Goal: Task Accomplishment & Management: Complete application form

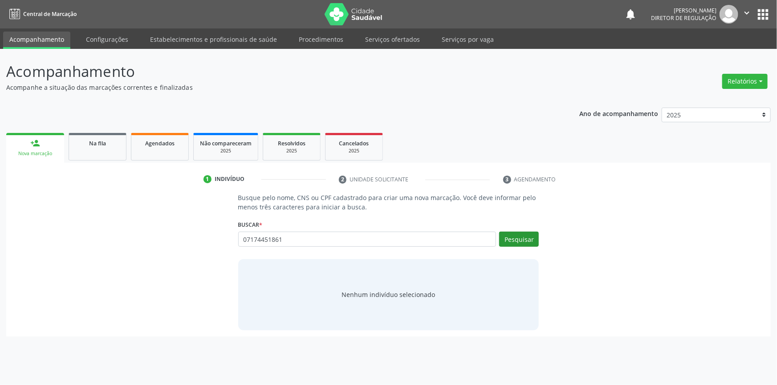
type input "07174451861"
click at [521, 239] on button "Pesquisar" at bounding box center [519, 239] width 40 height 15
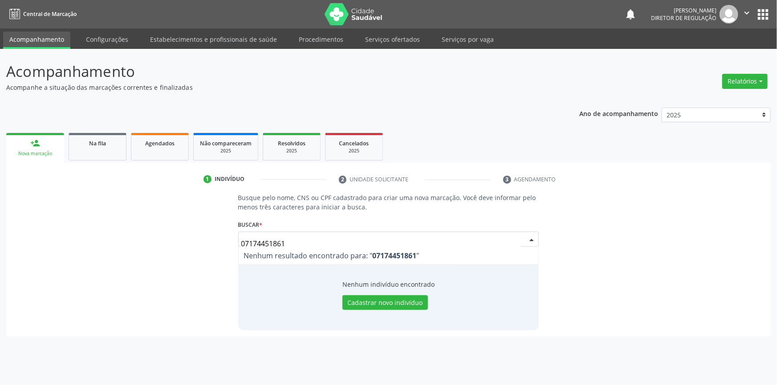
drag, startPoint x: 307, startPoint y: 243, endPoint x: 324, endPoint y: 236, distance: 18.4
click at [216, 247] on div "Busque pelo nome, CNS ou CPF cadastrado para criar uma nova marcação. Você deve…" at bounding box center [388, 261] width 752 height 137
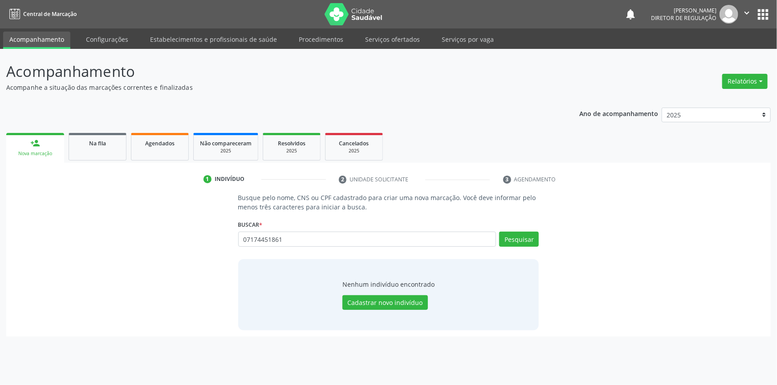
drag, startPoint x: 256, startPoint y: 240, endPoint x: 126, endPoint y: 230, distance: 130.4
click at [126, 230] on div "Busque pelo nome, CNS ou CPF cadastrado para criar uma nova marcação. Você deve…" at bounding box center [388, 261] width 752 height 137
type input "07174451861"
click at [532, 239] on button "Pesquisar" at bounding box center [519, 239] width 40 height 15
type input "07174451861"
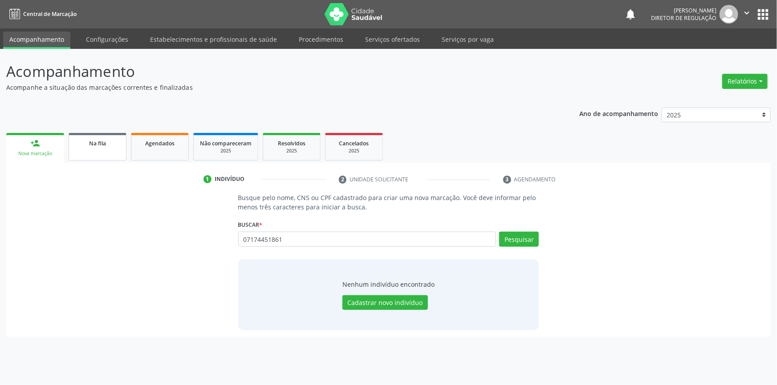
click at [101, 150] on link "Na fila" at bounding box center [98, 147] width 58 height 28
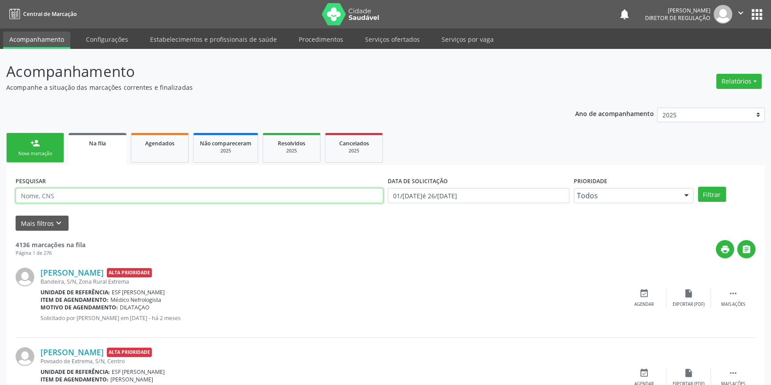
click at [169, 200] on input "text" at bounding box center [200, 195] width 368 height 15
type input "7"
click at [174, 143] on div "Agendados" at bounding box center [160, 142] width 45 height 9
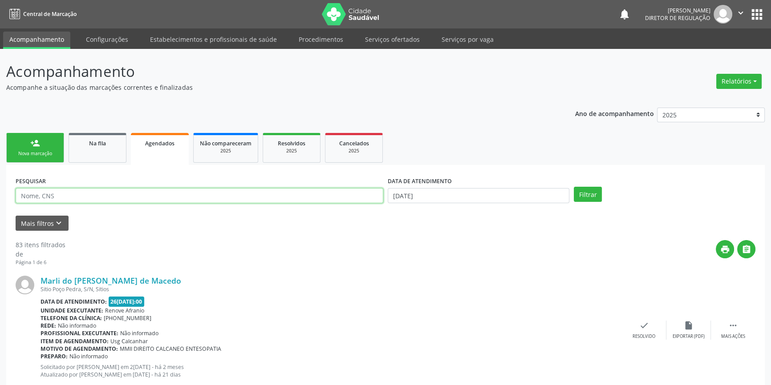
click at [120, 201] on input "text" at bounding box center [200, 195] width 368 height 15
type input "700205404466629"
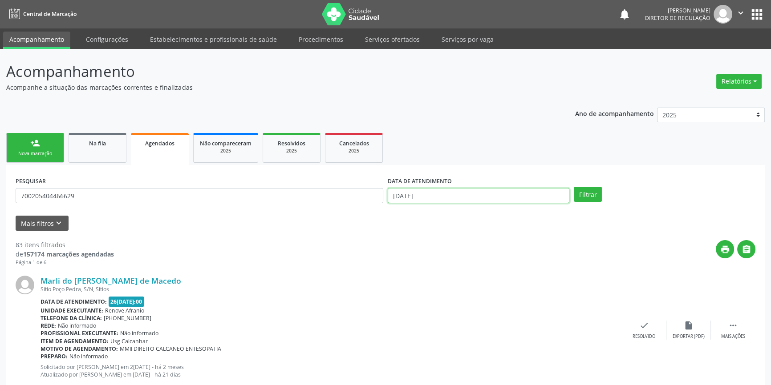
click at [440, 194] on input "[DATE]" at bounding box center [479, 195] width 182 height 15
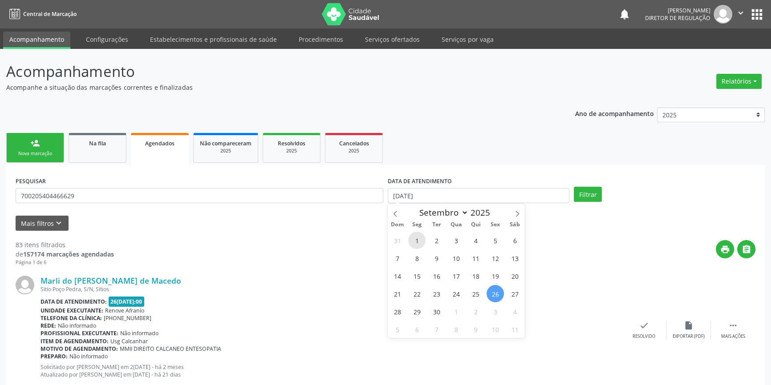
click at [425, 240] on span "1" at bounding box center [416, 240] width 17 height 17
type input "0[DATE]"
click at [516, 218] on span at bounding box center [517, 211] width 15 height 15
select select "9"
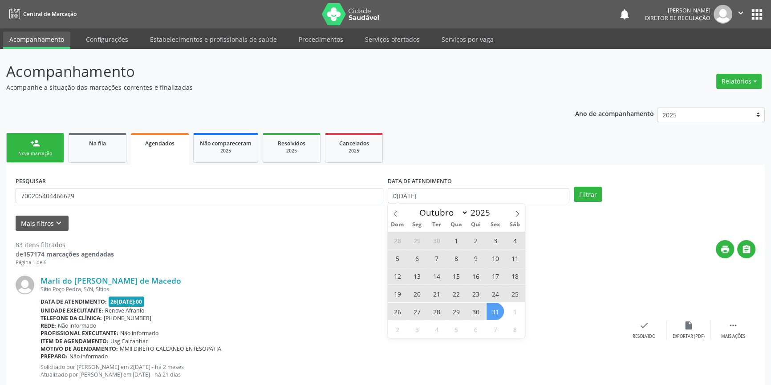
click at [499, 308] on span "31" at bounding box center [495, 311] width 17 height 17
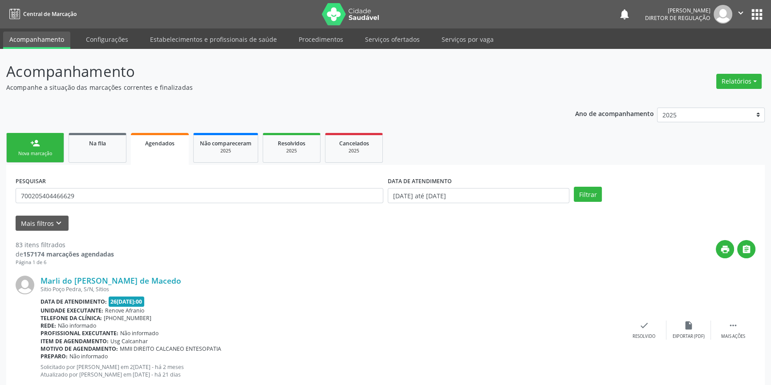
click at [572, 194] on div "Filtrar" at bounding box center [665, 194] width 186 height 15
click at [583, 195] on button "Filtrar" at bounding box center [588, 194] width 28 height 15
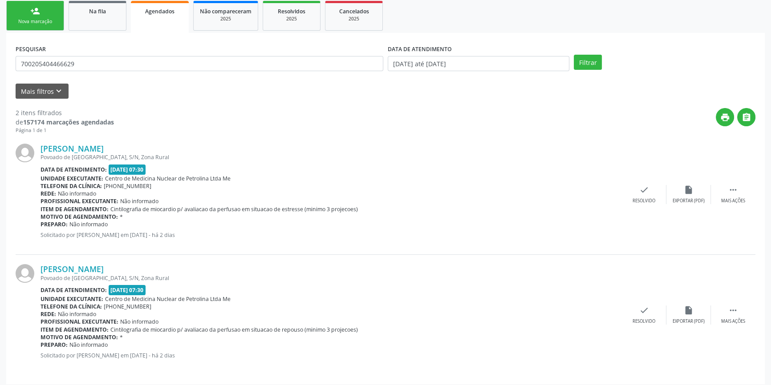
scroll to position [137, 0]
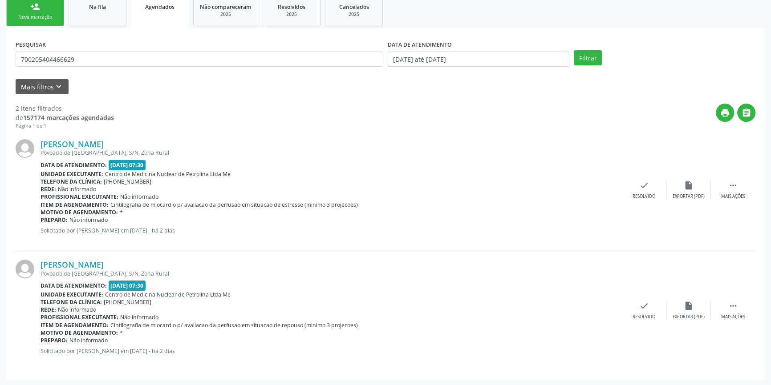
click at [41, 21] on link "person_add Nova marcação" at bounding box center [35, 11] width 58 height 30
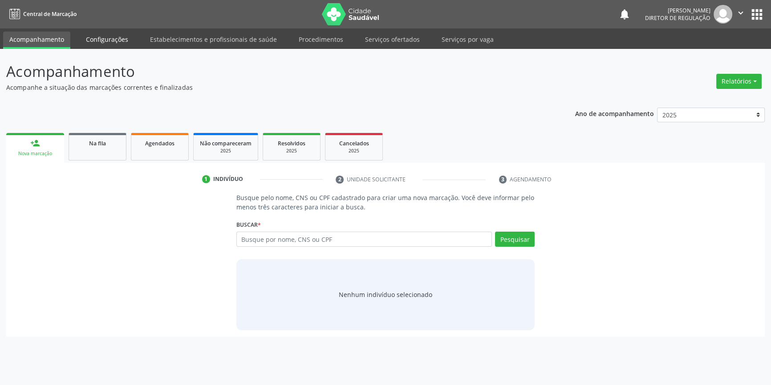
scroll to position [0, 0]
click at [114, 156] on link "Na fila" at bounding box center [98, 147] width 58 height 28
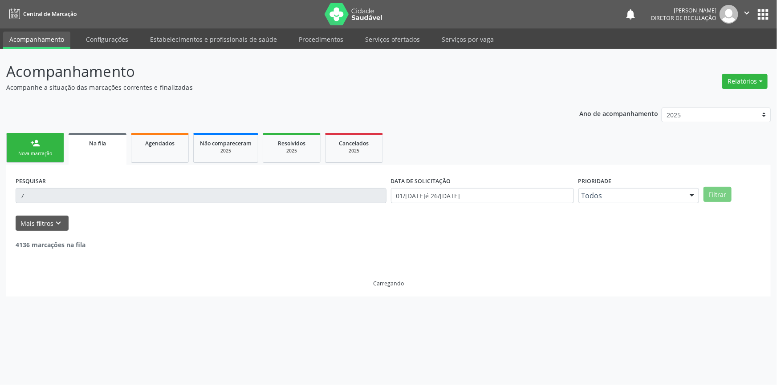
click at [15, 192] on div "PESQUISAR 7" at bounding box center [200, 191] width 375 height 35
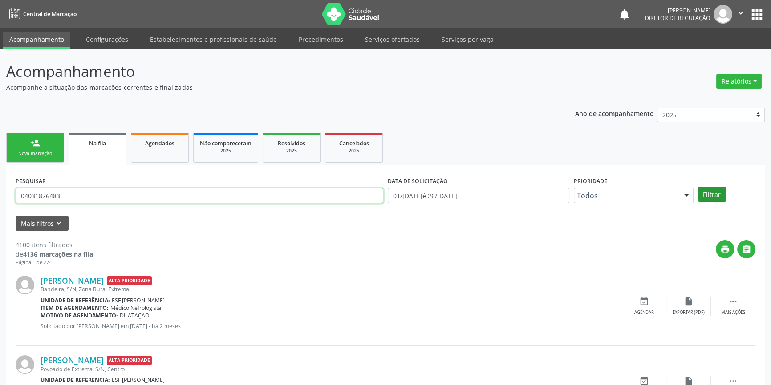
type input "04031876483"
click at [708, 190] on button "Filtrar" at bounding box center [712, 194] width 28 height 15
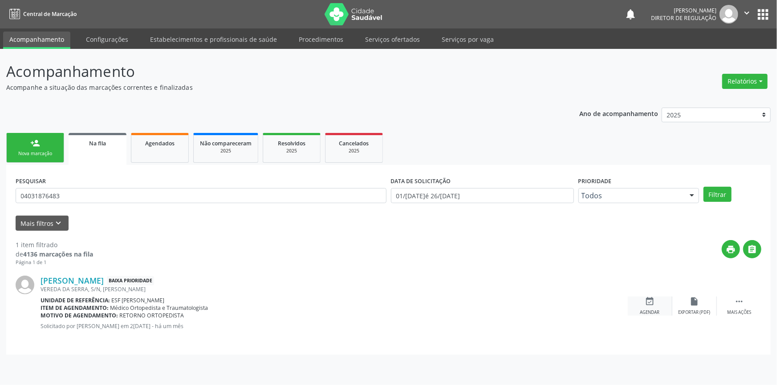
click at [656, 312] on div "Agendar" at bounding box center [650, 313] width 20 height 6
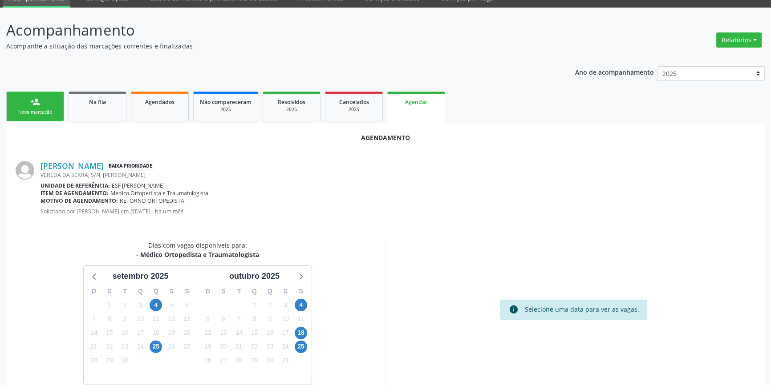
scroll to position [77, 0]
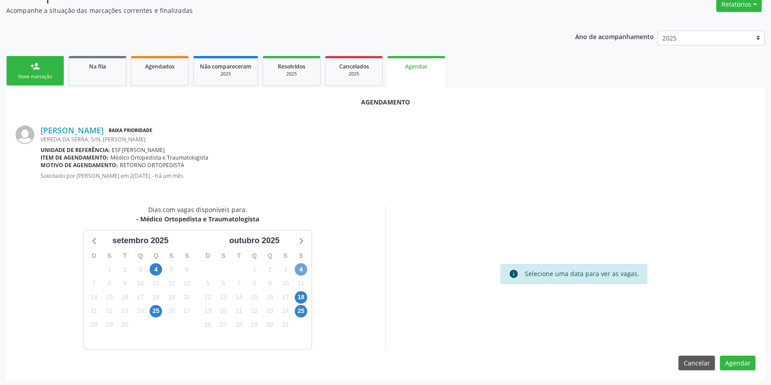
click at [302, 266] on span "4" at bounding box center [301, 270] width 12 height 12
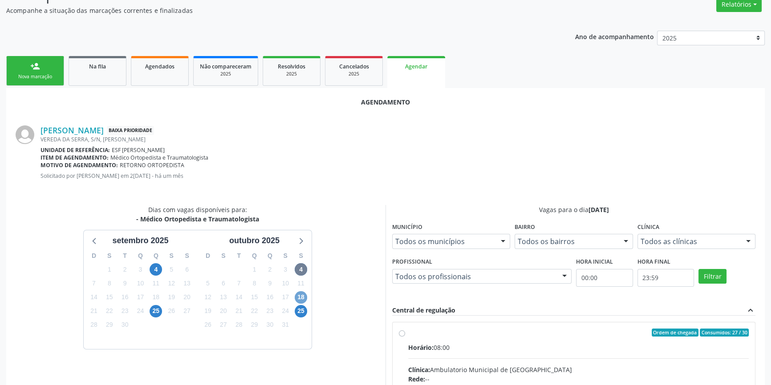
click at [306, 293] on span "18" at bounding box center [301, 298] width 12 height 12
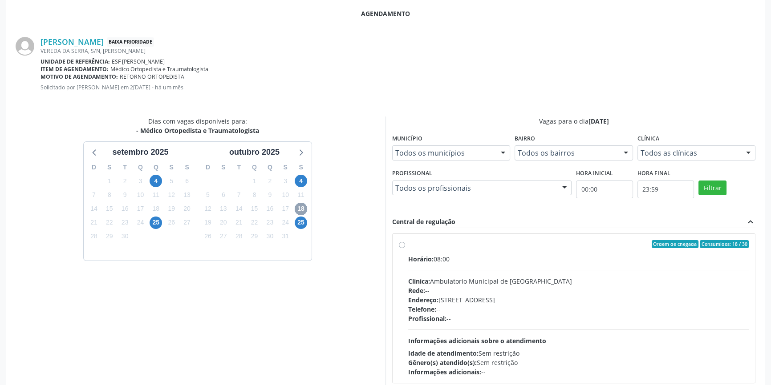
scroll to position [165, 0]
click at [295, 182] on span "4" at bounding box center [301, 181] width 12 height 12
click at [408, 245] on label "Ordem de chegada Consumidos: 27 / 30 Horário: 08:00 Clínica: Ambulatorio Munici…" at bounding box center [578, 309] width 341 height 137
click at [399, 245] on input "Ordem de chegada Consumidos: 27 / 30 Horário: 08:00 Clínica: Ambulatorio Munici…" at bounding box center [402, 245] width 6 height 8
radio input "true"
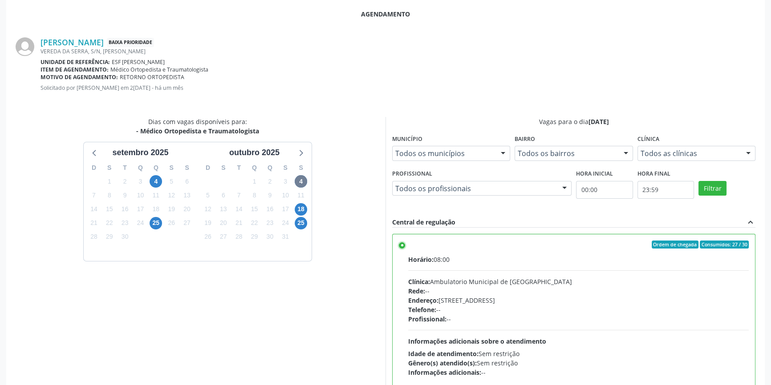
scroll to position [222, 0]
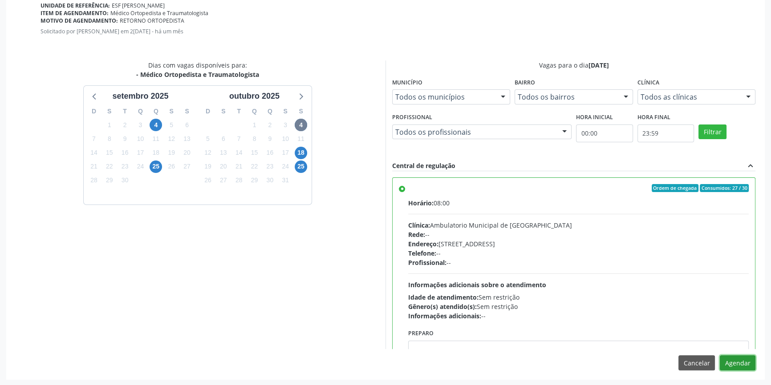
click at [735, 364] on button "Agendar" at bounding box center [738, 363] width 36 height 15
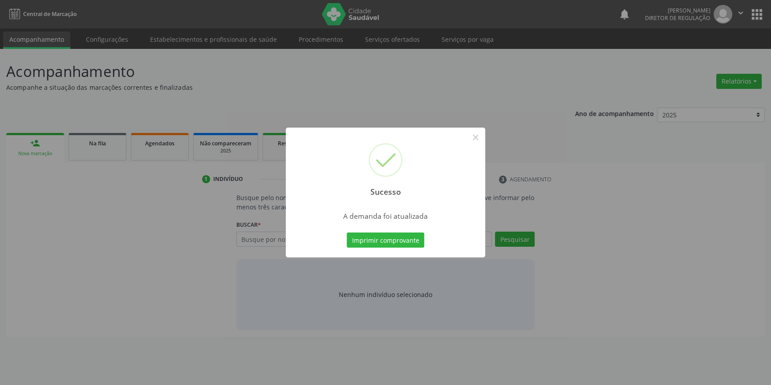
scroll to position [0, 0]
click at [411, 241] on button "Imprimir comprovante" at bounding box center [388, 240] width 77 height 15
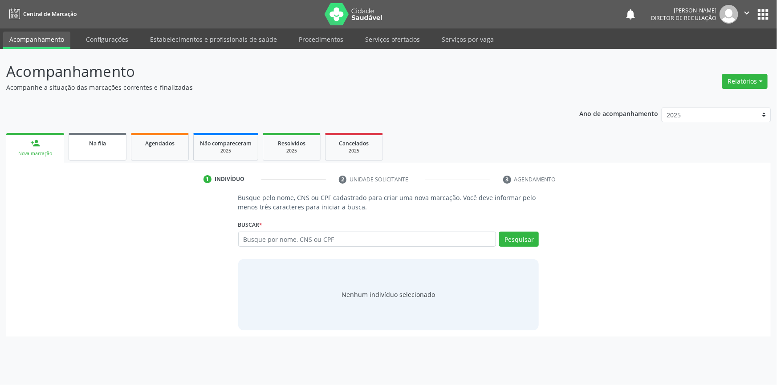
click at [84, 142] on div "Na fila" at bounding box center [97, 142] width 45 height 9
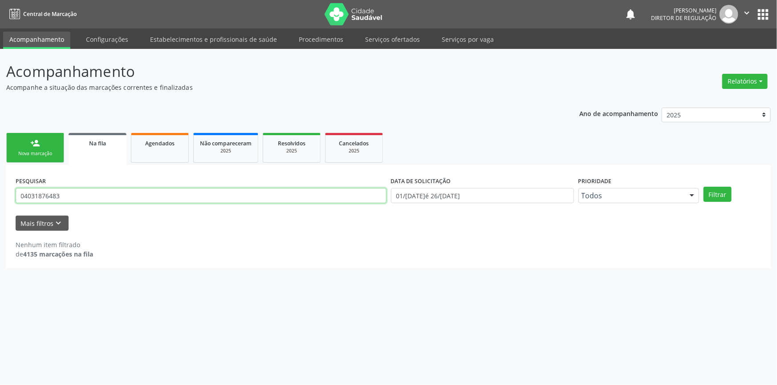
drag, startPoint x: 88, startPoint y: 189, endPoint x: 162, endPoint y: 176, distance: 75.1
click at [0, 195] on div "Acompanhamento Acompanhe a situação das marcações correntes e finalizadas Relat…" at bounding box center [388, 217] width 777 height 337
type input "709206275871330"
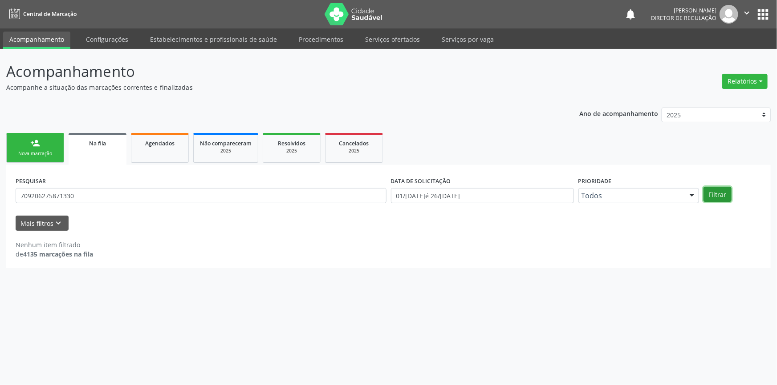
click at [721, 197] on button "Filtrar" at bounding box center [717, 194] width 28 height 15
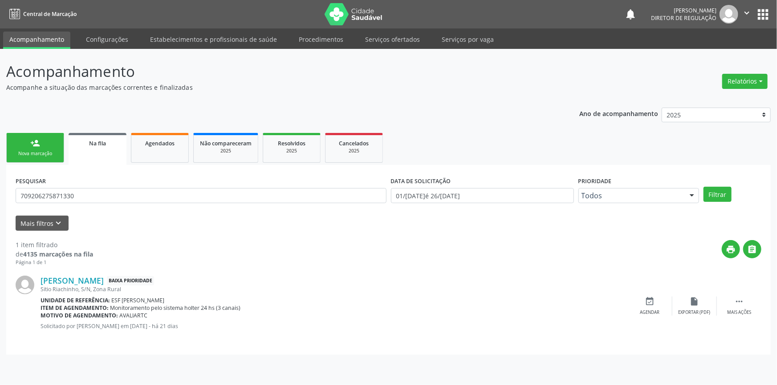
click at [41, 146] on link "person_add Nova marcação" at bounding box center [35, 148] width 58 height 30
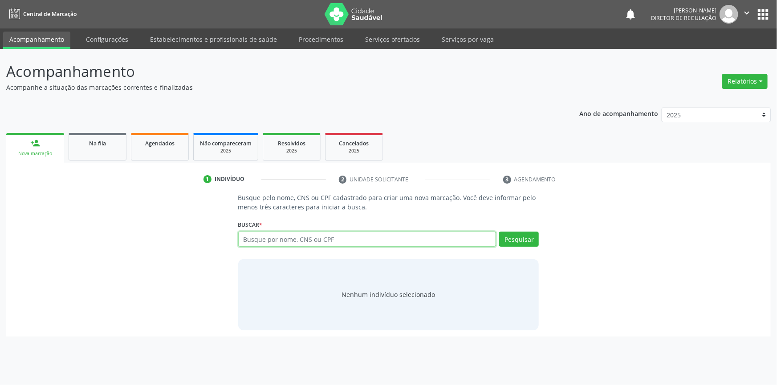
click at [288, 238] on input "text" at bounding box center [367, 239] width 258 height 15
type input "706405183497087"
click at [504, 247] on div "Pesquisar" at bounding box center [517, 242] width 43 height 21
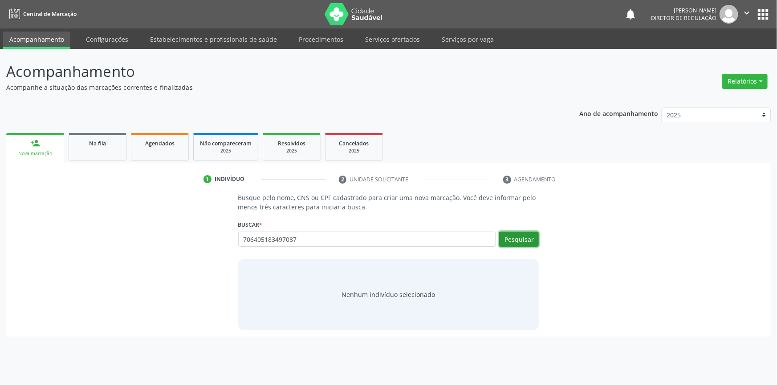
click at [506, 243] on button "Pesquisar" at bounding box center [519, 239] width 40 height 15
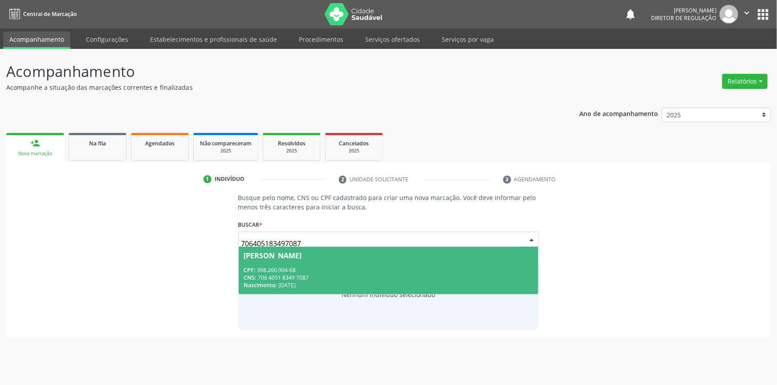
click at [374, 280] on div "CNS: 706 4051 8349 7087" at bounding box center [388, 278] width 289 height 8
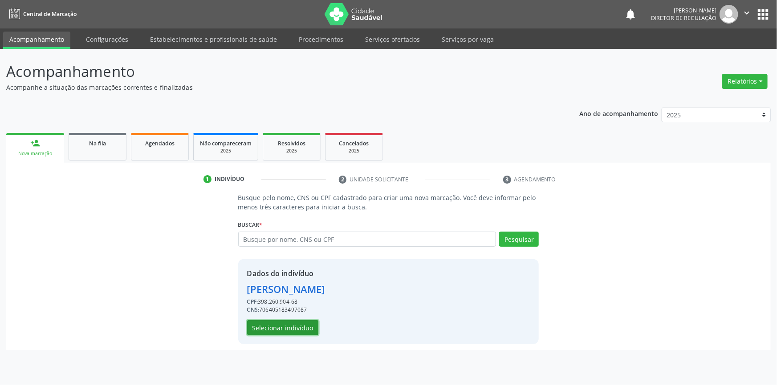
click at [304, 322] on button "Selecionar indivíduo" at bounding box center [282, 327] width 71 height 15
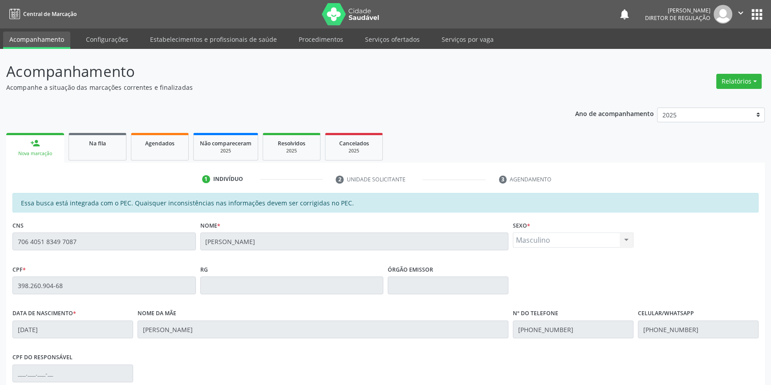
scroll to position [122, 0]
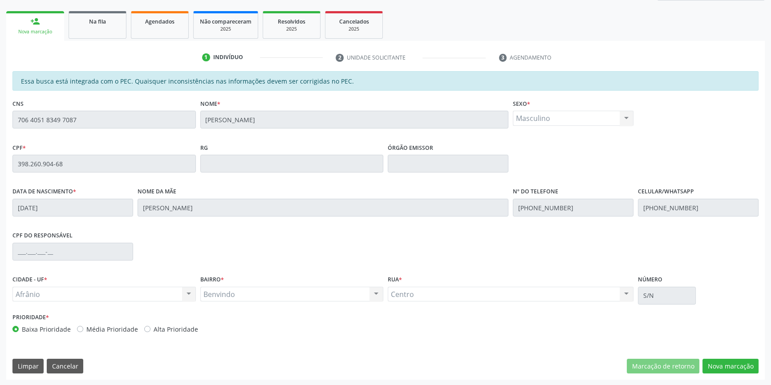
click at [293, 126] on fieldset "Nome * [PERSON_NAME]" at bounding box center [354, 116] width 308 height 38
drag, startPoint x: 299, startPoint y: 129, endPoint x: 9, endPoint y: 117, distance: 290.5
click at [9, 117] on div "Essa busca está integrada com o PEC. Quaisquer inconsistências nas informações …" at bounding box center [385, 225] width 759 height 309
click at [146, 35] on link "Agendados" at bounding box center [160, 25] width 58 height 28
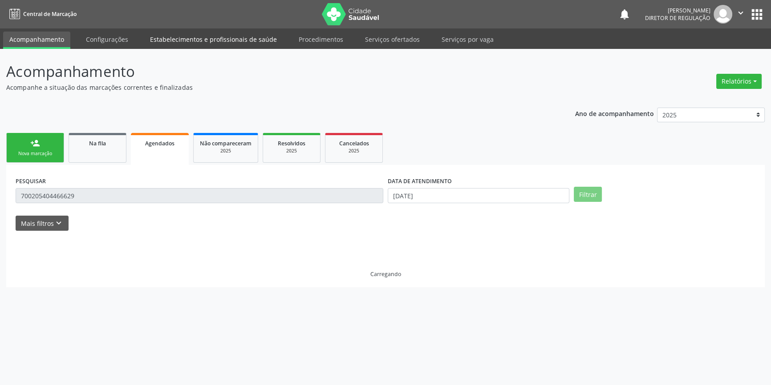
scroll to position [0, 0]
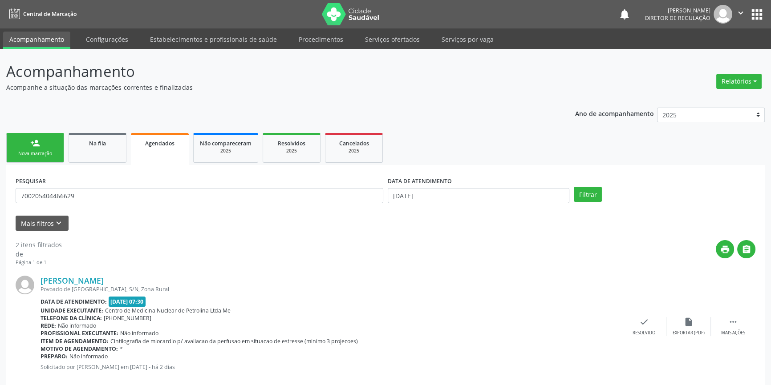
drag, startPoint x: 91, startPoint y: 171, endPoint x: 91, endPoint y: 164, distance: 7.1
click at [90, 169] on div "PESQUISAR 700205404466629 DATA DE ATENDIMENTO [DATE] Filtrar UNIDADE DE REFERÊN…" at bounding box center [385, 341] width 759 height 352
click at [92, 163] on ul "person_add Nova marcação Na fila Agendados Não compareceram 2025 Resolvidos 202…" at bounding box center [385, 148] width 759 height 34
click at [96, 159] on link "Na fila" at bounding box center [98, 148] width 58 height 30
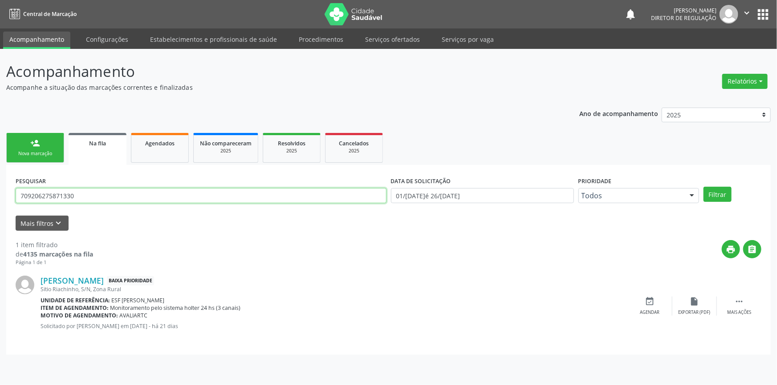
drag, startPoint x: 109, startPoint y: 202, endPoint x: 0, endPoint y: 188, distance: 109.5
click at [0, 188] on div "Acompanhamento Acompanhe a situação das marcações correntes e finalizadas Relat…" at bounding box center [388, 217] width 777 height 337
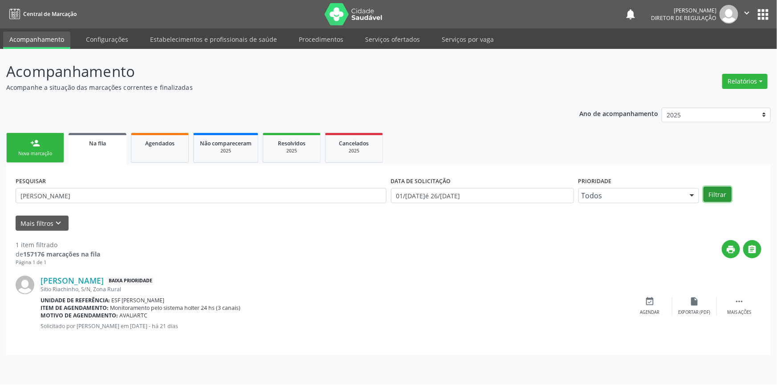
click at [715, 193] on button "Filtrar" at bounding box center [717, 194] width 28 height 15
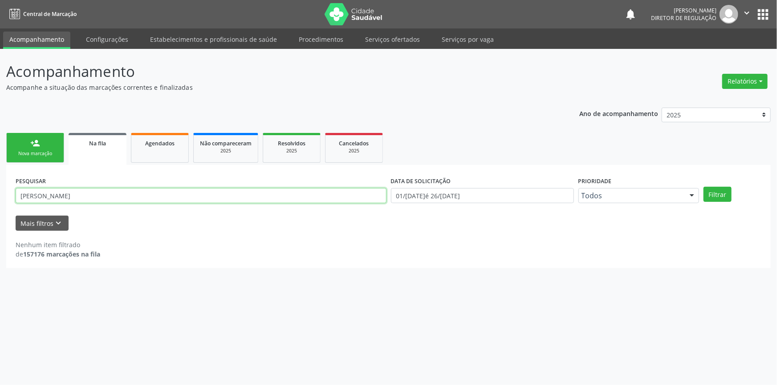
click at [50, 196] on input "[PERSON_NAME]" at bounding box center [201, 195] width 371 height 15
type input "[PERSON_NAME]"
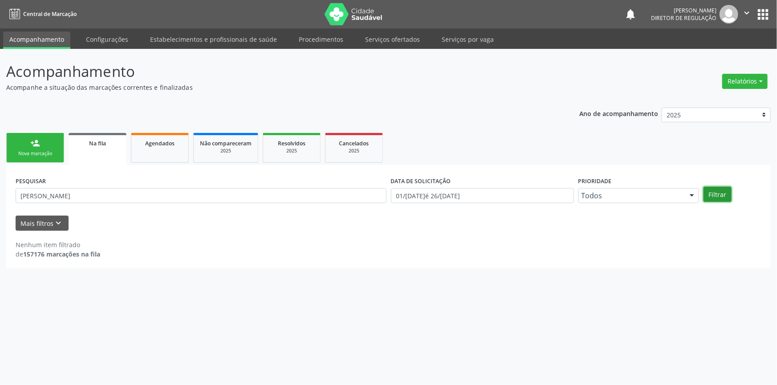
click at [717, 195] on button "Filtrar" at bounding box center [717, 194] width 28 height 15
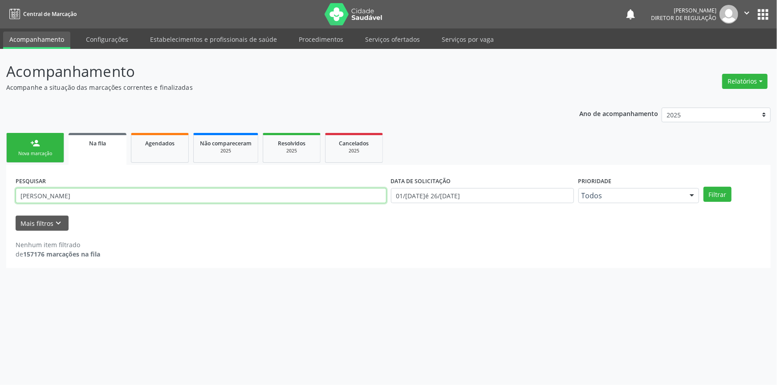
drag, startPoint x: 22, startPoint y: 195, endPoint x: 0, endPoint y: 193, distance: 22.3
click at [0, 195] on div "Acompanhamento Acompanhe a situação das marcações correntes e finalizadas Relat…" at bounding box center [388, 217] width 777 height 337
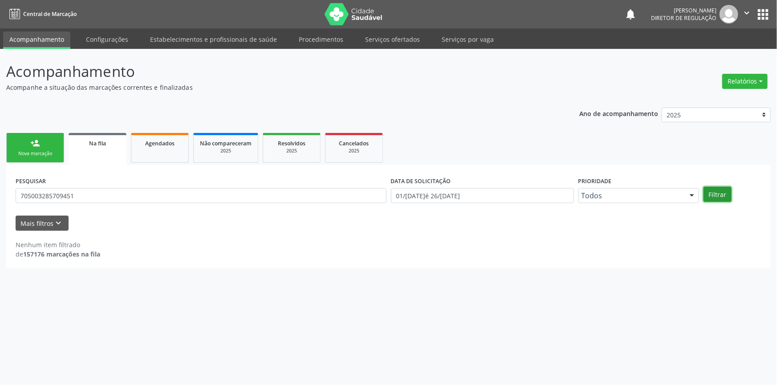
click at [720, 190] on button "Filtrar" at bounding box center [717, 194] width 28 height 15
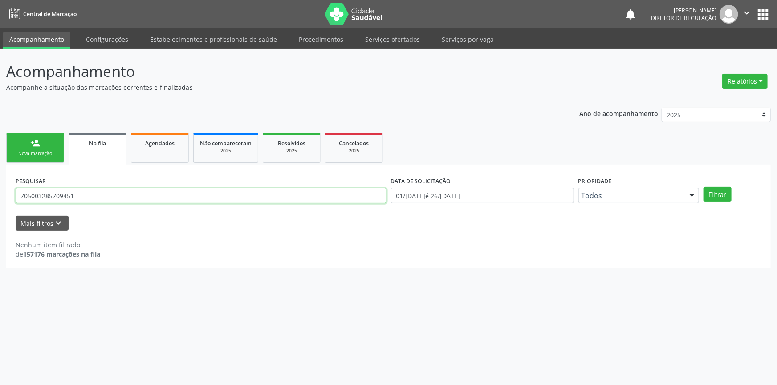
drag, startPoint x: 69, startPoint y: 195, endPoint x: 0, endPoint y: 194, distance: 69.0
click at [0, 194] on div "Acompanhamento Acompanhe a situação das marcações correntes e finalizadas Relat…" at bounding box center [388, 217] width 777 height 337
type input "704807576631244"
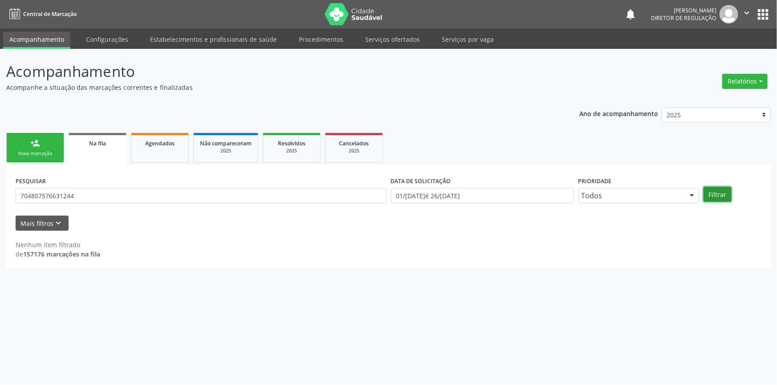
click at [721, 197] on button "Filtrar" at bounding box center [717, 194] width 28 height 15
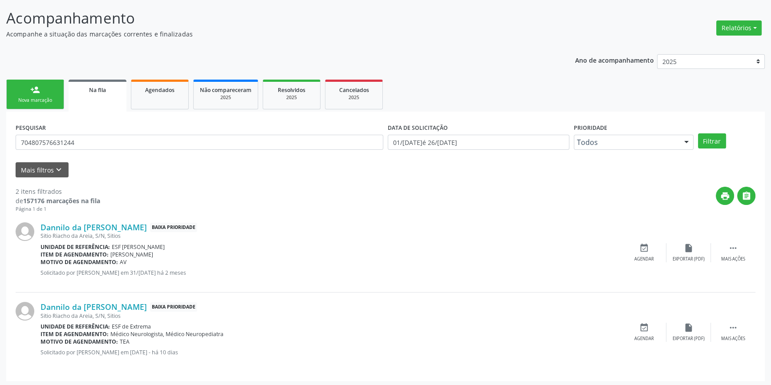
scroll to position [55, 0]
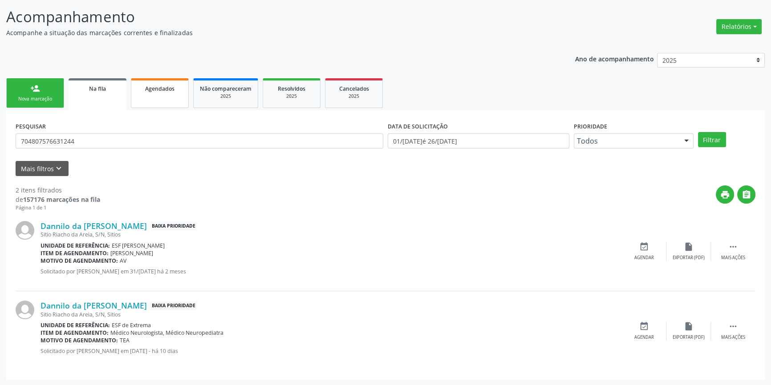
click at [160, 101] on link "Agendados" at bounding box center [160, 93] width 58 height 30
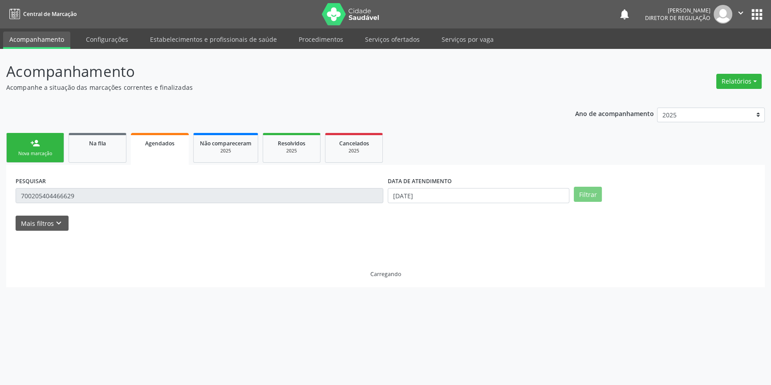
scroll to position [0, 0]
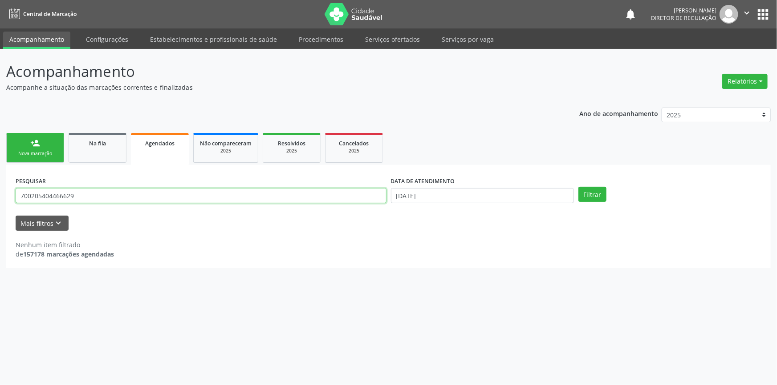
drag, startPoint x: 124, startPoint y: 199, endPoint x: 776, endPoint y: 15, distance: 678.1
click at [0, 195] on div "Acompanhamento Acompanhe a situação das marcações correntes e finalizadas Relat…" at bounding box center [388, 217] width 777 height 337
type input "03702851402"
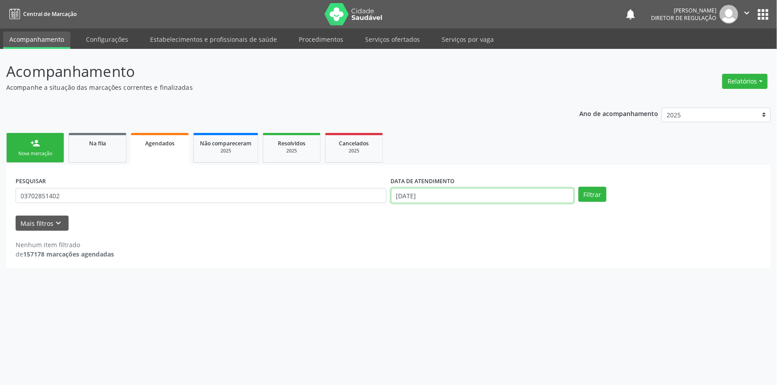
click at [466, 201] on body "Central de Marcação notifications [PERSON_NAME] Diretor de regulação  Configur…" at bounding box center [388, 192] width 777 height 385
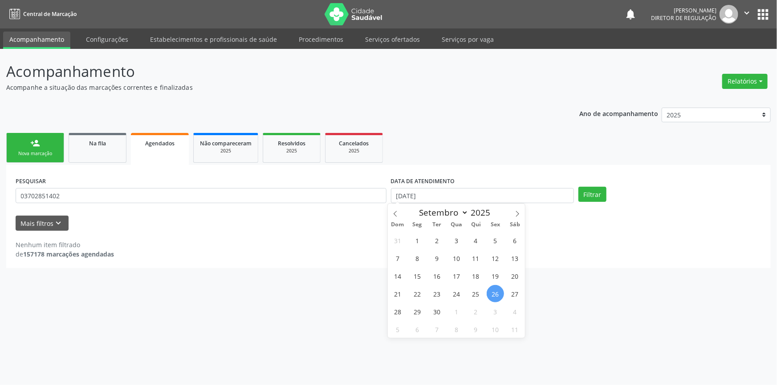
click at [400, 223] on span "Dom" at bounding box center [398, 225] width 20 height 6
click at [395, 217] on span at bounding box center [395, 211] width 15 height 15
select select "5"
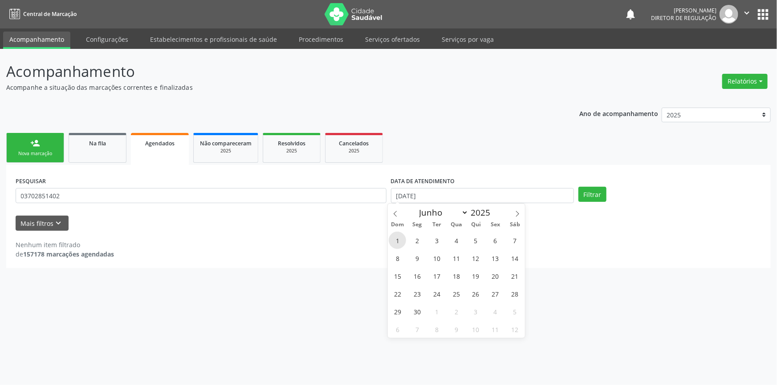
click at [400, 243] on span "1" at bounding box center [397, 240] width 17 height 17
type input "[DATE]"
click at [517, 214] on icon at bounding box center [517, 214] width 6 height 6
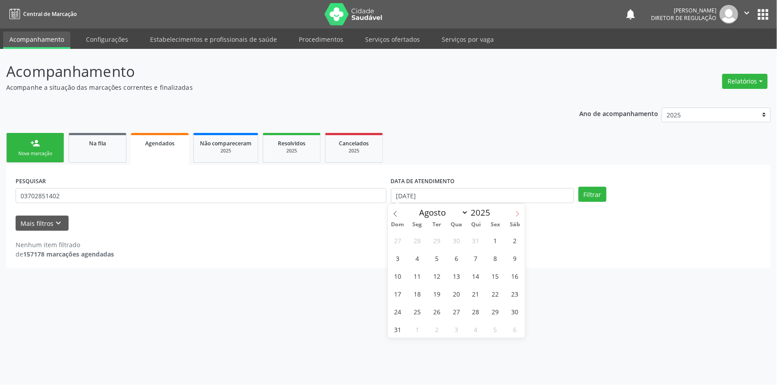
select select "8"
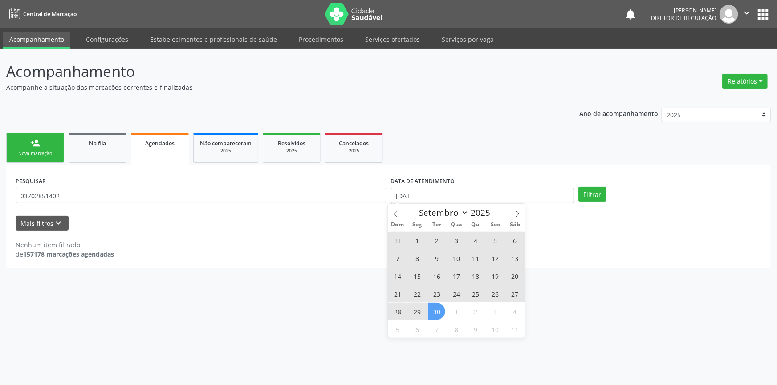
click at [441, 313] on span "30" at bounding box center [436, 311] width 17 height 17
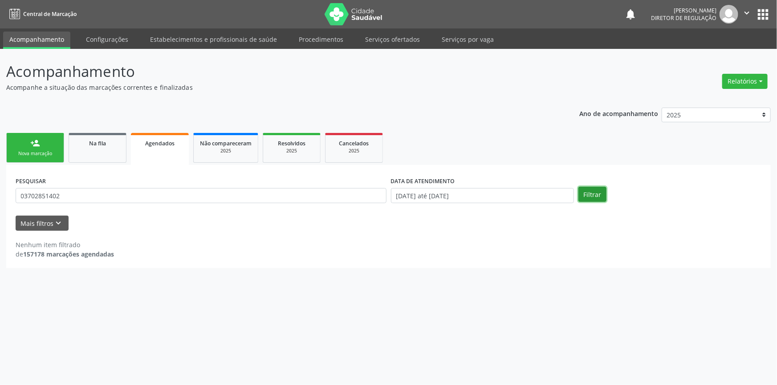
click at [599, 191] on button "Filtrar" at bounding box center [592, 194] width 28 height 15
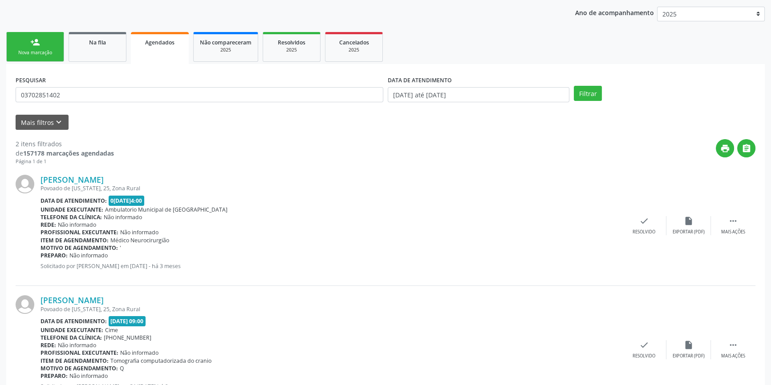
scroll to position [23, 0]
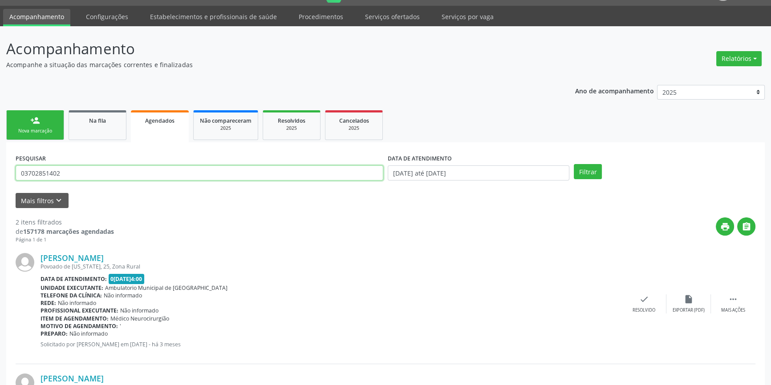
drag, startPoint x: 89, startPoint y: 172, endPoint x: 0, endPoint y: 168, distance: 88.7
click at [0, 169] on div "Acompanhamento Acompanhe a situação das marcações correntes e finalizadas Relat…" at bounding box center [385, 267] width 771 height 482
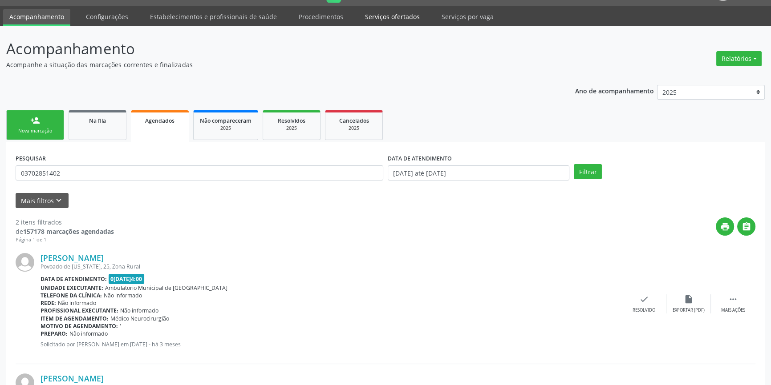
click at [393, 22] on link "Serviços ofertados" at bounding box center [392, 17] width 67 height 16
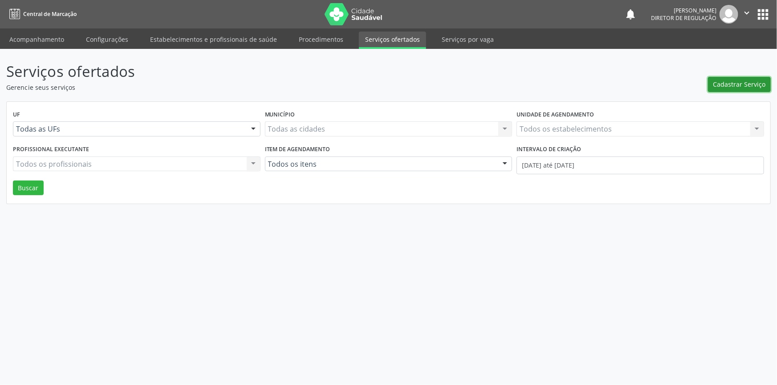
click at [724, 81] on span "Cadastrar Serviço" at bounding box center [739, 84] width 53 height 9
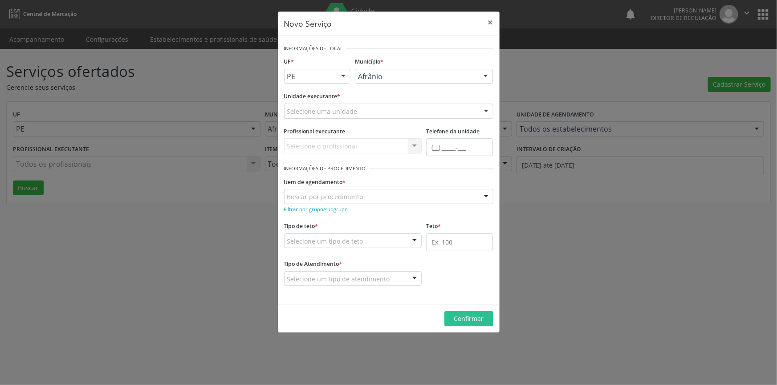
click at [357, 109] on div "Selecione uma unidade" at bounding box center [388, 111] width 209 height 15
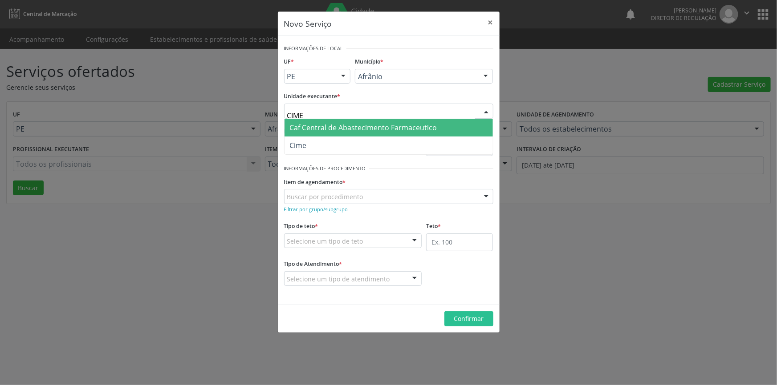
type input "CIME"
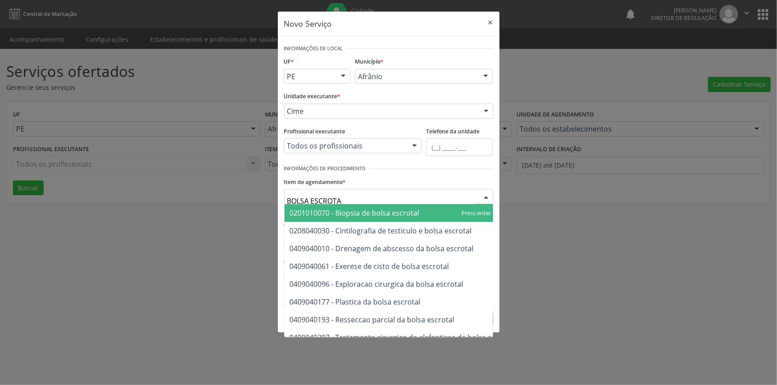
type input "BOLSA ESCROTAL"
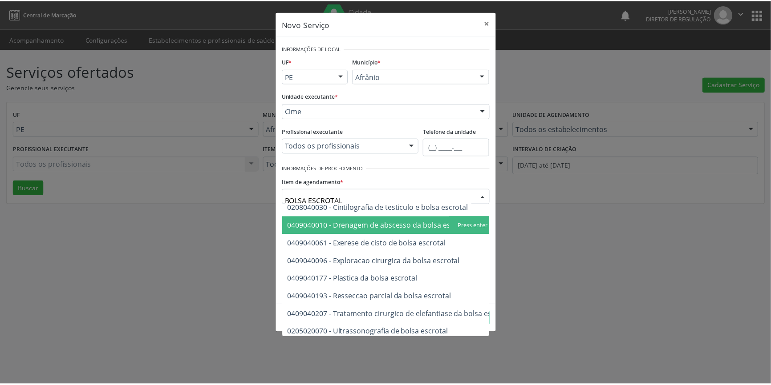
scroll to position [33, 0]
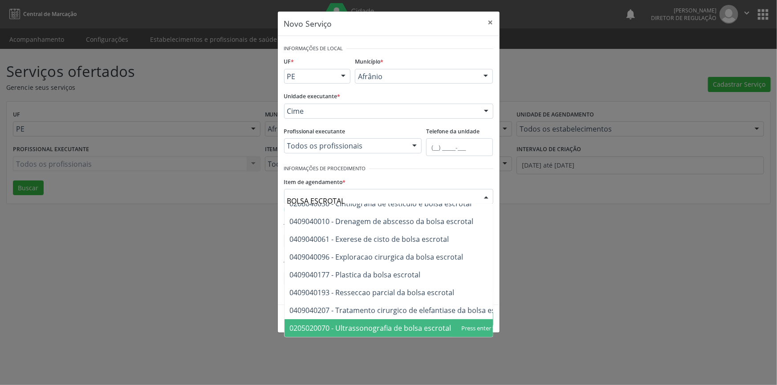
click at [398, 320] on span "0205020070 - Ultrassonografia de bolsa escrotal" at bounding box center [402, 329] width 236 height 18
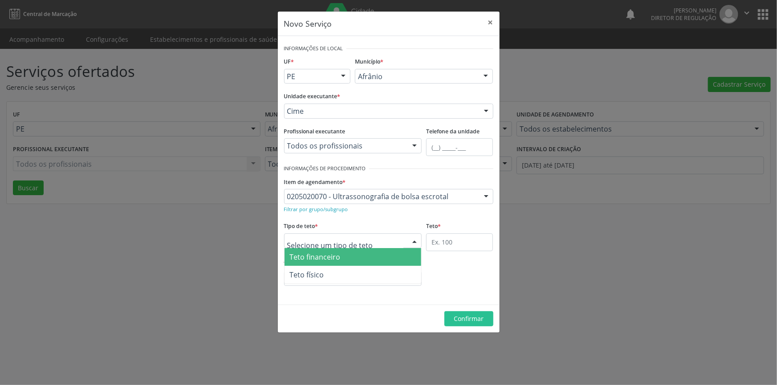
click at [381, 234] on div at bounding box center [353, 241] width 138 height 15
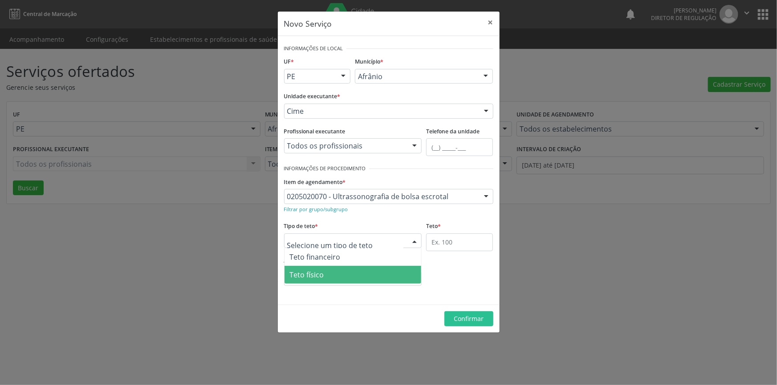
click at [357, 276] on span "Teto físico" at bounding box center [352, 275] width 137 height 18
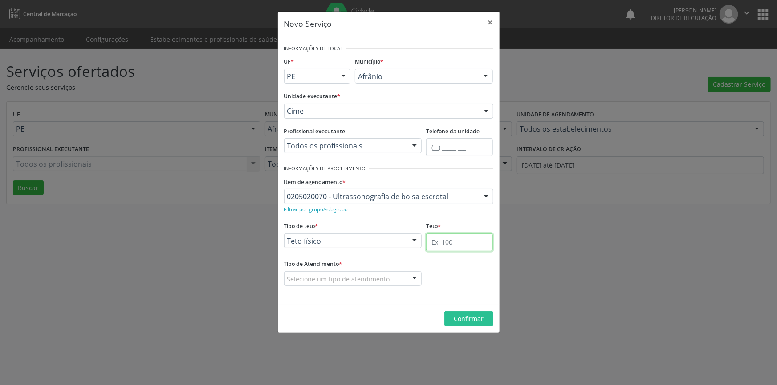
click at [446, 236] on input "text" at bounding box center [459, 243] width 67 height 18
type input "1"
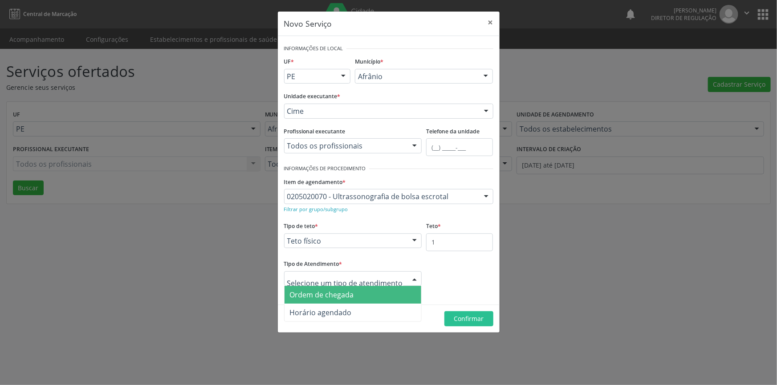
click at [353, 291] on span "Ordem de chegada" at bounding box center [352, 295] width 137 height 18
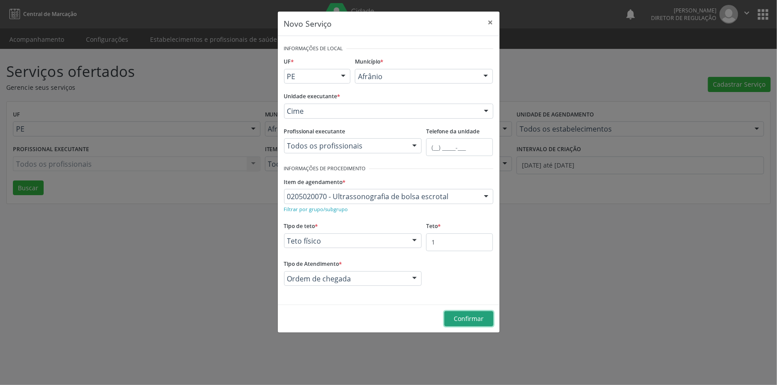
click at [476, 316] on span "Confirmar" at bounding box center [469, 319] width 30 height 8
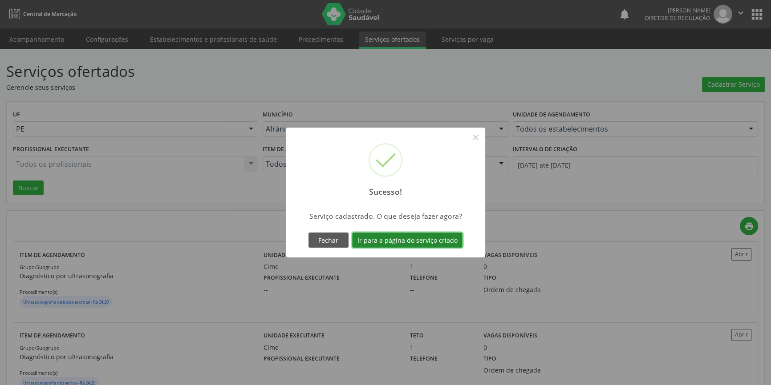
click at [409, 240] on button "Ir para a página do serviço criado" at bounding box center [407, 240] width 110 height 15
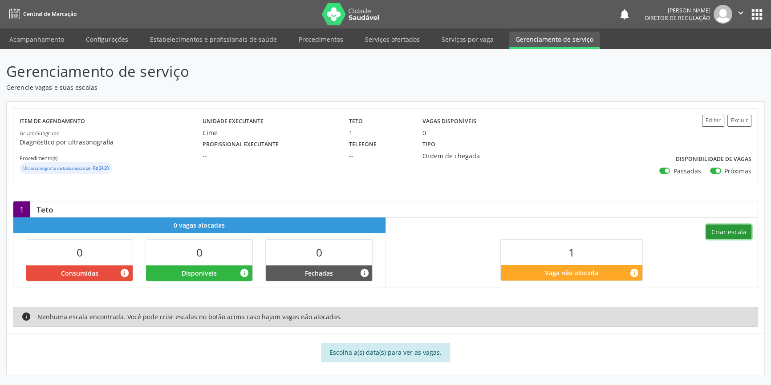
click at [726, 231] on button "Criar escala" at bounding box center [728, 232] width 45 height 15
select select "8"
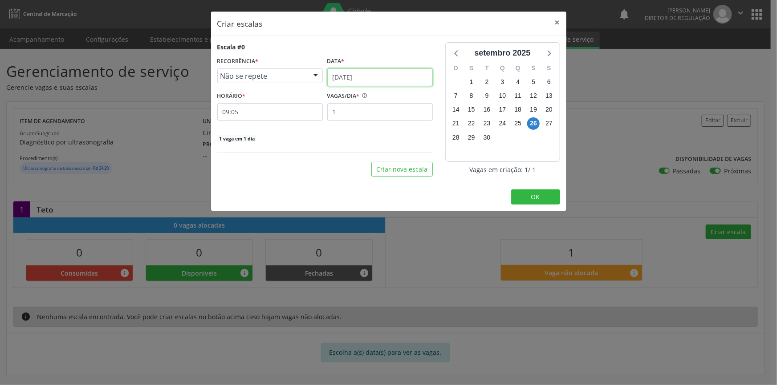
click at [352, 74] on input "[DATE]" at bounding box center [379, 78] width 105 height 18
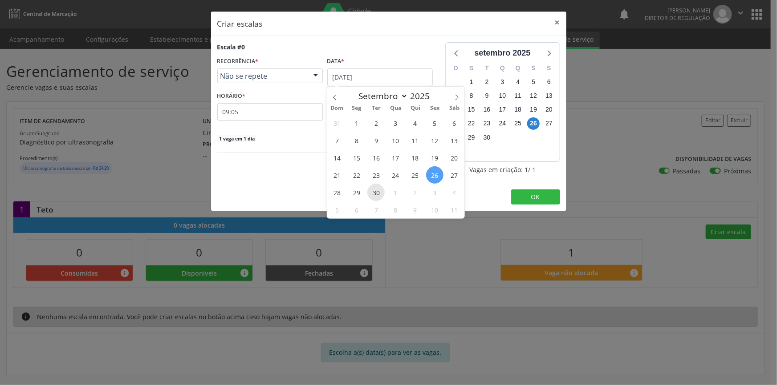
click at [371, 191] on span "30" at bounding box center [375, 192] width 17 height 17
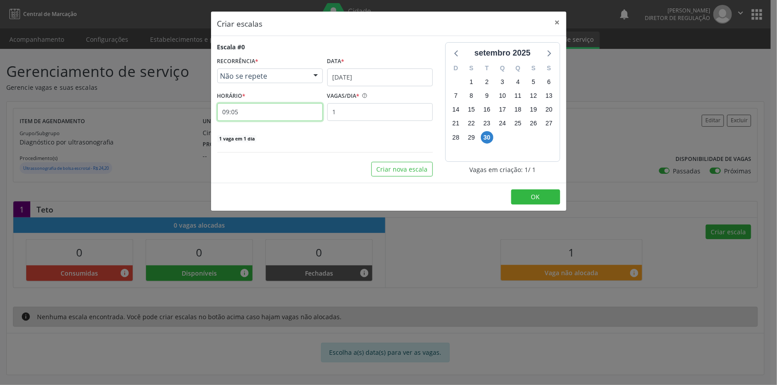
click at [270, 115] on input "09:05" at bounding box center [269, 112] width 105 height 18
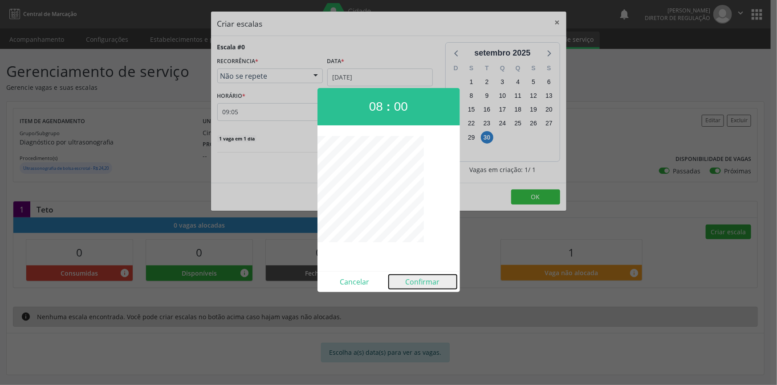
click at [428, 284] on button "Confirmar" at bounding box center [423, 282] width 68 height 14
type input "08:00"
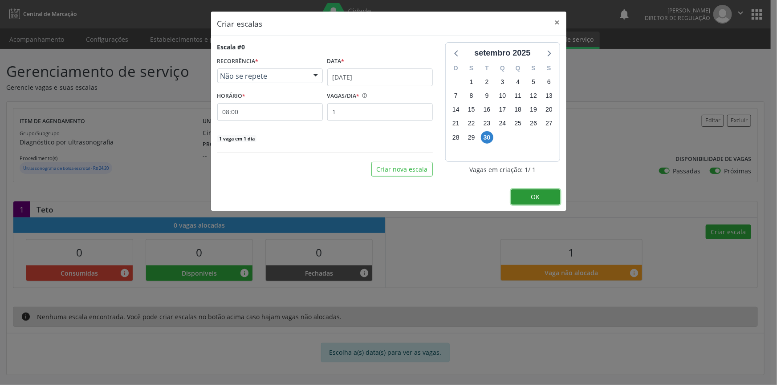
click at [542, 195] on button "OK" at bounding box center [535, 197] width 49 height 15
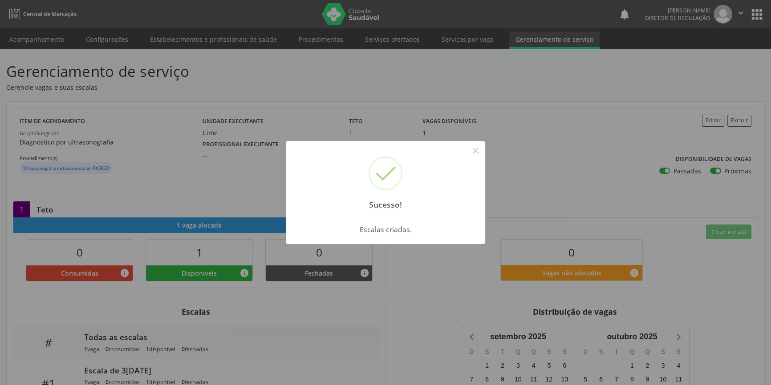
click at [138, 107] on div "Sucesso! × Escalas criadas. OK Cancel" at bounding box center [385, 192] width 771 height 385
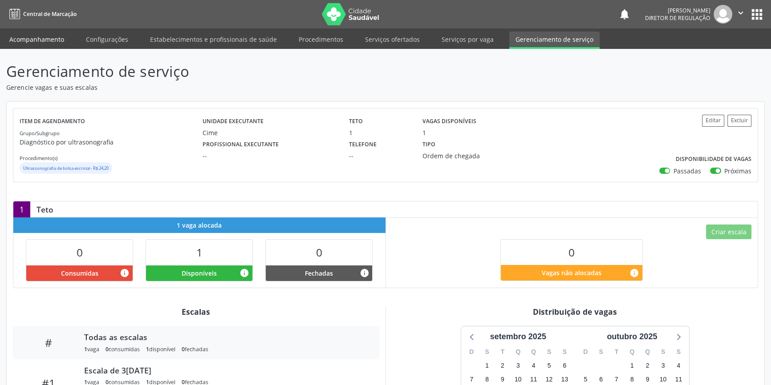
click at [56, 44] on link "Acompanhamento" at bounding box center [36, 40] width 67 height 16
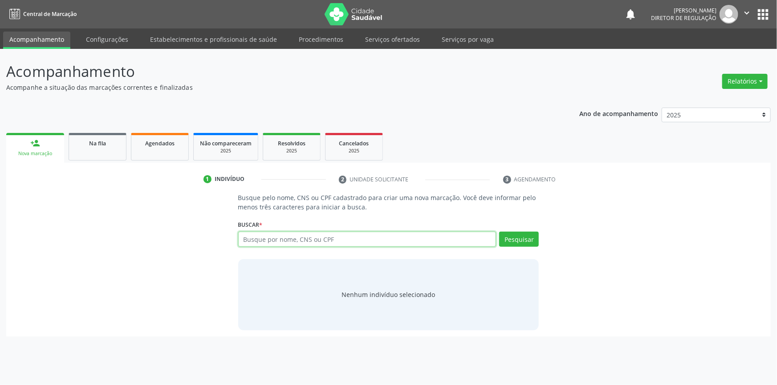
click at [312, 234] on input "text" at bounding box center [367, 239] width 258 height 15
type input "70657397918696"
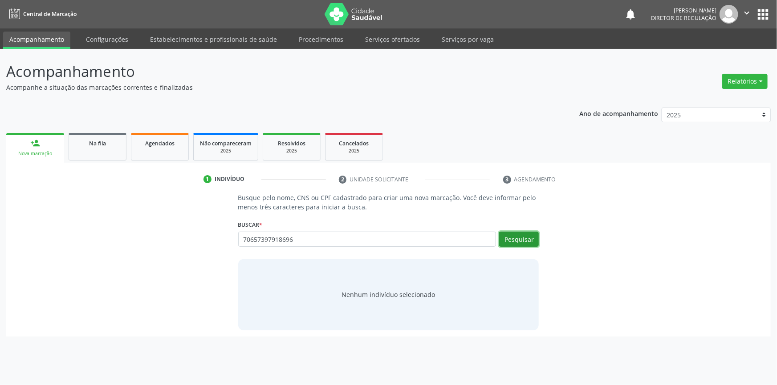
click at [522, 235] on button "Pesquisar" at bounding box center [519, 239] width 40 height 15
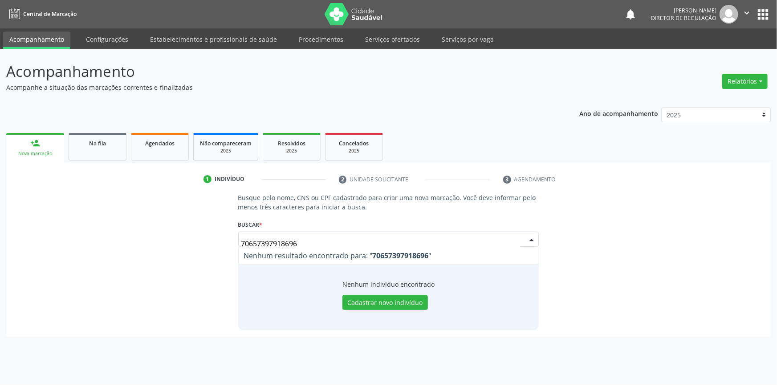
drag, startPoint x: 299, startPoint y: 245, endPoint x: 95, endPoint y: 245, distance: 203.9
click at [95, 245] on div "Busque pelo nome, CNS ou CPF cadastrado para criar uma nova marcação. Você deve…" at bounding box center [388, 261] width 752 height 137
click at [86, 156] on link "Na fila" at bounding box center [98, 147] width 58 height 28
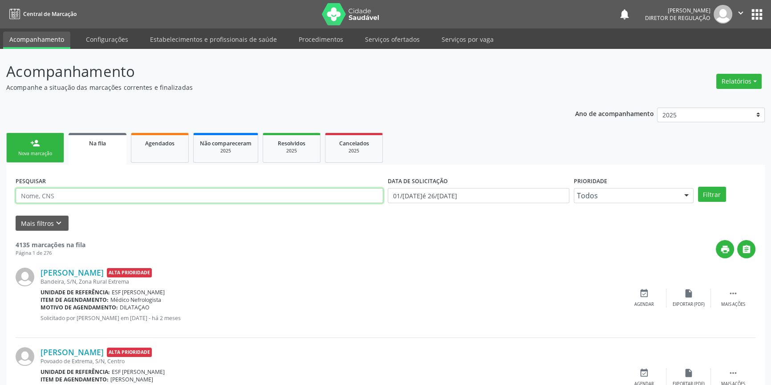
click at [101, 200] on input "text" at bounding box center [200, 195] width 368 height 15
paste input "70657397918696"
click at [706, 197] on button "Filtrar" at bounding box center [712, 194] width 28 height 15
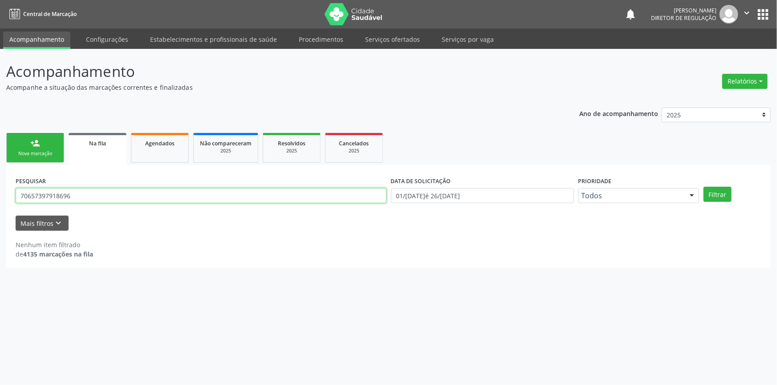
drag, startPoint x: 105, startPoint y: 191, endPoint x: 0, endPoint y: 200, distance: 105.9
click at [0, 200] on div "Acompanhamento Acompanhe a situação das marcações correntes e finalizadas Relat…" at bounding box center [388, 217] width 777 height 337
paste input "082.557.684-91"
type input "082.557.684-91"
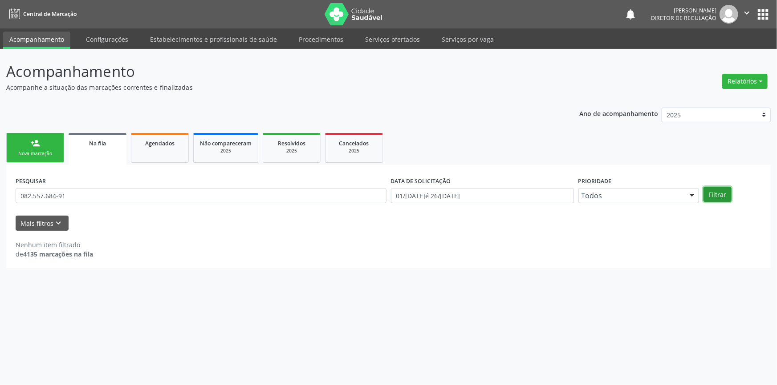
click at [719, 190] on button "Filtrar" at bounding box center [717, 194] width 28 height 15
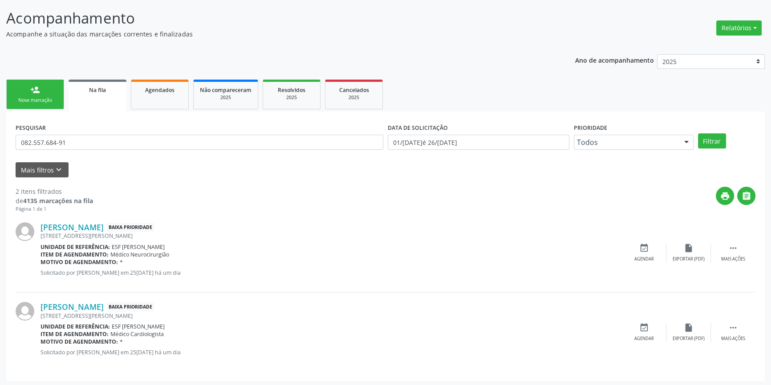
scroll to position [55, 0]
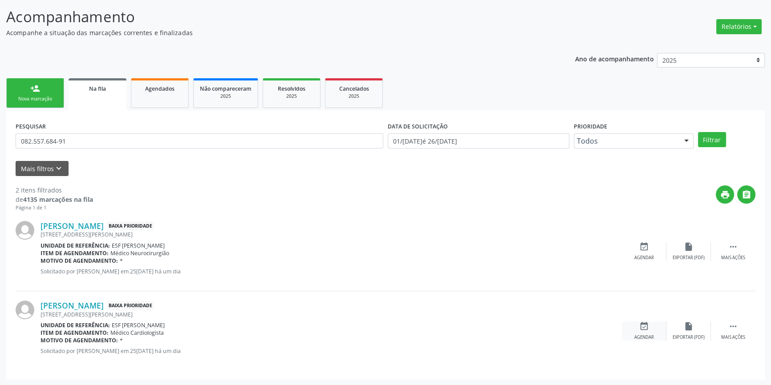
click at [639, 329] on icon "event_available" at bounding box center [644, 327] width 10 height 10
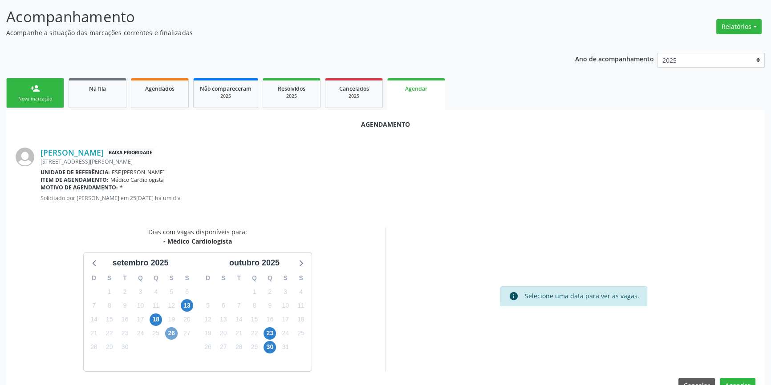
click at [174, 335] on span "26" at bounding box center [171, 334] width 12 height 12
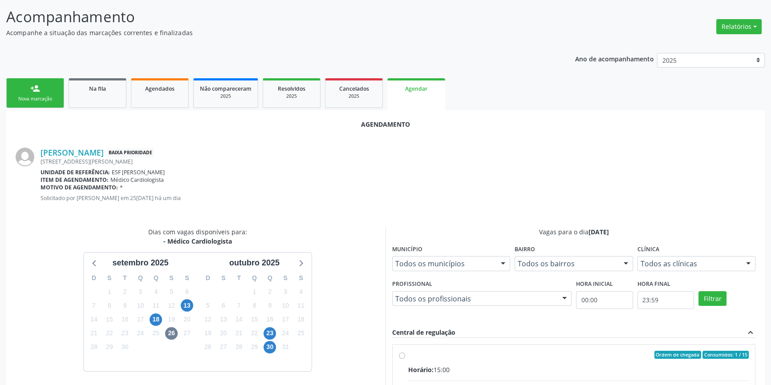
click at [405, 359] on input "Ordem de chegada Consumidos: 1 / 15 Horário: 15:00 Clínica: Ambulatorio Municip…" at bounding box center [402, 355] width 6 height 8
radio input "true"
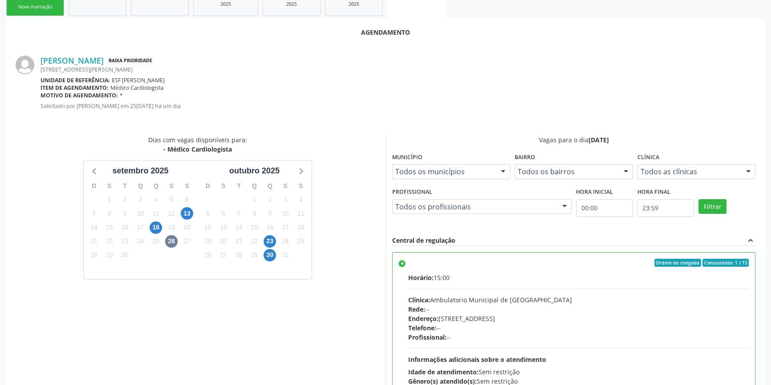
scroll to position [222, 0]
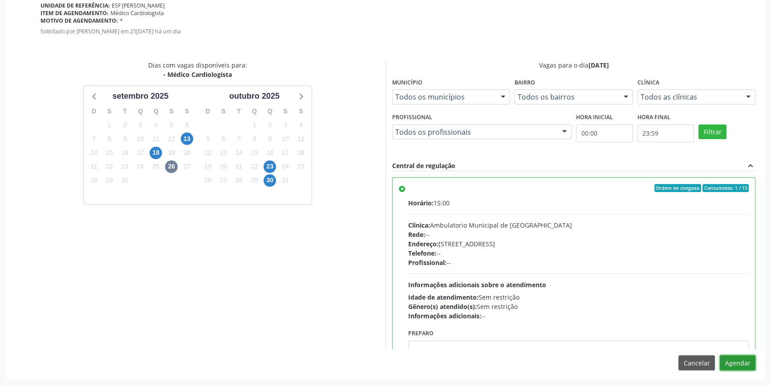
click at [725, 363] on button "Agendar" at bounding box center [738, 363] width 36 height 15
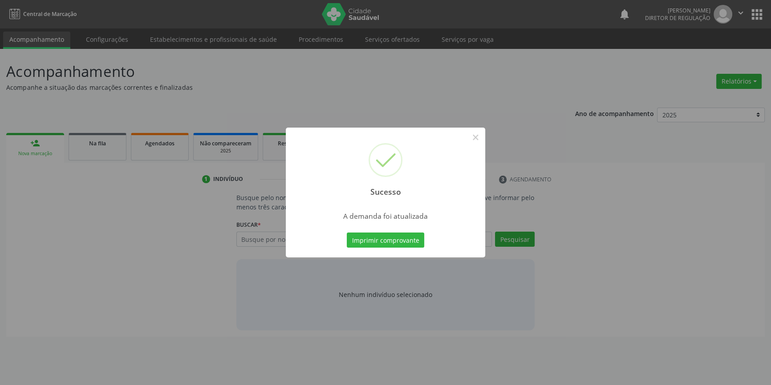
scroll to position [0, 0]
click at [394, 240] on button "Imprimir comprovante" at bounding box center [388, 240] width 77 height 15
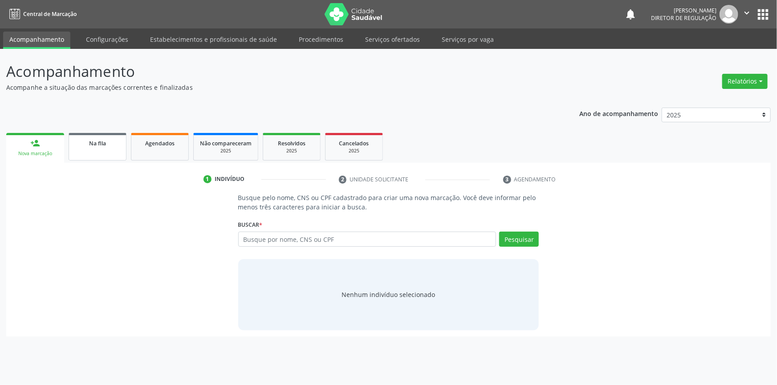
click at [98, 149] on link "Na fila" at bounding box center [98, 147] width 58 height 28
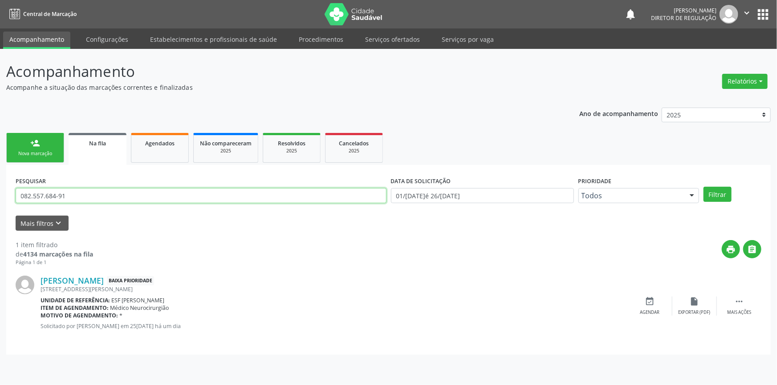
drag, startPoint x: 106, startPoint y: 200, endPoint x: 765, endPoint y: 4, distance: 687.3
click at [0, 200] on div "Acompanhamento Acompanhe a situação das marcações correntes e finalizadas Relat…" at bounding box center [388, 217] width 777 height 337
type input "705003813875054"
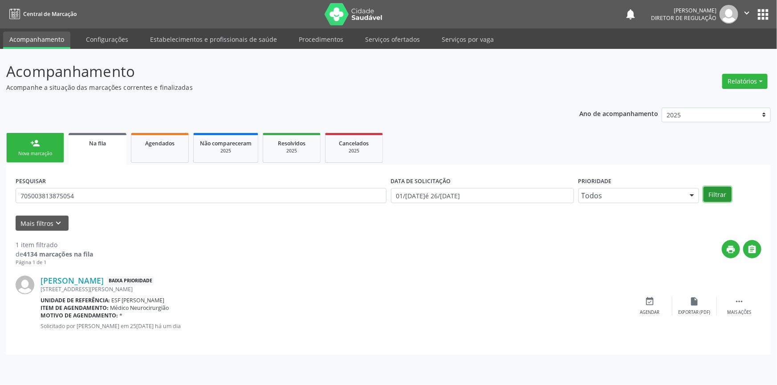
click at [714, 192] on button "Filtrar" at bounding box center [717, 194] width 28 height 15
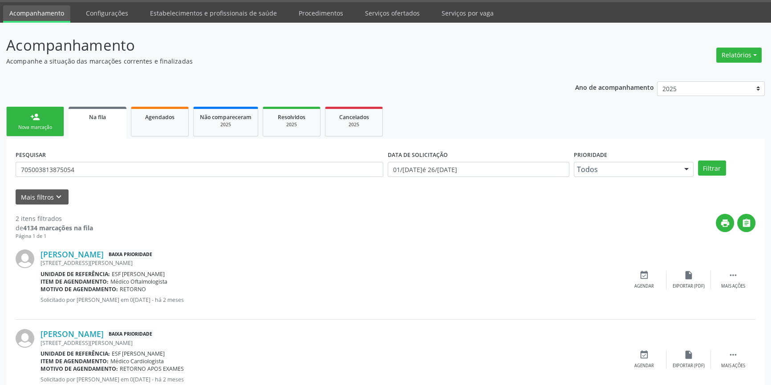
scroll to position [55, 0]
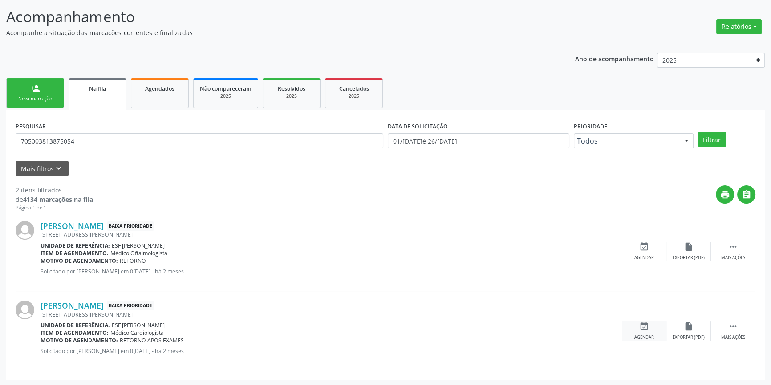
click at [650, 335] on div "Agendar" at bounding box center [644, 338] width 20 height 6
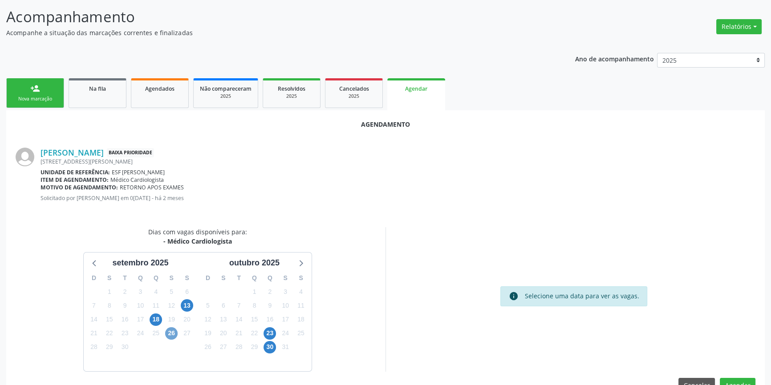
click at [172, 335] on span "26" at bounding box center [171, 334] width 12 height 12
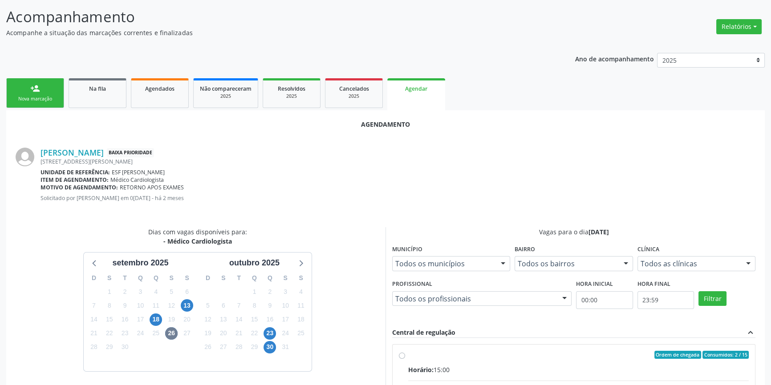
radio input "true"
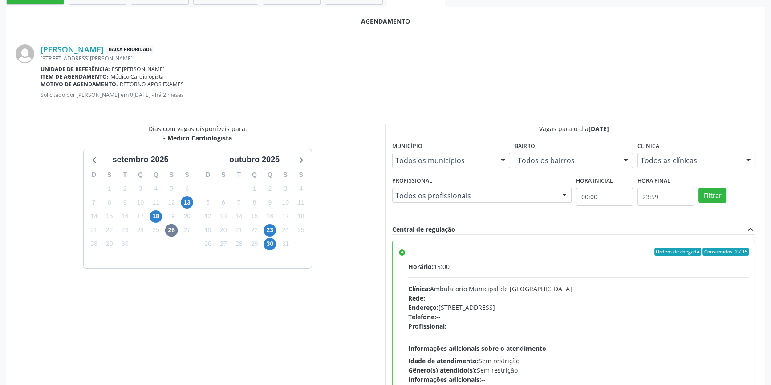
scroll to position [217, 0]
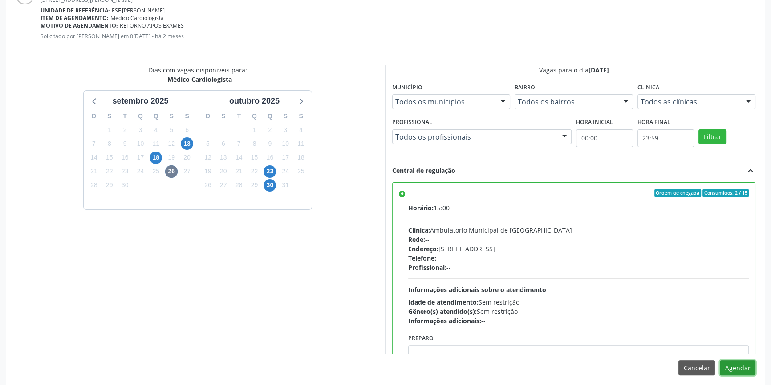
click at [748, 366] on button "Agendar" at bounding box center [738, 368] width 36 height 15
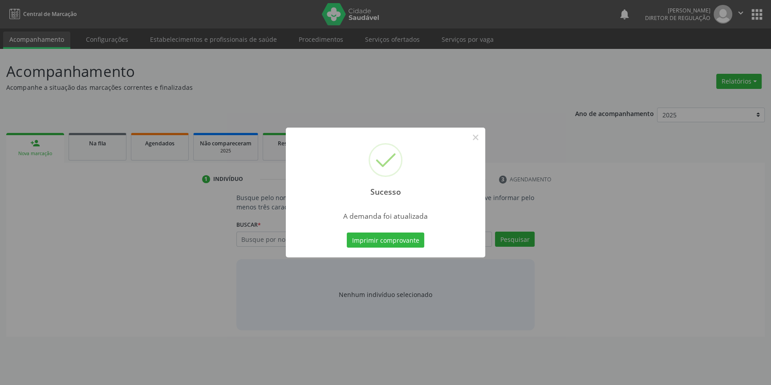
scroll to position [0, 0]
click at [410, 238] on button "Imprimir comprovante" at bounding box center [388, 240] width 77 height 15
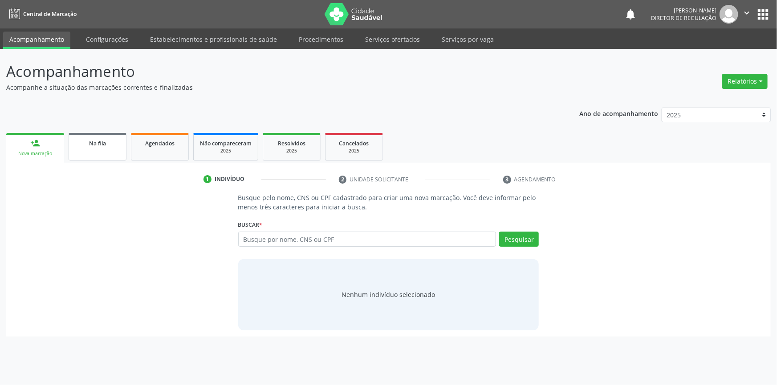
click at [85, 146] on div "Na fila" at bounding box center [97, 142] width 45 height 9
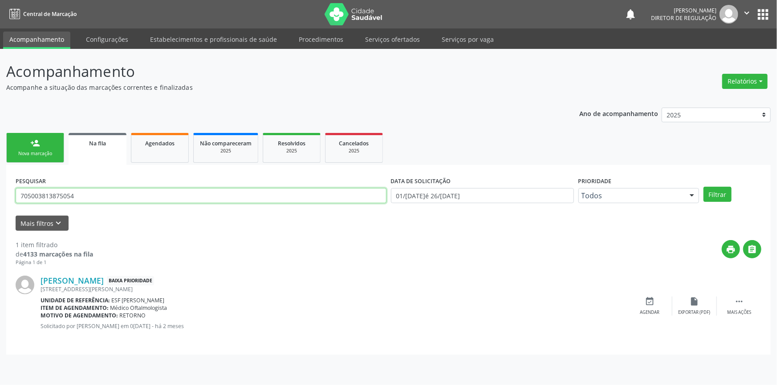
drag, startPoint x: 95, startPoint y: 190, endPoint x: 724, endPoint y: 153, distance: 630.5
click at [0, 199] on div "Acompanhamento Acompanhe a situação das marcações correntes e finalizadas Relat…" at bounding box center [388, 217] width 777 height 337
type input "704802030503444"
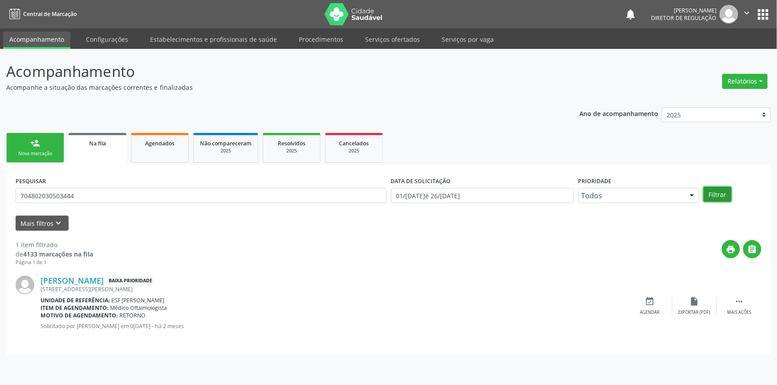
click at [722, 188] on button "Filtrar" at bounding box center [717, 194] width 28 height 15
click at [658, 303] on div "event_available Agendar" at bounding box center [650, 306] width 45 height 19
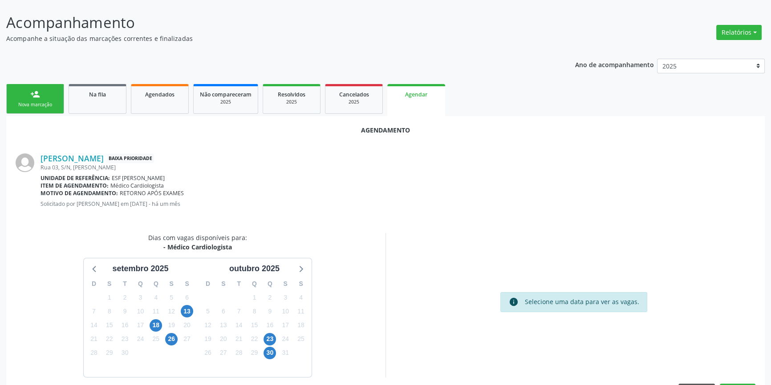
scroll to position [77, 0]
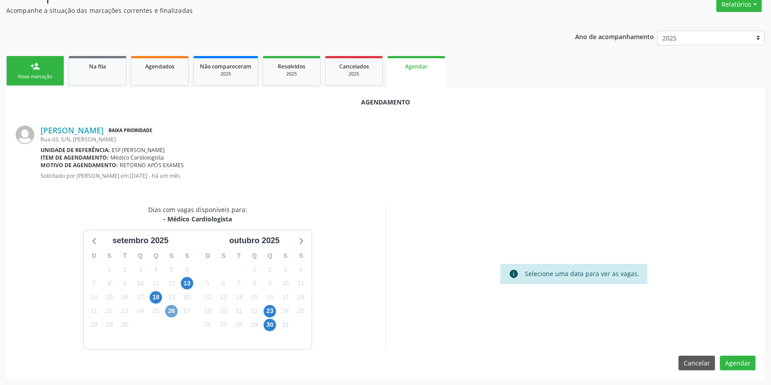
click at [170, 310] on span "26" at bounding box center [171, 311] width 12 height 12
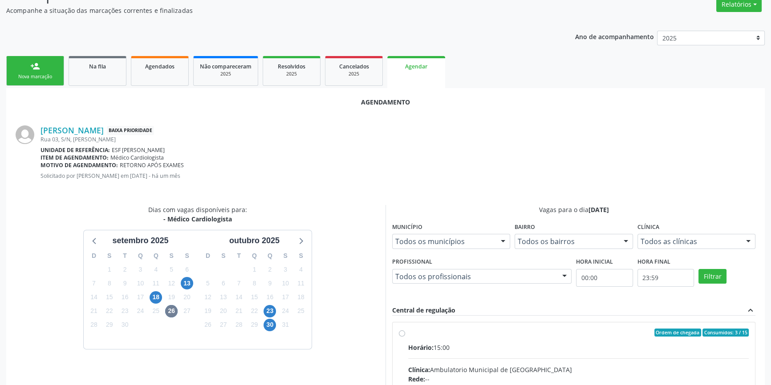
click at [405, 337] on input "Ordem de chegada Consumidos: 3 / 15 Horário: 15:00 Clínica: Ambulatorio Municip…" at bounding box center [402, 333] width 6 height 8
radio input "true"
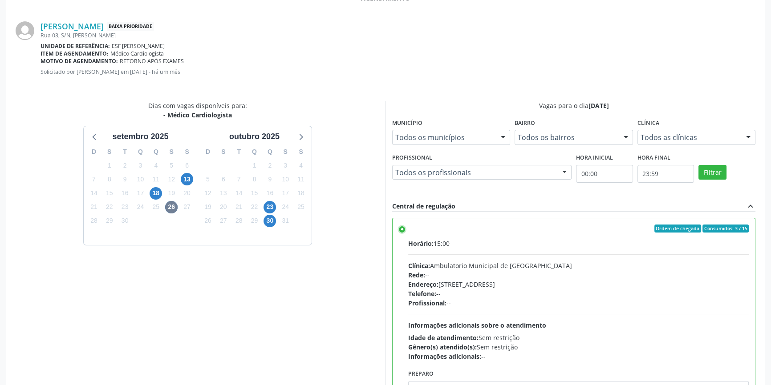
scroll to position [222, 0]
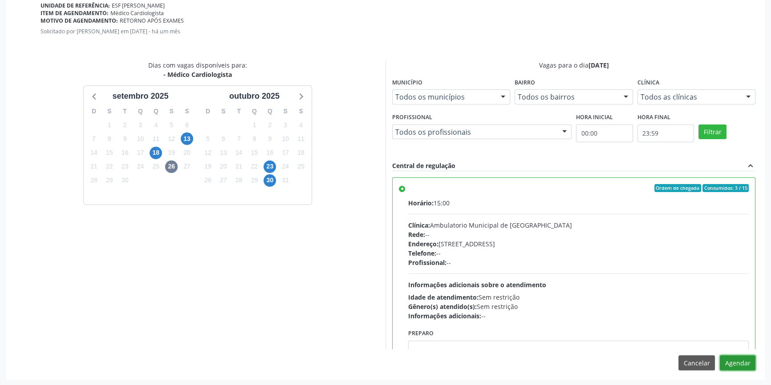
click at [741, 366] on button "Agendar" at bounding box center [738, 363] width 36 height 15
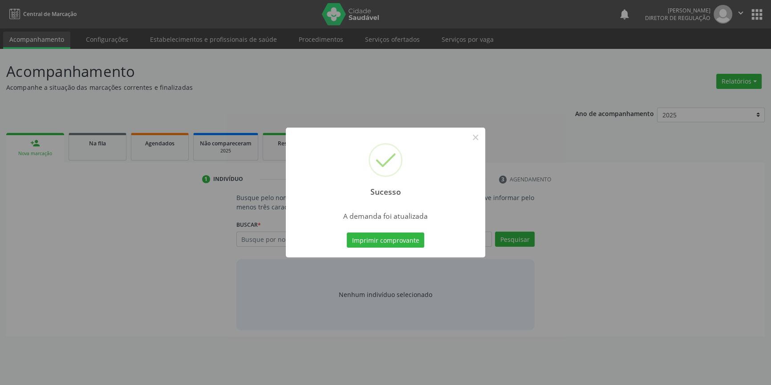
scroll to position [0, 0]
click at [406, 240] on button "Imprimir comprovante" at bounding box center [388, 240] width 77 height 15
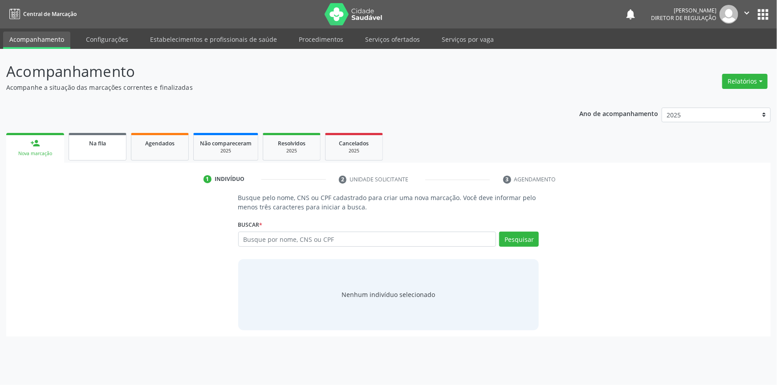
click at [102, 149] on link "Na fila" at bounding box center [98, 147] width 58 height 28
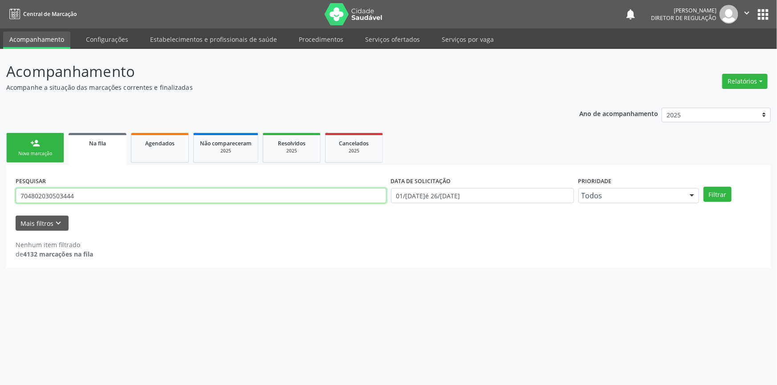
drag, startPoint x: 114, startPoint y: 195, endPoint x: 0, endPoint y: 183, distance: 114.2
click at [0, 183] on div "Acompanhamento Acompanhe a situação das marcações correntes e finalizadas Relat…" at bounding box center [388, 217] width 777 height 337
type input "7"
type input "03450162462"
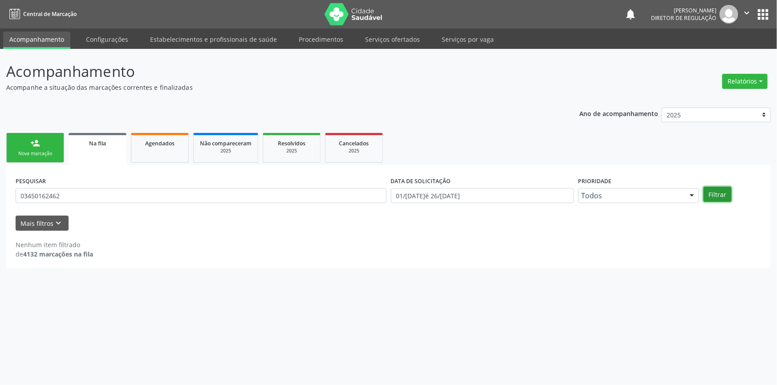
click at [721, 190] on button "Filtrar" at bounding box center [717, 194] width 28 height 15
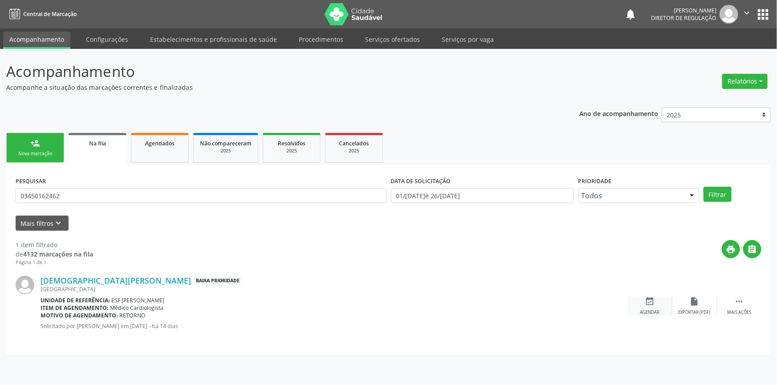
click at [642, 304] on div "event_available Agendar" at bounding box center [650, 306] width 45 height 19
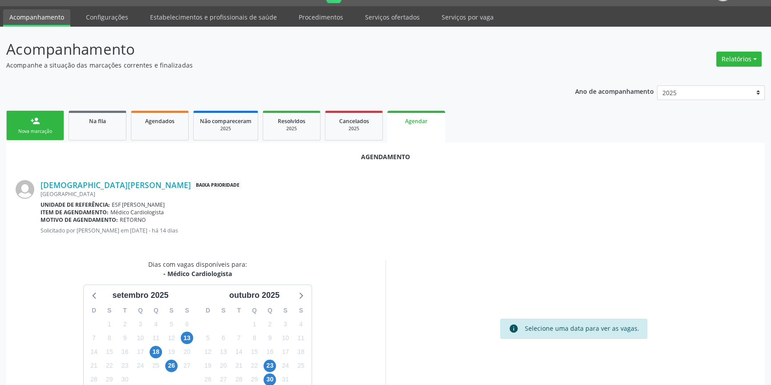
scroll to position [40, 0]
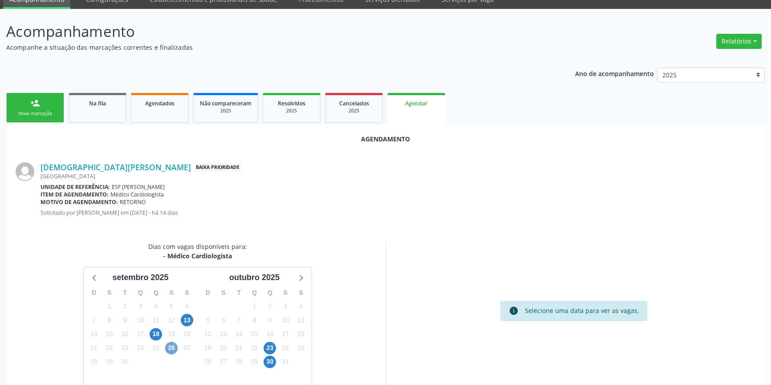
click at [174, 349] on span "26" at bounding box center [171, 348] width 12 height 12
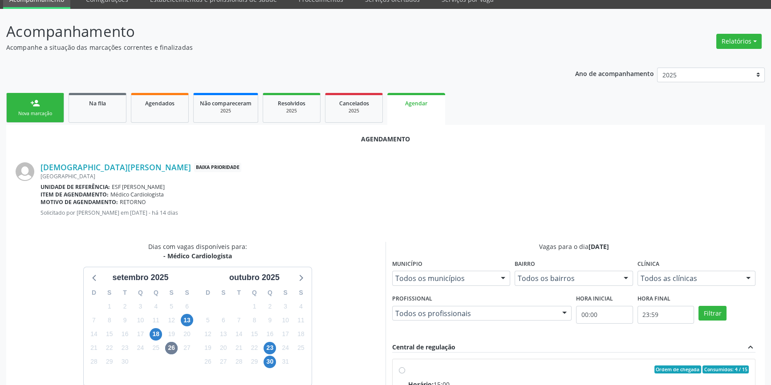
radio input "true"
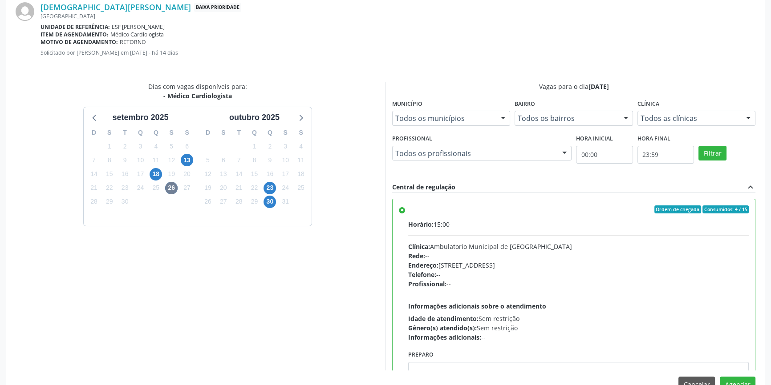
scroll to position [222, 0]
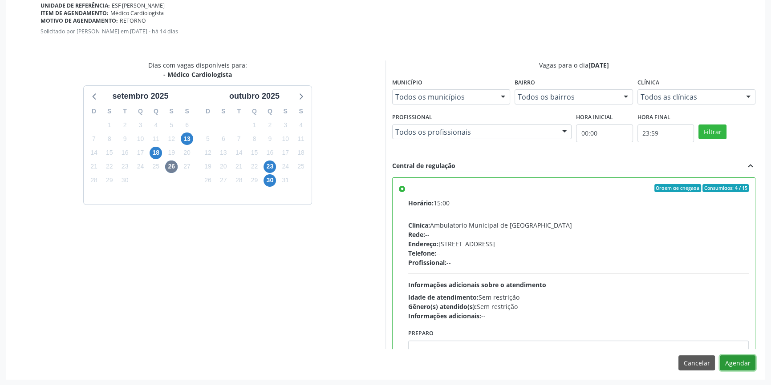
click at [733, 359] on button "Agendar" at bounding box center [738, 363] width 36 height 15
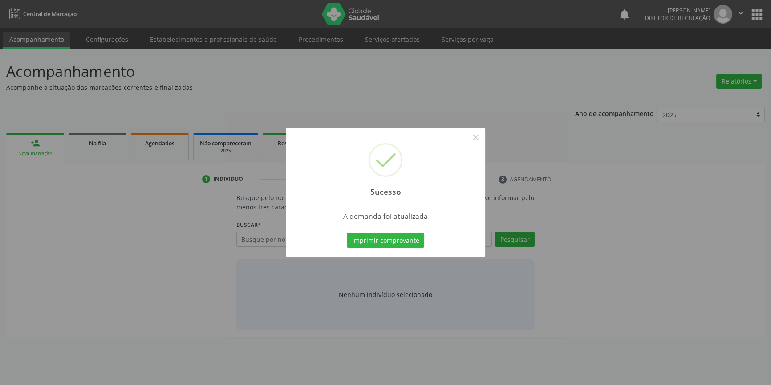
scroll to position [0, 0]
click at [370, 237] on button "Imprimir comprovante" at bounding box center [388, 240] width 77 height 15
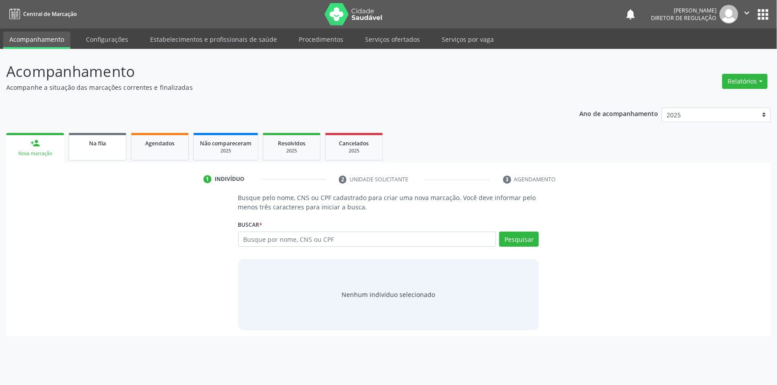
click at [85, 147] on link "Na fila" at bounding box center [98, 147] width 58 height 28
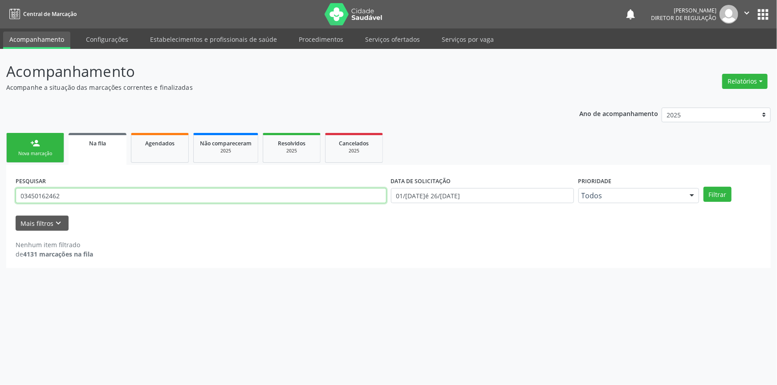
drag, startPoint x: 110, startPoint y: 198, endPoint x: 0, endPoint y: 197, distance: 110.4
click at [0, 197] on div "Acompanhamento Acompanhe a situação das marcações correntes e finalizadas Relat…" at bounding box center [388, 217] width 777 height 337
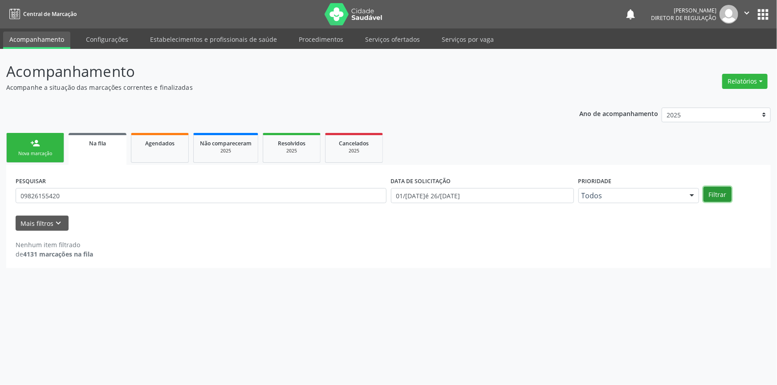
click at [712, 191] on button "Filtrar" at bounding box center [717, 194] width 28 height 15
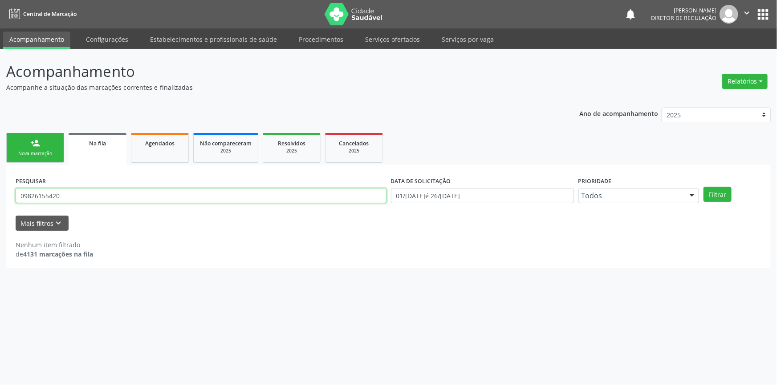
drag, startPoint x: 67, startPoint y: 196, endPoint x: 0, endPoint y: 195, distance: 67.2
click at [0, 195] on div "Acompanhamento Acompanhe a situação das marcações correntes e finalizadas Relat…" at bounding box center [388, 217] width 777 height 337
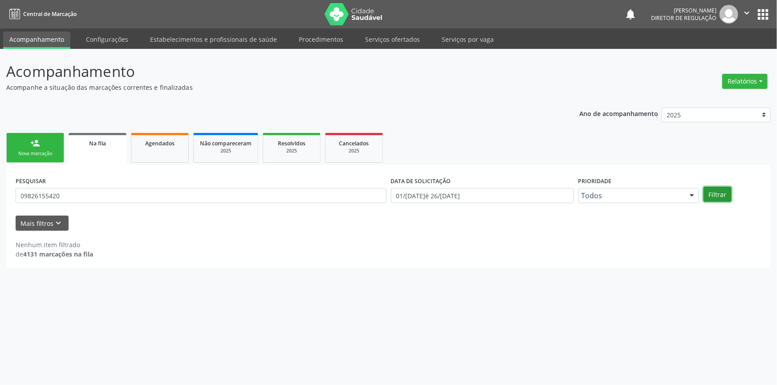
click at [715, 195] on button "Filtrar" at bounding box center [717, 194] width 28 height 15
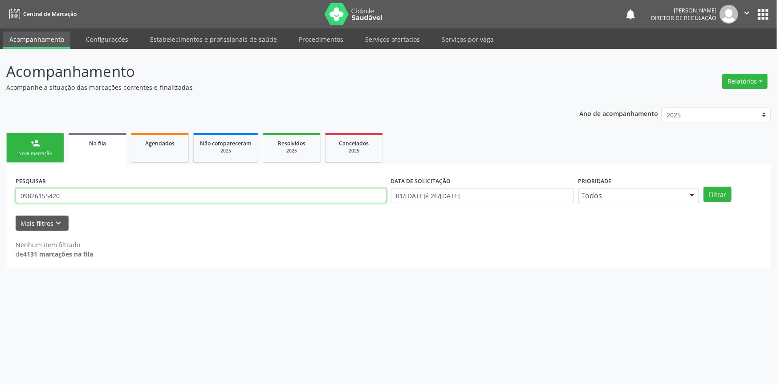
drag, startPoint x: 107, startPoint y: 195, endPoint x: 0, endPoint y: 195, distance: 107.3
click at [0, 195] on div "Acompanhamento Acompanhe a situação das marcações correntes e finalizadas Relat…" at bounding box center [388, 217] width 777 height 337
type input "700902957253190"
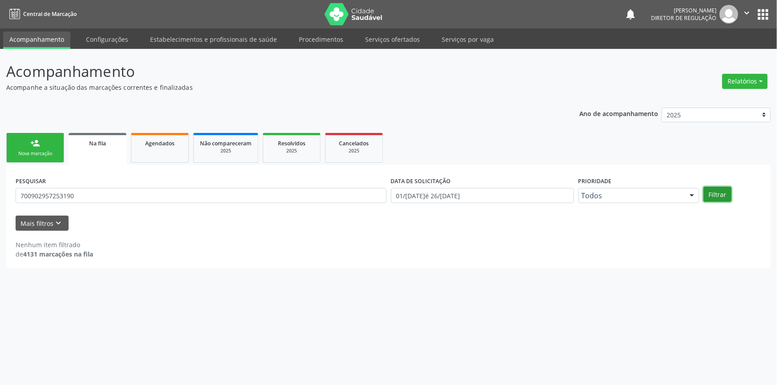
click at [726, 193] on button "Filtrar" at bounding box center [717, 194] width 28 height 15
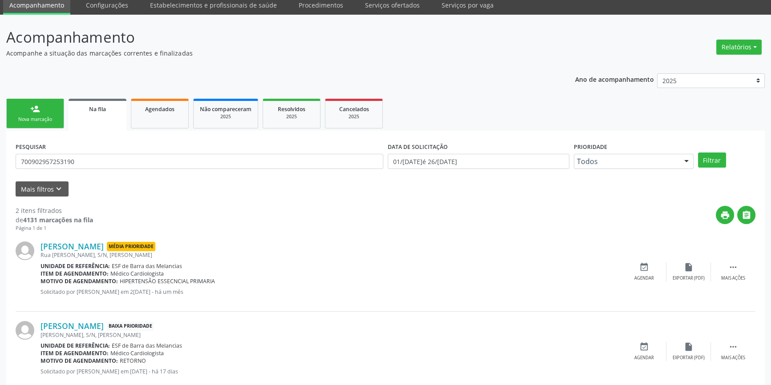
scroll to position [55, 0]
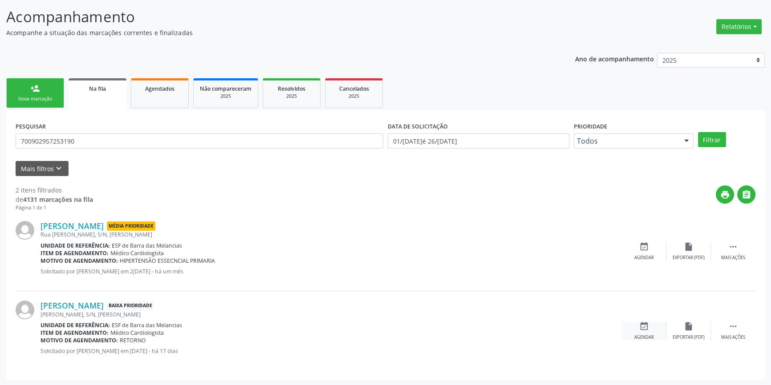
click at [644, 340] on div "Agendar" at bounding box center [644, 338] width 20 height 6
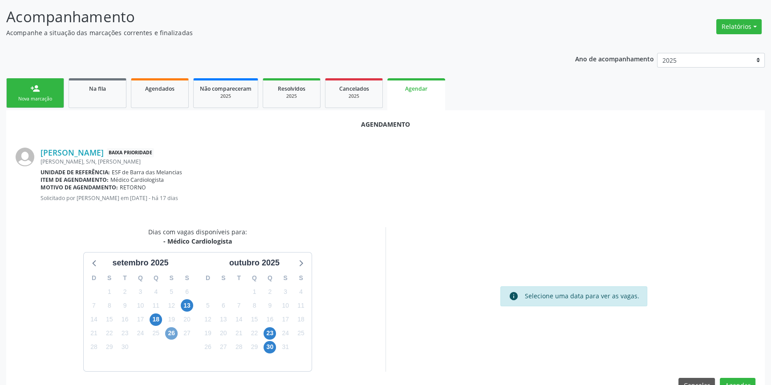
click at [169, 336] on span "26" at bounding box center [171, 334] width 12 height 12
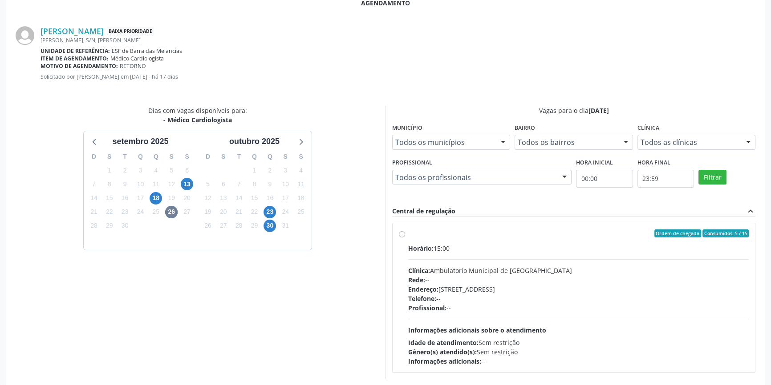
click at [405, 233] on div "Ordem de chegada Consumidos: 5 / 15 Horário: 15:00 Clínica: Ambulatorio Municip…" at bounding box center [574, 298] width 350 height 137
radio input "true"
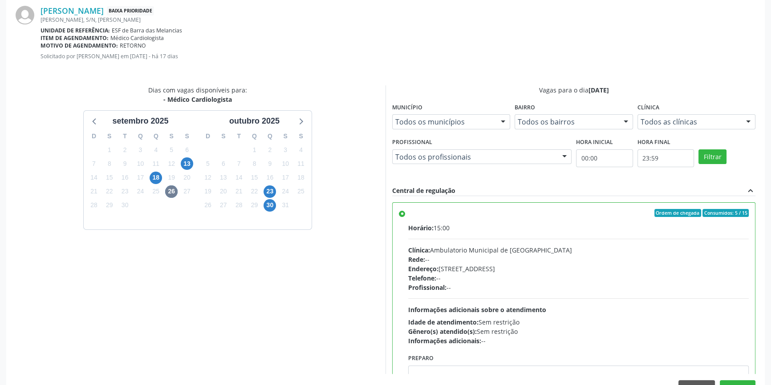
scroll to position [222, 0]
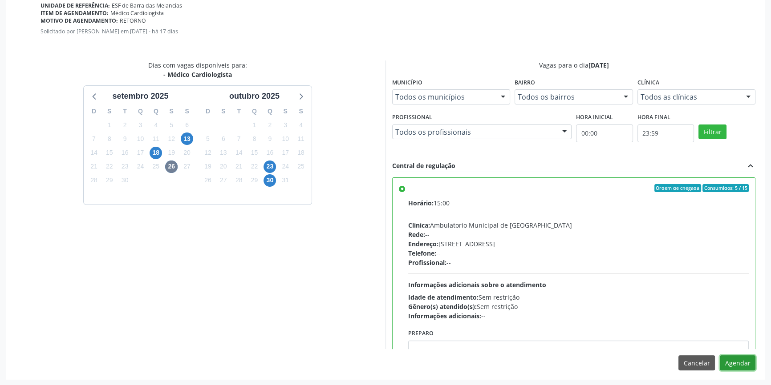
click at [742, 363] on button "Agendar" at bounding box center [738, 363] width 36 height 15
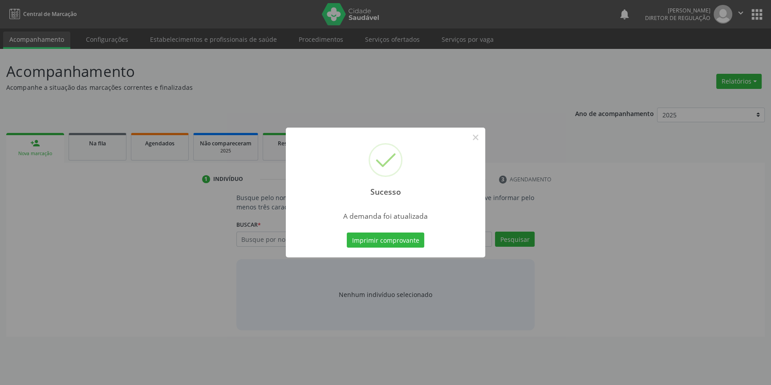
scroll to position [0, 0]
click at [406, 243] on button "Imprimir comprovante" at bounding box center [388, 240] width 77 height 15
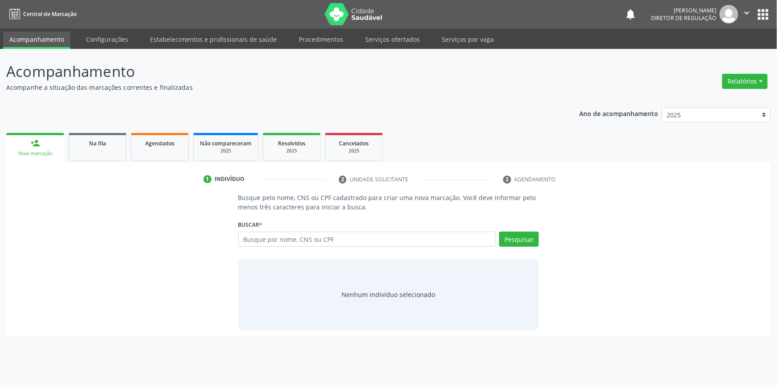
click at [263, 247] on div "Busque por nome, CNS ou CPF Nenhum resultado encontrado para: " " Digite nome, …" at bounding box center [388, 242] width 301 height 21
click at [265, 244] on input "text" at bounding box center [367, 239] width 258 height 15
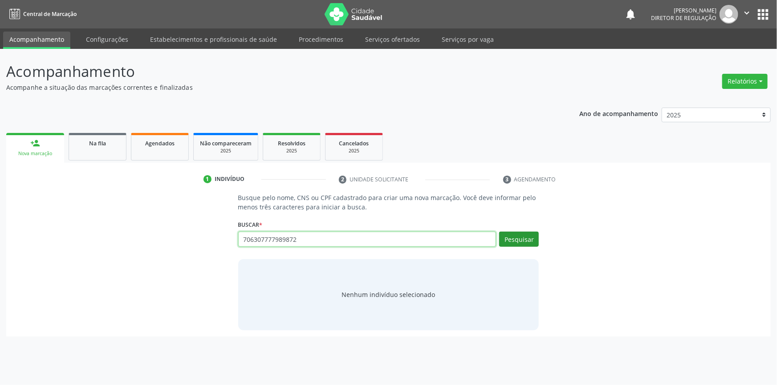
type input "706307777989872"
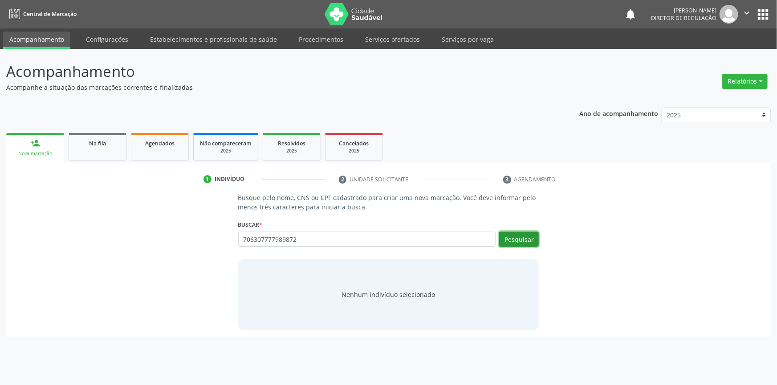
click at [523, 237] on button "Pesquisar" at bounding box center [519, 239] width 40 height 15
type input "706307777989872"
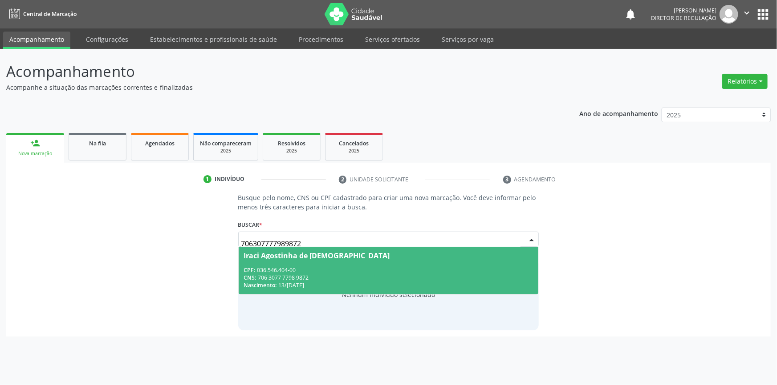
click at [331, 267] on div "CPF: 036.546.404-00" at bounding box center [388, 271] width 289 height 8
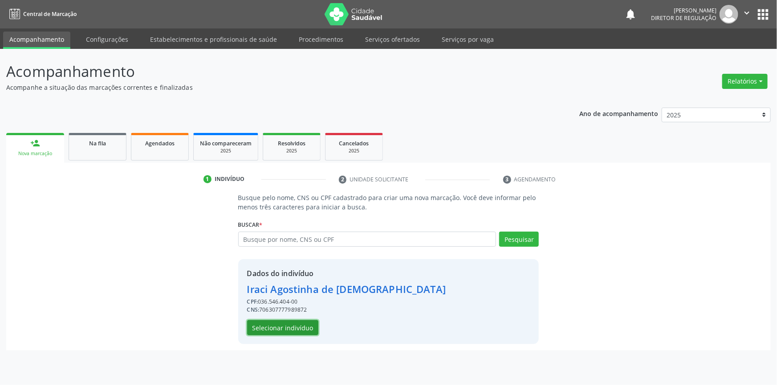
click at [276, 329] on button "Selecionar indivíduo" at bounding box center [282, 327] width 71 height 15
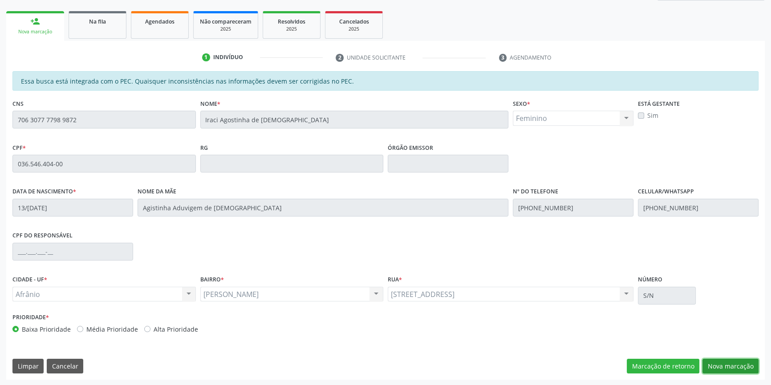
click at [742, 366] on button "Nova marcação" at bounding box center [730, 366] width 56 height 15
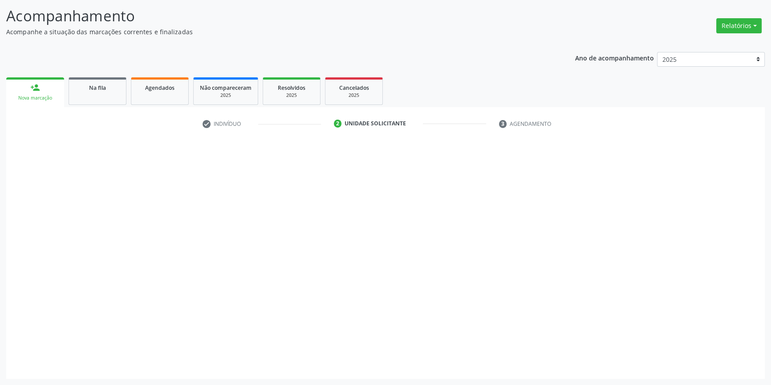
scroll to position [55, 0]
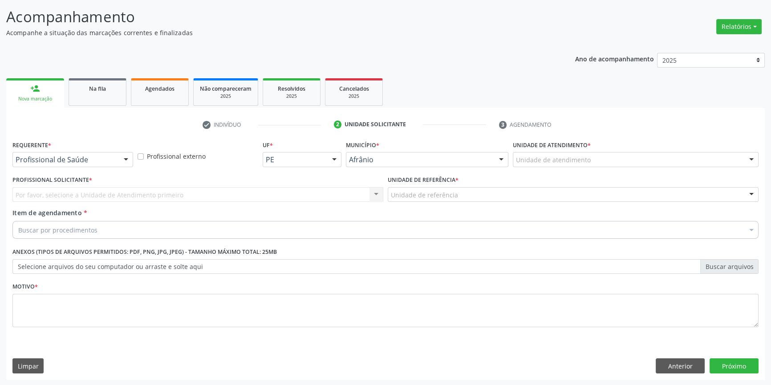
click at [595, 162] on div "Unidade de atendimento" at bounding box center [636, 159] width 246 height 15
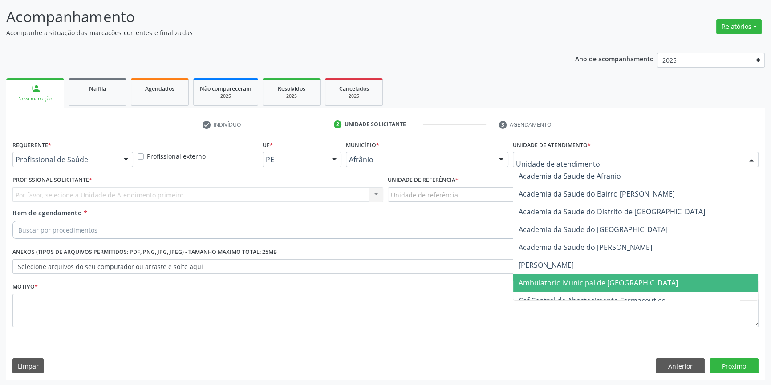
click at [581, 274] on span "Ambulatorio Municipal de [GEOGRAPHIC_DATA]" at bounding box center [635, 283] width 245 height 18
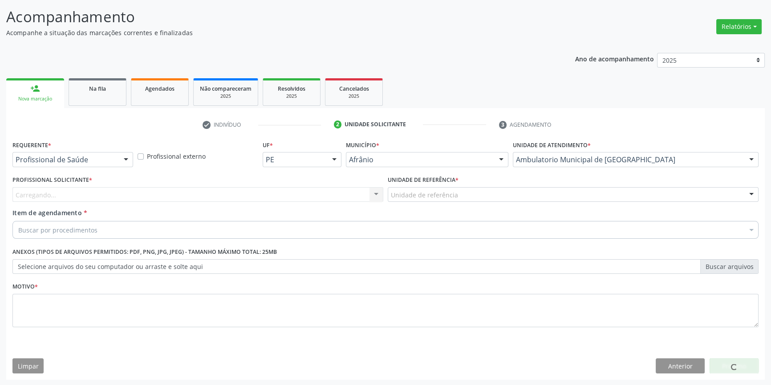
click at [461, 203] on div "Unidade de referência * Unidade de referência ESF de Extrema ESF de Barra das M…" at bounding box center [572, 191] width 375 height 35
click at [459, 195] on div "Unidade de referência" at bounding box center [573, 194] width 371 height 15
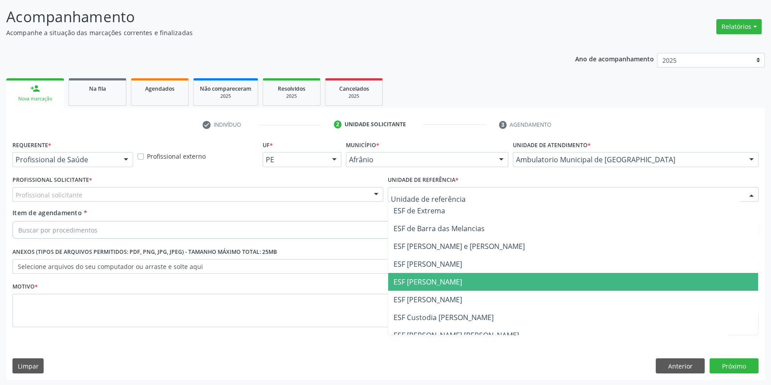
drag, startPoint x: 430, startPoint y: 277, endPoint x: 339, endPoint y: 211, distance: 112.2
click at [428, 277] on span "ESF [PERSON_NAME]" at bounding box center [427, 282] width 69 height 10
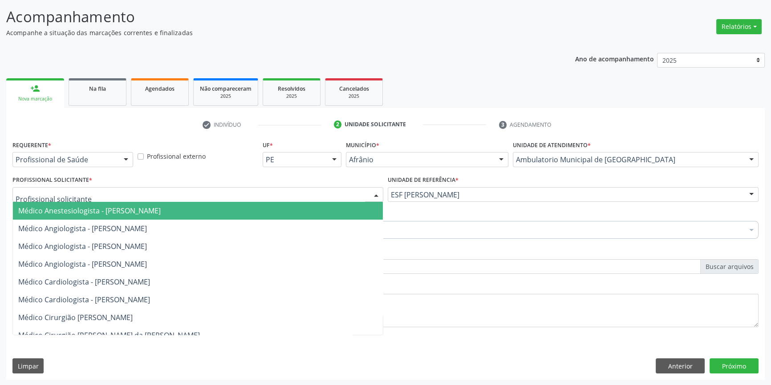
click at [294, 189] on div at bounding box center [197, 194] width 371 height 15
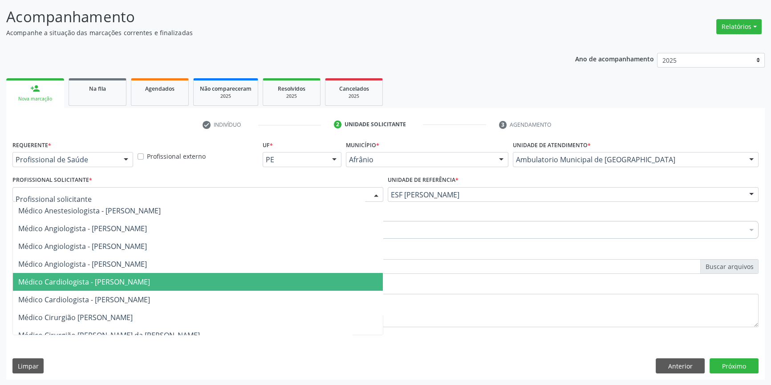
click at [145, 277] on span "Médico Cardiologista - [PERSON_NAME]" at bounding box center [84, 282] width 132 height 10
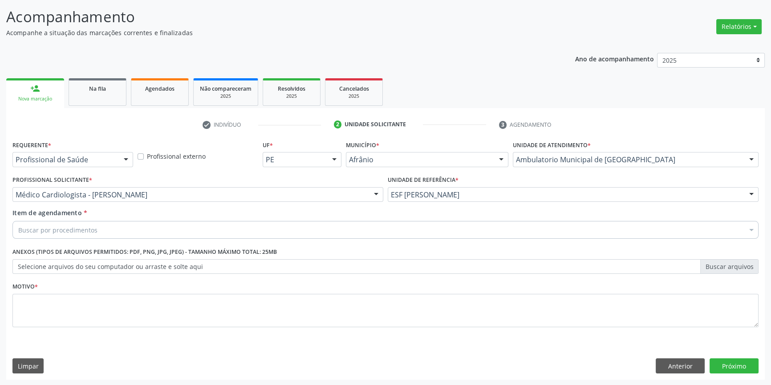
click at [118, 234] on div "Buscar por procedimentos" at bounding box center [385, 230] width 746 height 18
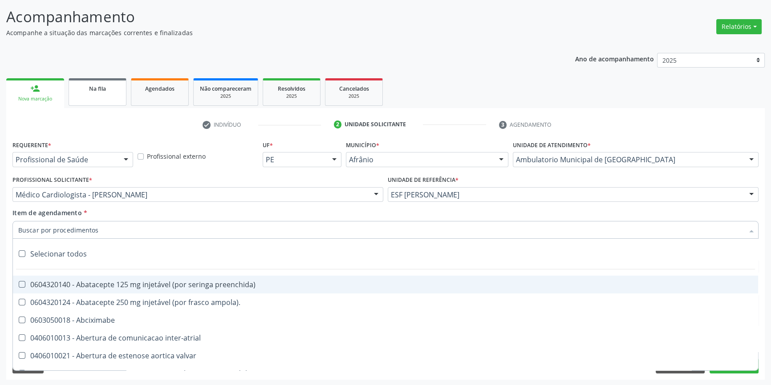
click at [118, 95] on link "Na fila" at bounding box center [98, 92] width 58 height 28
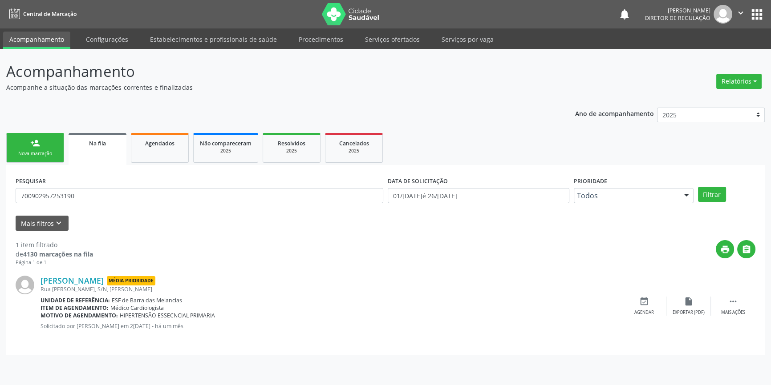
scroll to position [0, 0]
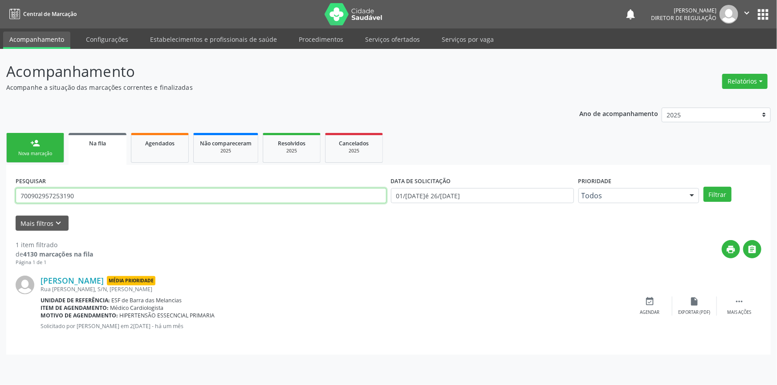
drag, startPoint x: 0, startPoint y: 190, endPoint x: 8, endPoint y: 183, distance: 10.7
click at [0, 183] on div "Acompanhamento Acompanhe a situação das marcações correntes e finalizadas Relat…" at bounding box center [388, 217] width 777 height 337
type input "706307777989872"
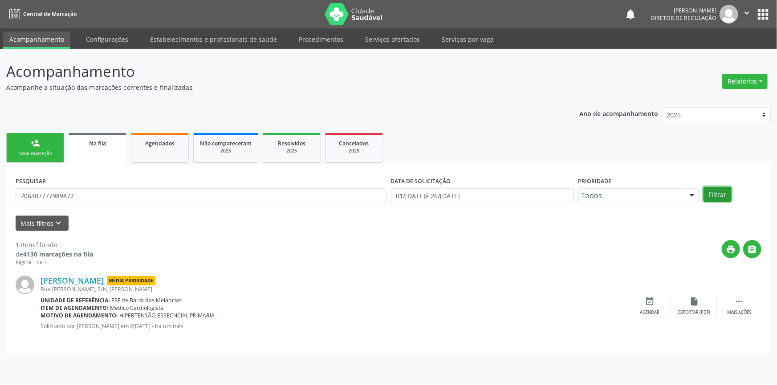
click at [719, 192] on button "Filtrar" at bounding box center [717, 194] width 28 height 15
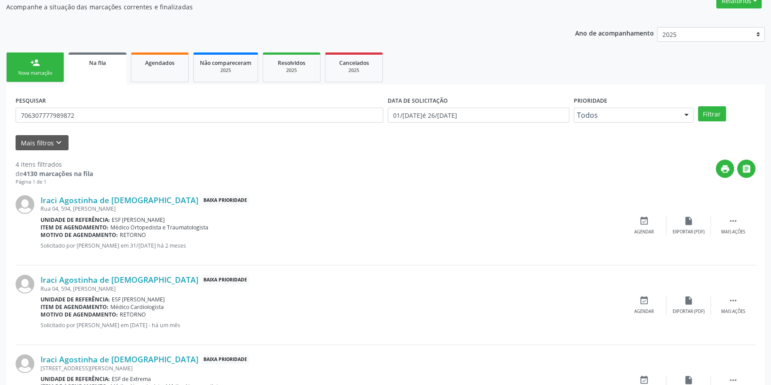
scroll to position [162, 0]
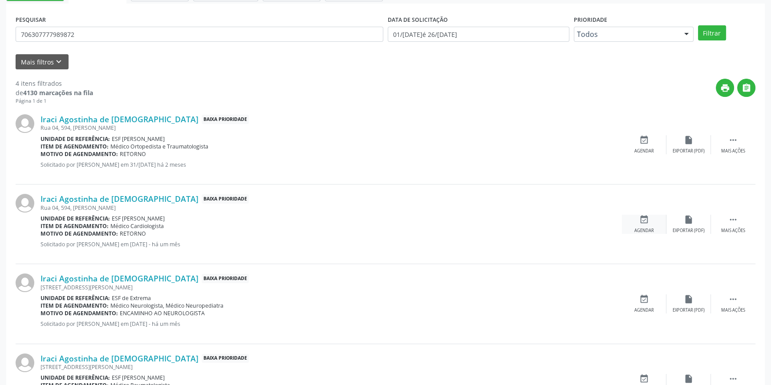
click at [648, 222] on icon "event_available" at bounding box center [644, 220] width 10 height 10
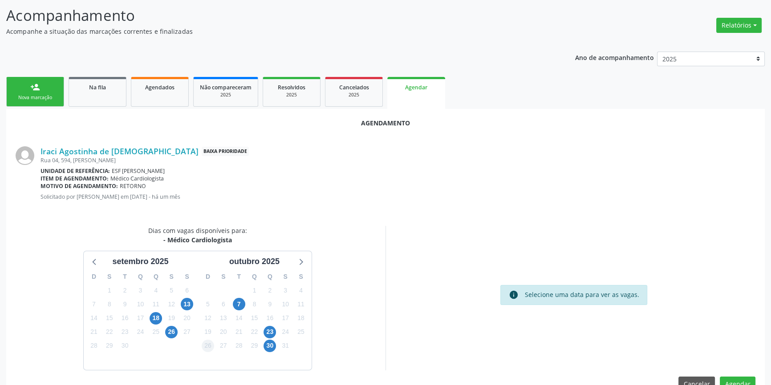
scroll to position [77, 0]
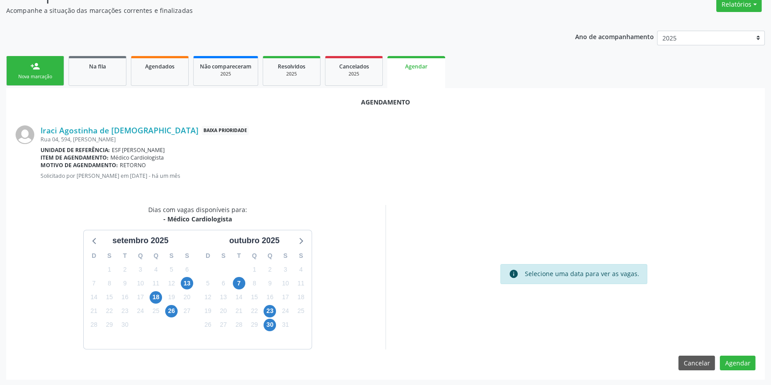
click at [178, 312] on div "26" at bounding box center [171, 311] width 12 height 14
click at [168, 308] on span "26" at bounding box center [171, 311] width 12 height 12
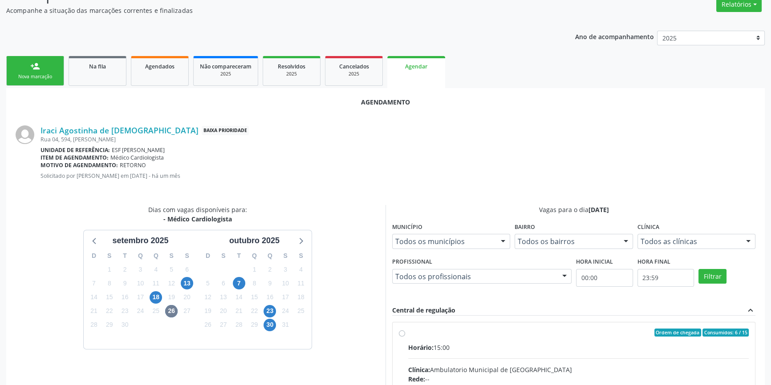
click at [405, 336] on input "Ordem de chegada Consumidos: 6 / 15 Horário: 15:00 Clínica: Ambulatorio Municip…" at bounding box center [402, 333] width 6 height 8
radio input "true"
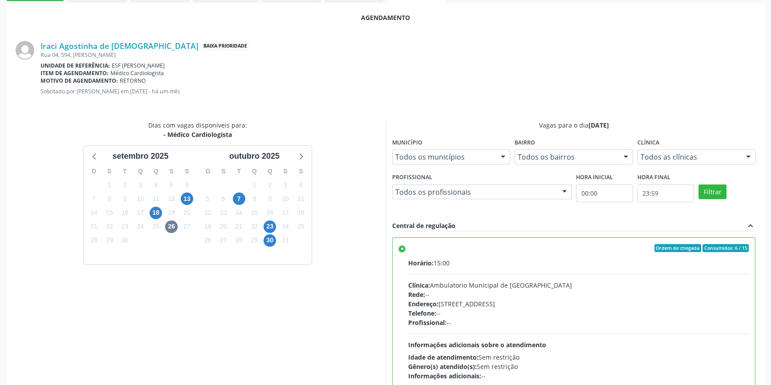
scroll to position [222, 0]
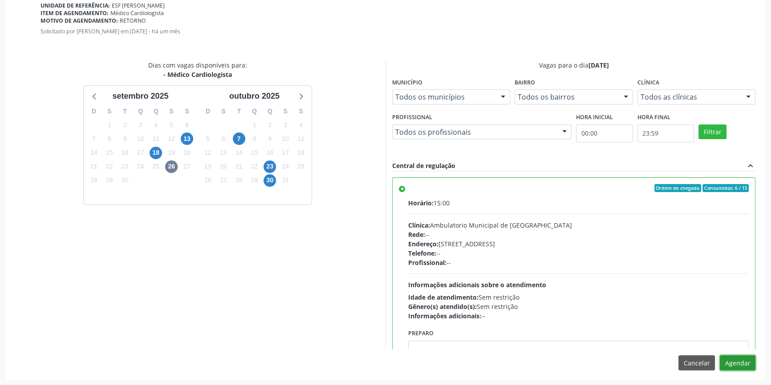
click at [736, 362] on button "Agendar" at bounding box center [738, 363] width 36 height 15
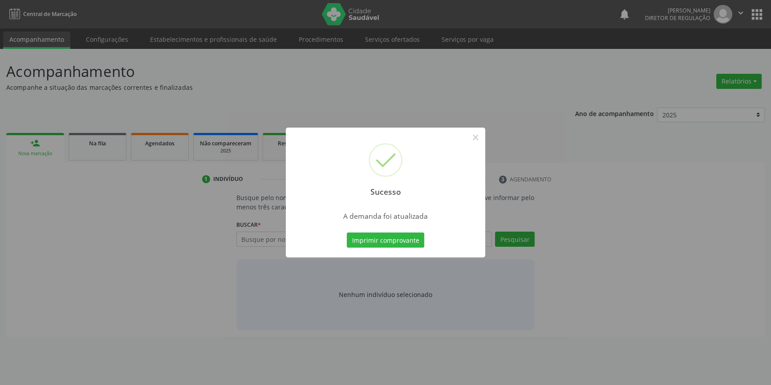
click at [397, 232] on div "Imprimir comprovante Cancel" at bounding box center [385, 240] width 81 height 19
click at [395, 239] on button "Imprimir comprovante" at bounding box center [388, 240] width 77 height 15
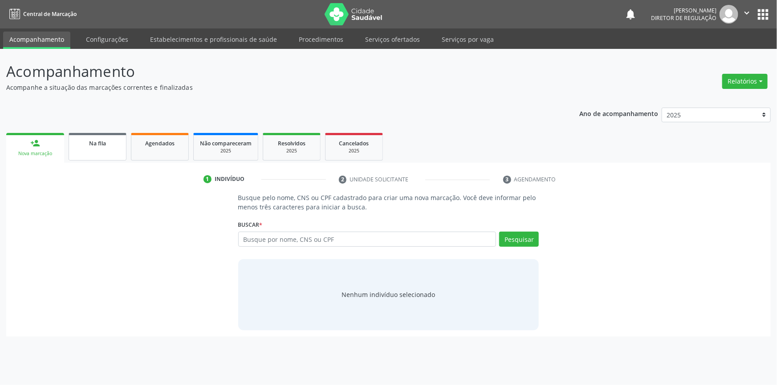
click at [105, 144] on span "Na fila" at bounding box center [97, 144] width 17 height 8
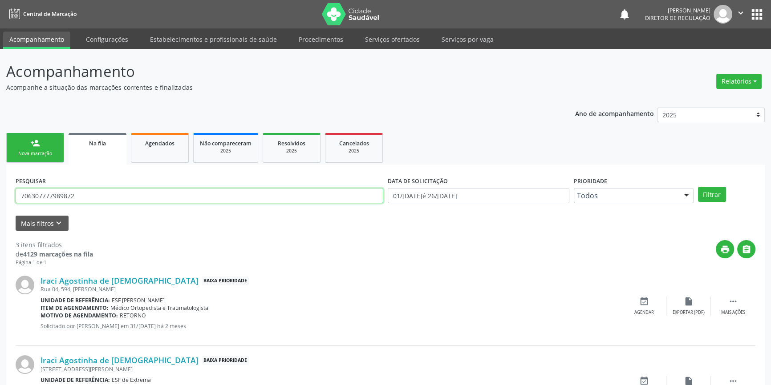
drag, startPoint x: 101, startPoint y: 199, endPoint x: 0, endPoint y: 183, distance: 102.7
click at [0, 183] on div "Acompanhamento Acompanhe a situação das marcações correntes e finalizadas Relat…" at bounding box center [385, 285] width 771 height 472
type input "700304497889140"
click at [709, 194] on button "Filtrar" at bounding box center [712, 194] width 28 height 15
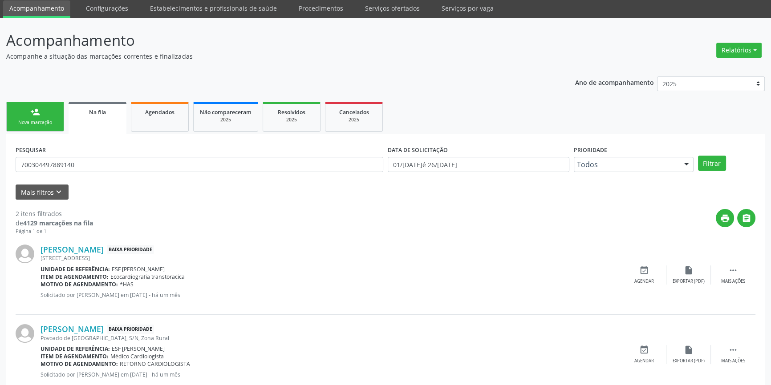
scroll to position [55, 0]
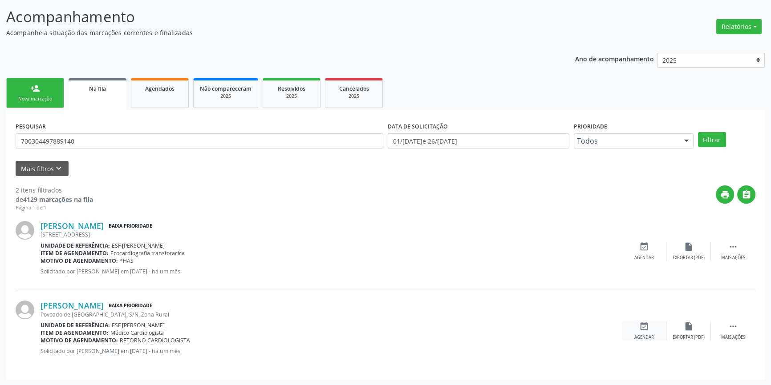
click at [639, 324] on icon "event_available" at bounding box center [644, 327] width 10 height 10
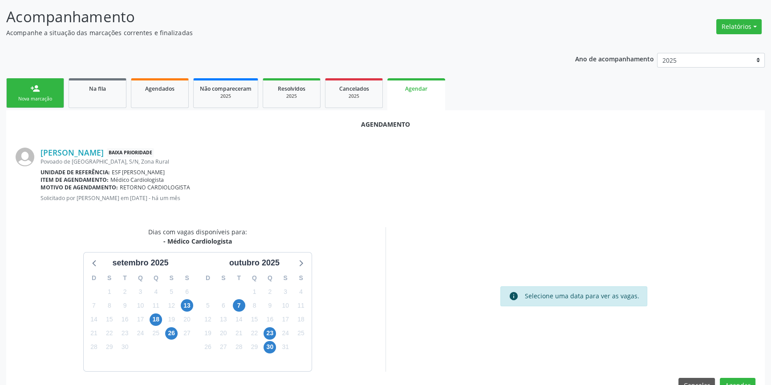
click at [178, 332] on div "26" at bounding box center [172, 334] width 16 height 14
click at [170, 333] on span "26" at bounding box center [171, 334] width 12 height 12
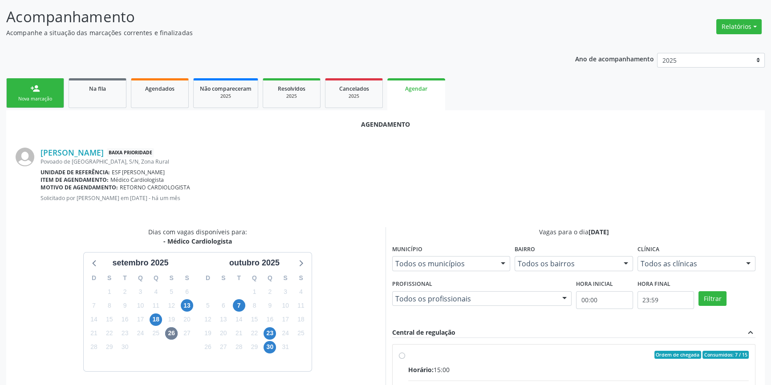
radio input "true"
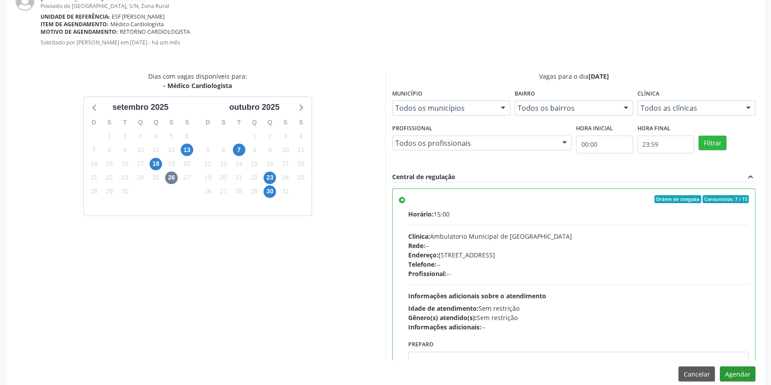
scroll to position [222, 0]
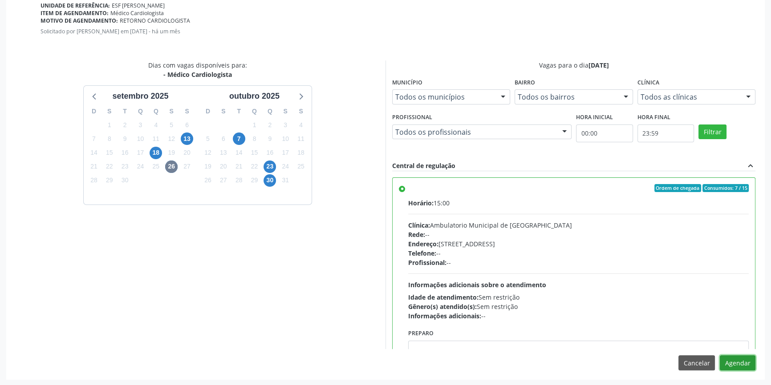
click at [747, 366] on button "Agendar" at bounding box center [738, 363] width 36 height 15
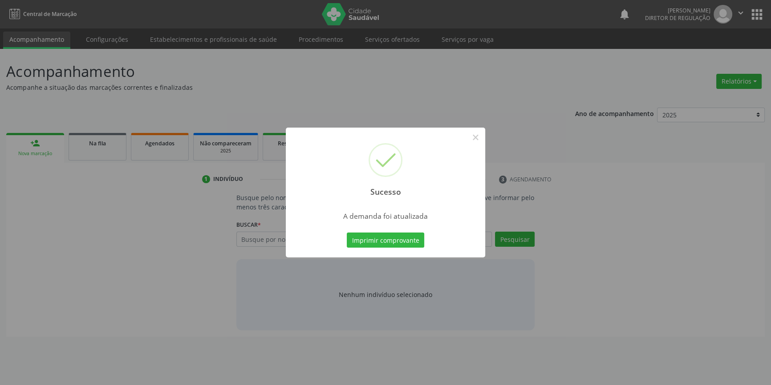
scroll to position [0, 0]
click at [406, 246] on button "Imprimir comprovante" at bounding box center [388, 240] width 77 height 15
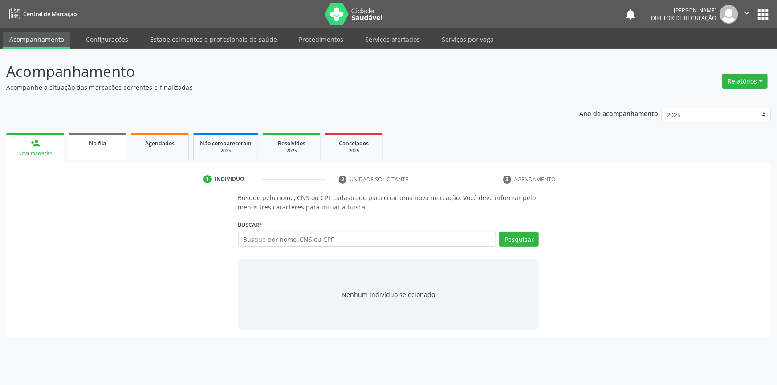
click at [115, 151] on link "Na fila" at bounding box center [98, 147] width 58 height 28
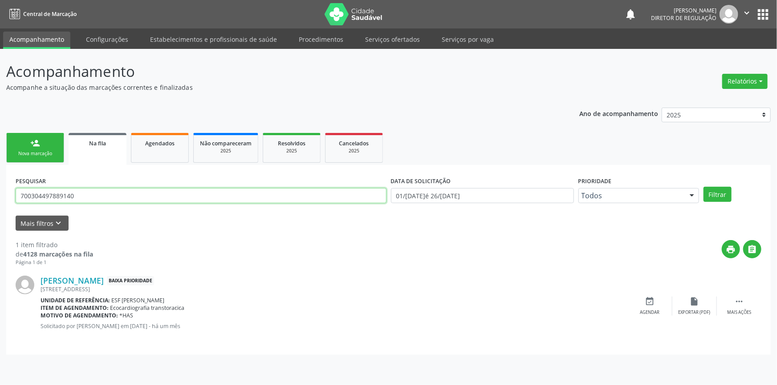
drag, startPoint x: 93, startPoint y: 195, endPoint x: 0, endPoint y: 187, distance: 93.8
click at [0, 187] on div "Acompanhamento Acompanhe a situação das marcações correntes e finalizadas Relat…" at bounding box center [388, 217] width 777 height 337
type input "704608125326822"
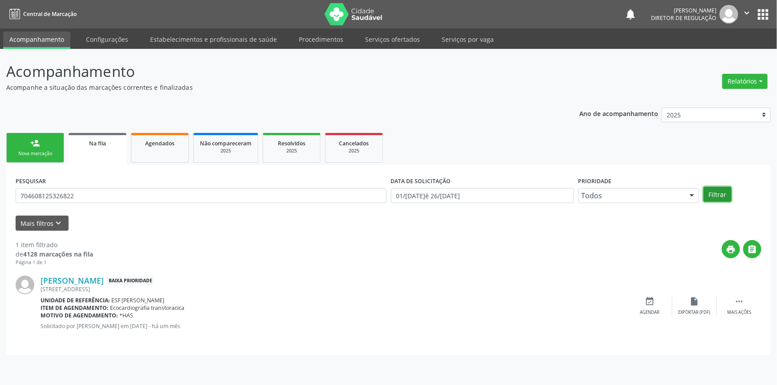
drag, startPoint x: 715, startPoint y: 194, endPoint x: 710, endPoint y: 170, distance: 25.0
click at [715, 192] on button "Filtrar" at bounding box center [717, 194] width 28 height 15
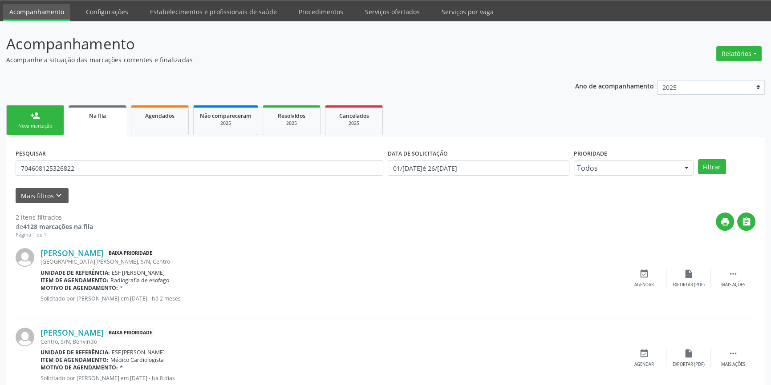
scroll to position [55, 0]
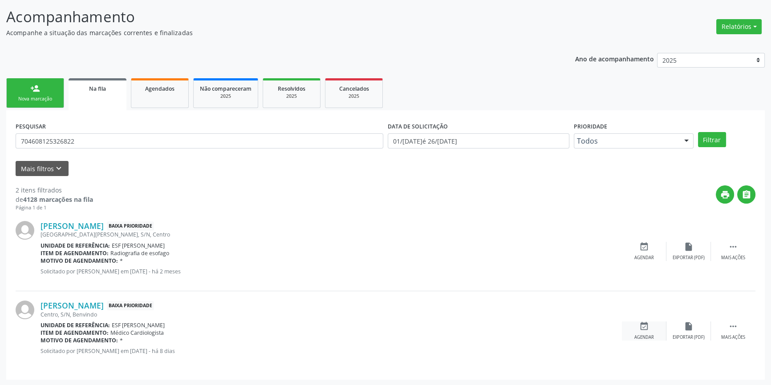
click at [651, 324] on div "event_available Agendar" at bounding box center [644, 331] width 45 height 19
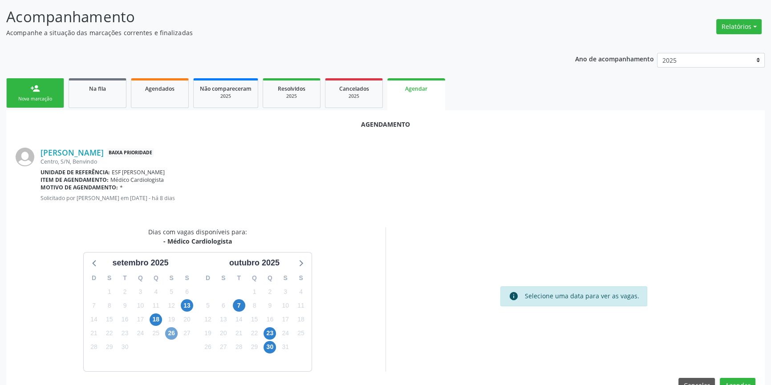
click at [169, 332] on span "26" at bounding box center [171, 334] width 12 height 12
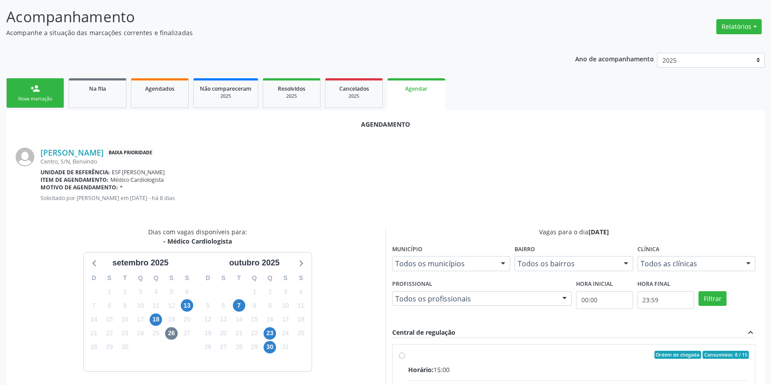
click at [401, 356] on input "Ordem de chegada Consumidos: 8 / 15 Horário: 15:00 Clínica: Ambulatorio Municip…" at bounding box center [402, 355] width 6 height 8
radio input "true"
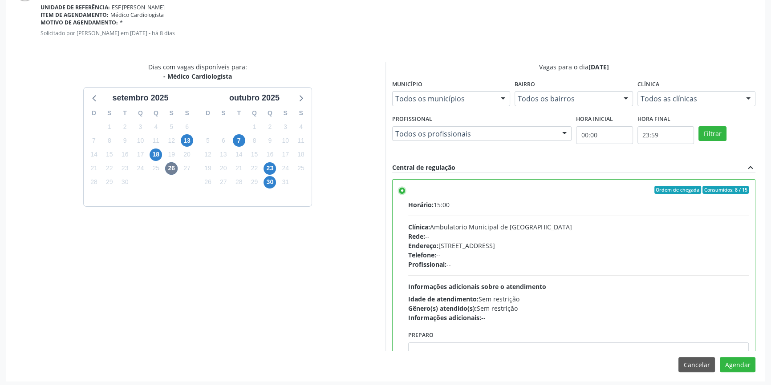
scroll to position [222, 0]
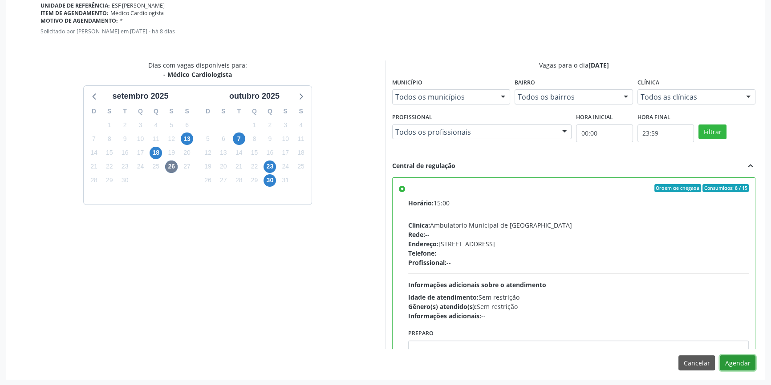
click at [734, 363] on button "Agendar" at bounding box center [738, 363] width 36 height 15
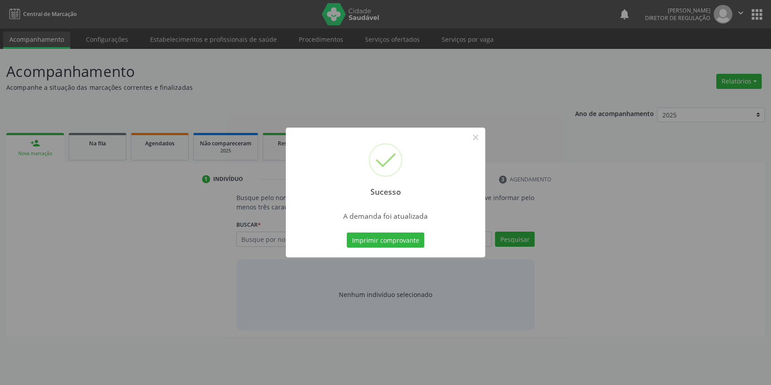
scroll to position [0, 0]
click at [414, 238] on button "Imprimir comprovante" at bounding box center [388, 240] width 77 height 15
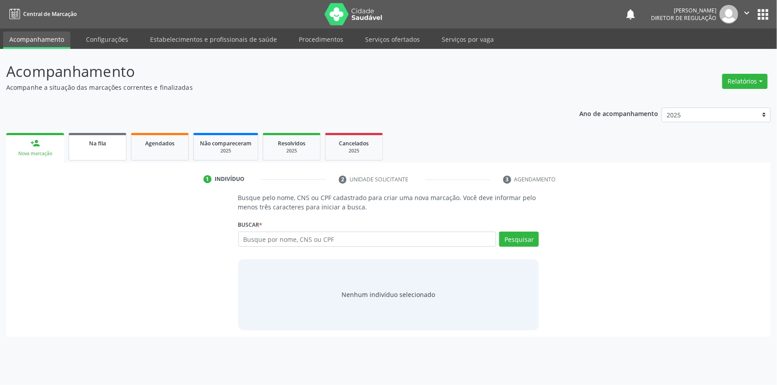
click at [101, 154] on link "Na fila" at bounding box center [98, 147] width 58 height 28
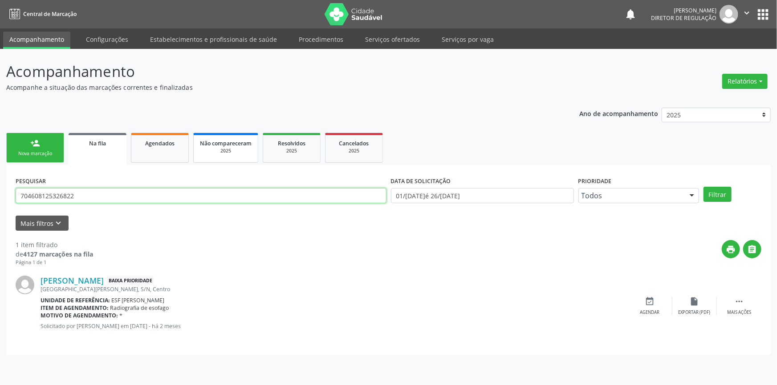
drag, startPoint x: 125, startPoint y: 197, endPoint x: 241, endPoint y: 160, distance: 121.9
click at [0, 201] on div "Acompanhamento Acompanhe a situação das marcações correntes e finalizadas Relat…" at bounding box center [388, 217] width 777 height 337
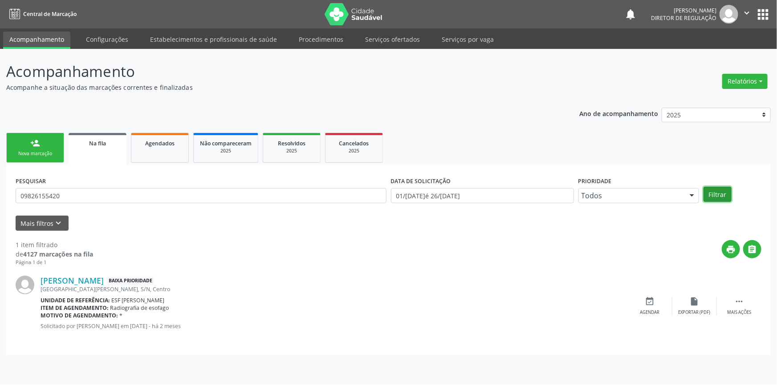
click at [723, 189] on button "Filtrar" at bounding box center [717, 194] width 28 height 15
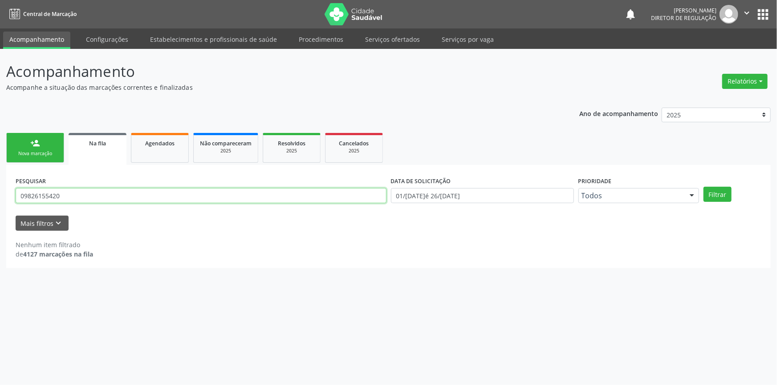
drag, startPoint x: 87, startPoint y: 188, endPoint x: 0, endPoint y: 178, distance: 87.4
click at [0, 178] on div "Acompanhamento Acompanhe a situação das marcações correntes e finalizadas Relat…" at bounding box center [388, 217] width 777 height 337
paste input "398.261.554-"
paste input "398.261.554-20"
drag, startPoint x: 122, startPoint y: 197, endPoint x: 0, endPoint y: 198, distance: 122.4
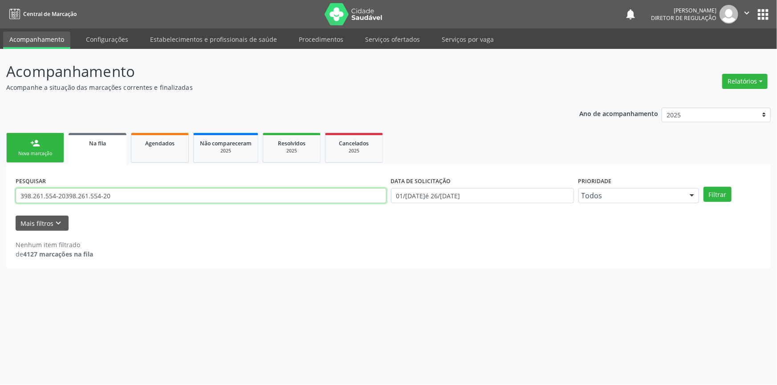
click at [0, 198] on div "Acompanhamento Acompanhe a situação das marcações correntes e finalizadas Relat…" at bounding box center [388, 217] width 777 height 337
paste input "text"
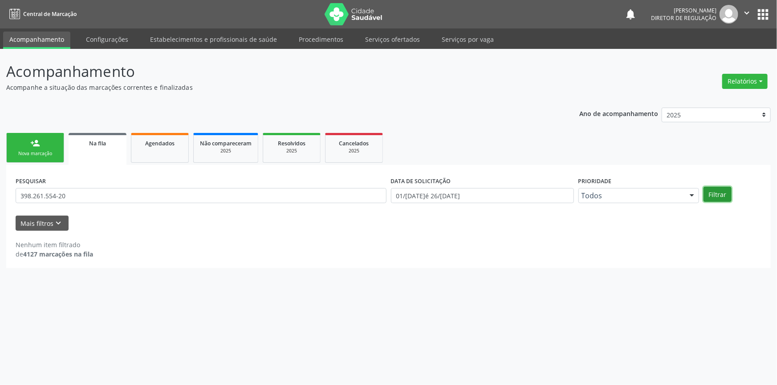
click at [713, 199] on button "Filtrar" at bounding box center [717, 194] width 28 height 15
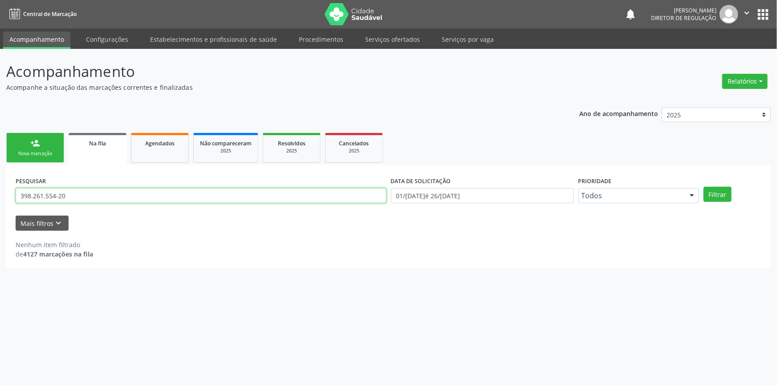
drag, startPoint x: 114, startPoint y: 193, endPoint x: 0, endPoint y: 187, distance: 114.1
click at [0, 188] on div "Acompanhamento Acompanhe a situação das marcações correntes e finalizadas Relat…" at bounding box center [388, 217] width 777 height 337
paste input "706905162988737"
type input "706905162988737"
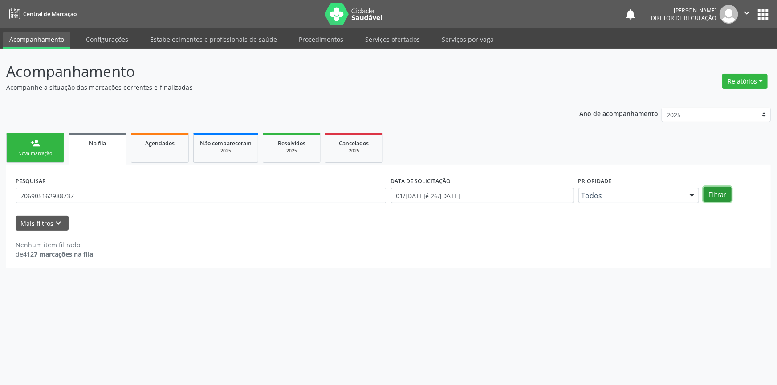
click at [724, 191] on button "Filtrar" at bounding box center [717, 194] width 28 height 15
click at [25, 134] on link "person_add Nova marcação" at bounding box center [35, 148] width 58 height 30
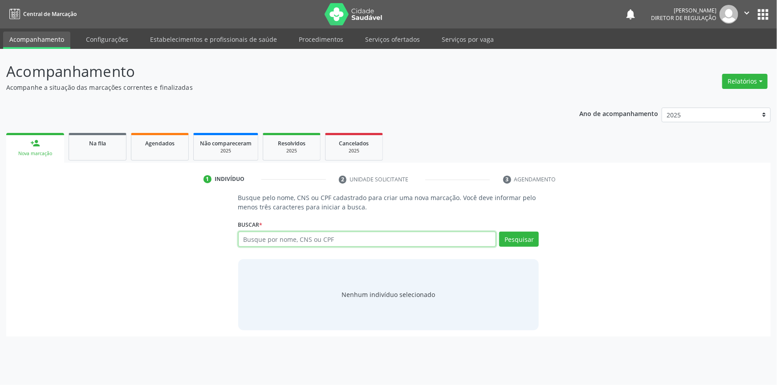
click at [361, 244] on input "text" at bounding box center [367, 239] width 258 height 15
paste input "706905162988737"
type input "706905162988737"
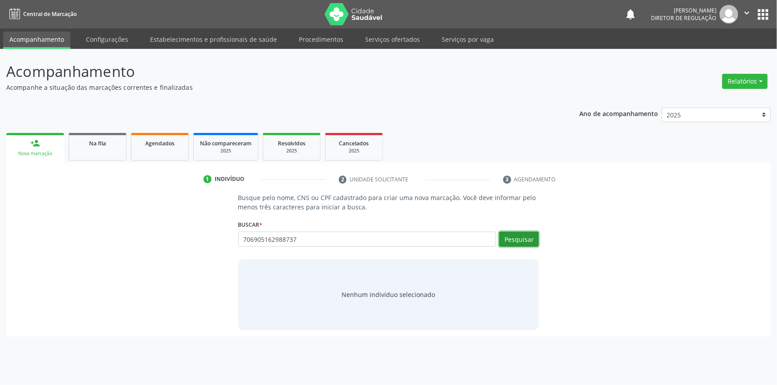
click at [521, 232] on button "Pesquisar" at bounding box center [519, 239] width 40 height 15
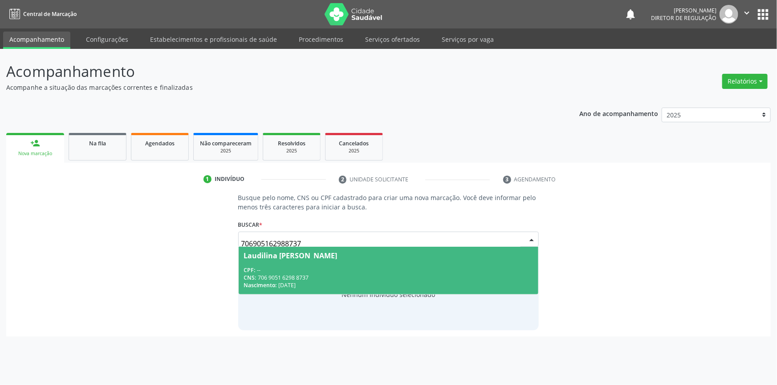
click at [356, 278] on div "CNS: 706 9051 6298 8737" at bounding box center [388, 278] width 289 height 8
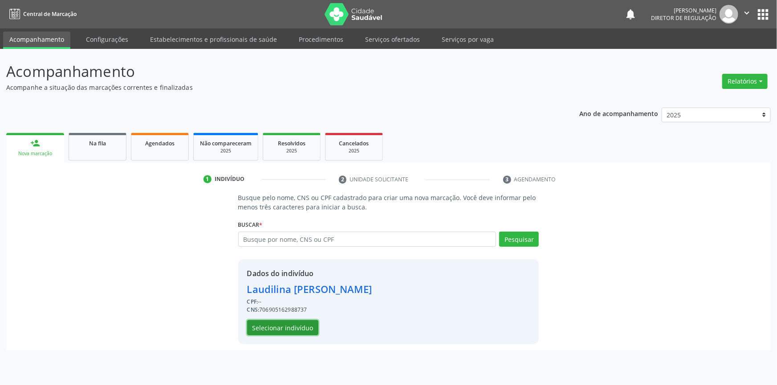
click at [303, 325] on button "Selecionar indivíduo" at bounding box center [282, 327] width 71 height 15
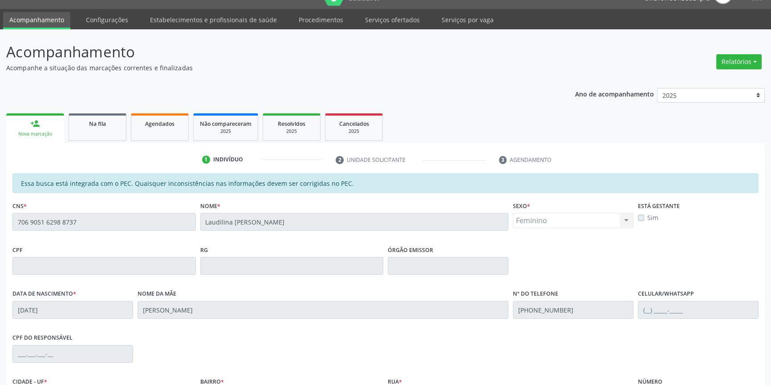
scroll to position [122, 0]
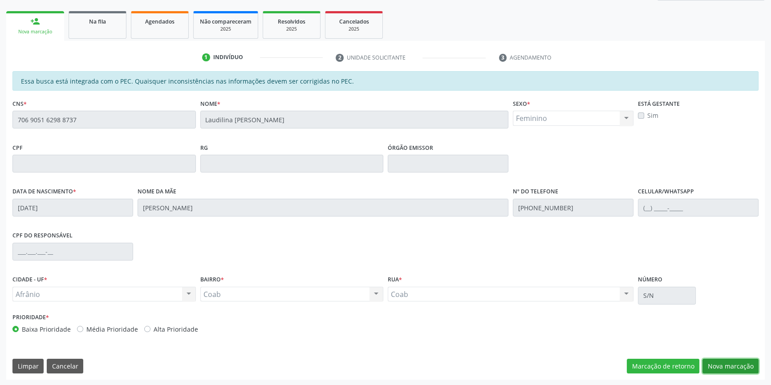
click at [730, 365] on button "Nova marcação" at bounding box center [730, 366] width 56 height 15
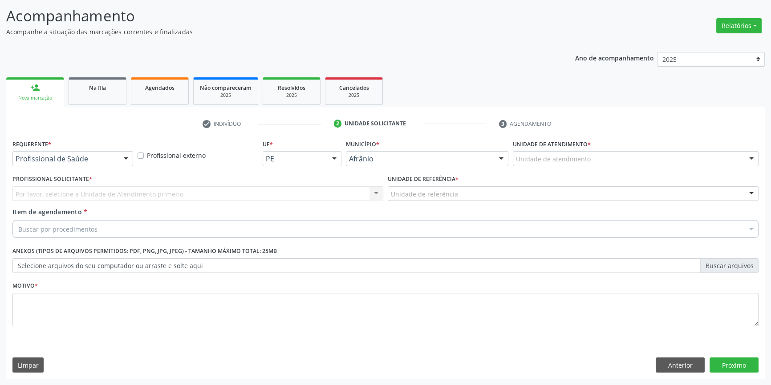
scroll to position [55, 0]
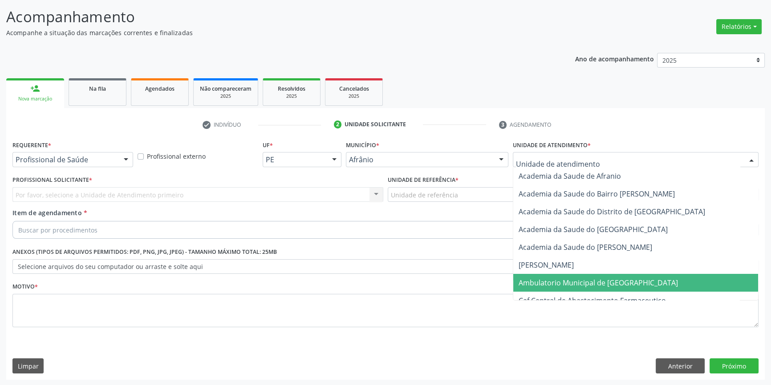
click at [540, 283] on span "Ambulatorio Municipal de [GEOGRAPHIC_DATA]" at bounding box center [598, 283] width 159 height 10
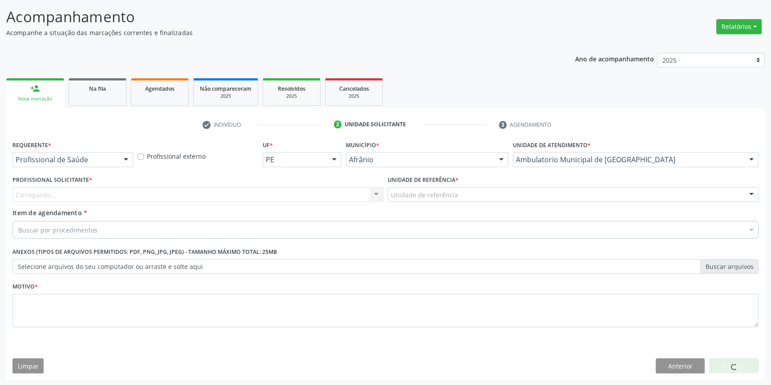
click at [458, 196] on div "Unidade de referência" at bounding box center [573, 194] width 371 height 15
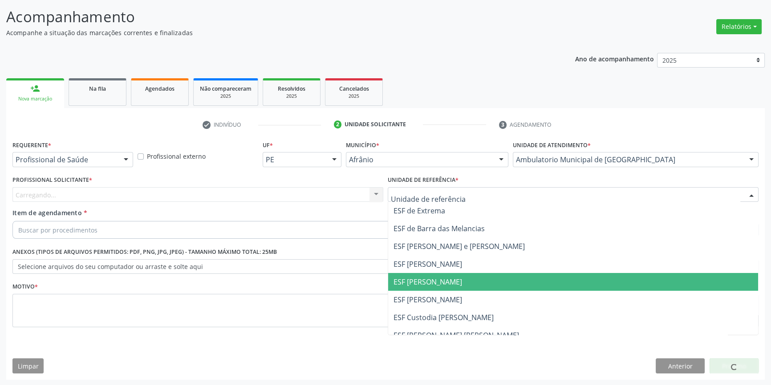
click at [441, 277] on span "ESF [PERSON_NAME]" at bounding box center [427, 282] width 69 height 10
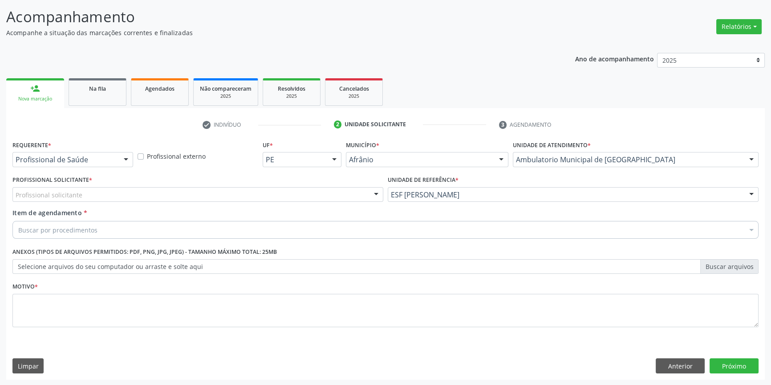
click at [322, 198] on div "Profissional solicitante" at bounding box center [197, 194] width 371 height 15
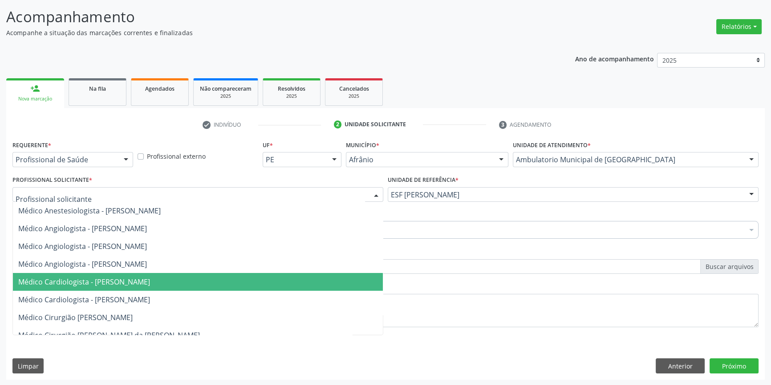
click at [150, 279] on span "Médico Cardiologista - [PERSON_NAME]" at bounding box center [84, 282] width 132 height 10
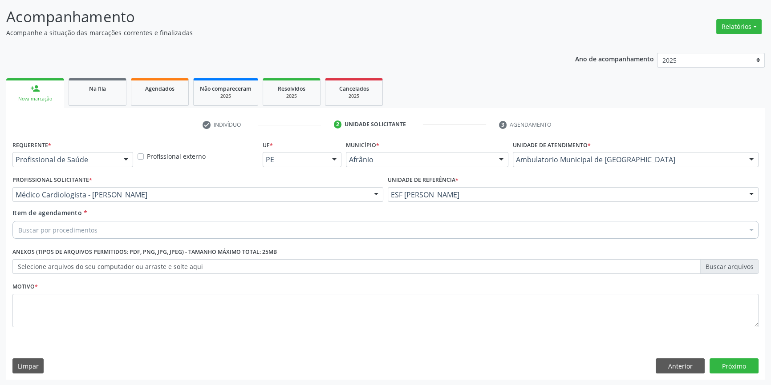
click at [120, 232] on div "Buscar por procedimentos" at bounding box center [385, 230] width 746 height 18
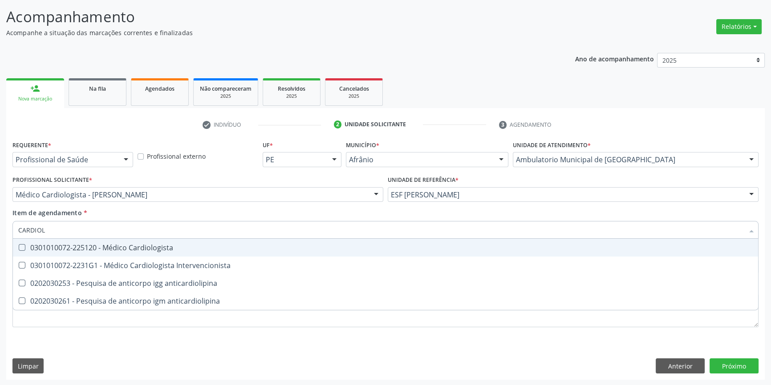
type input "CARDIOLO"
click at [121, 241] on span "0301010072-225120 - Médico Cardiologista" at bounding box center [385, 248] width 745 height 18
checkbox Cardiologista "true"
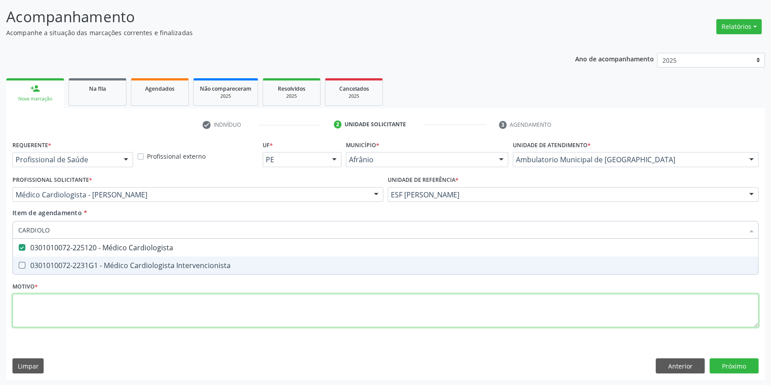
click at [76, 312] on div "Requerente * Profissional de Saúde Profissional de Saúde Paciente Nenhum result…" at bounding box center [385, 239] width 746 height 202
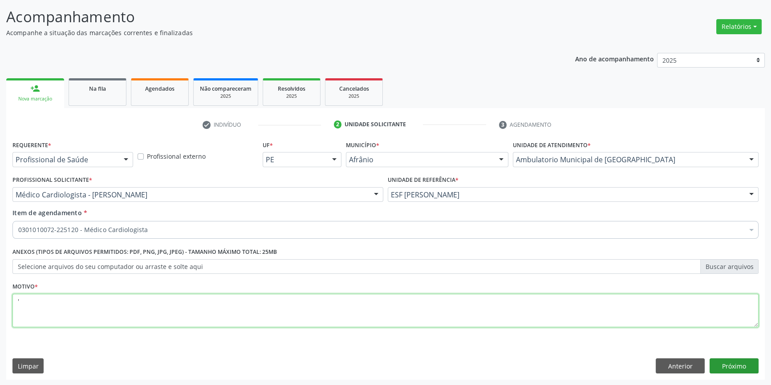
type textarea "'"
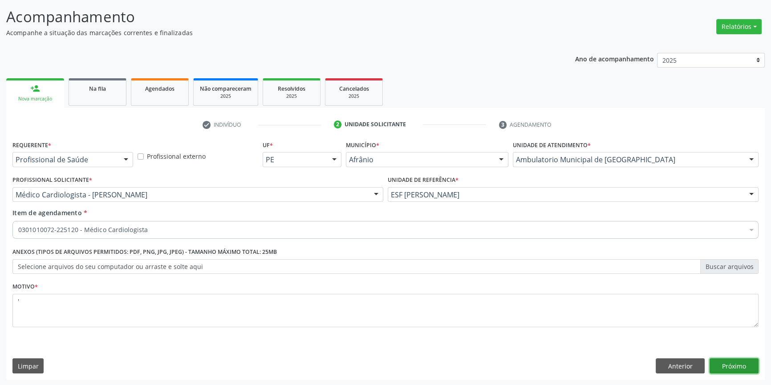
click at [742, 362] on button "Próximo" at bounding box center [734, 366] width 49 height 15
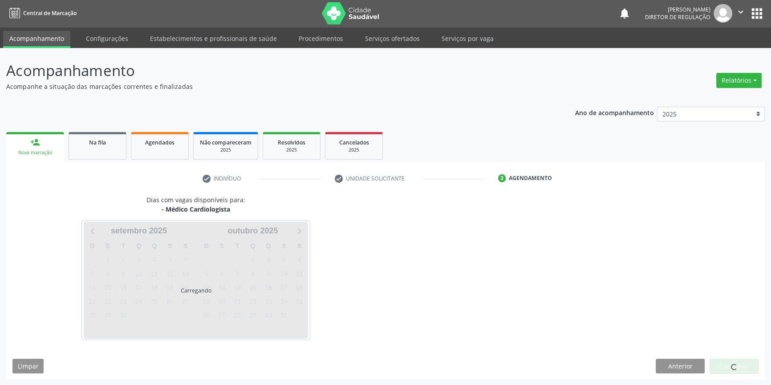
scroll to position [1, 0]
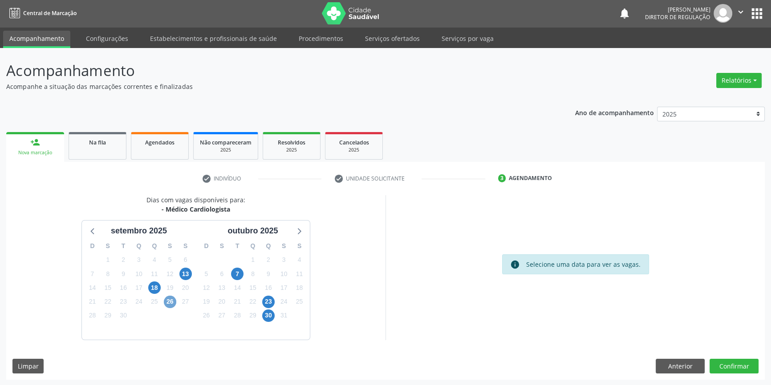
click at [167, 303] on span "26" at bounding box center [170, 302] width 12 height 12
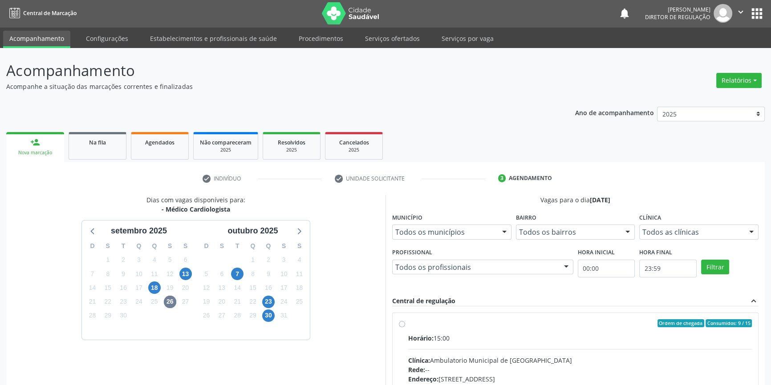
click at [432, 339] on span "Horário:" at bounding box center [420, 338] width 25 height 8
click at [405, 328] on input "Ordem de chegada Consumidos: 9 / 15 Horário: 15:00 Clínica: Ambulatorio Municip…" at bounding box center [402, 324] width 6 height 8
radio input "true"
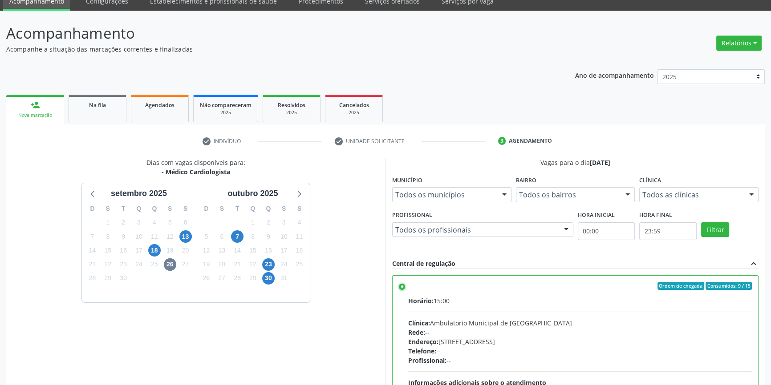
scroll to position [146, 0]
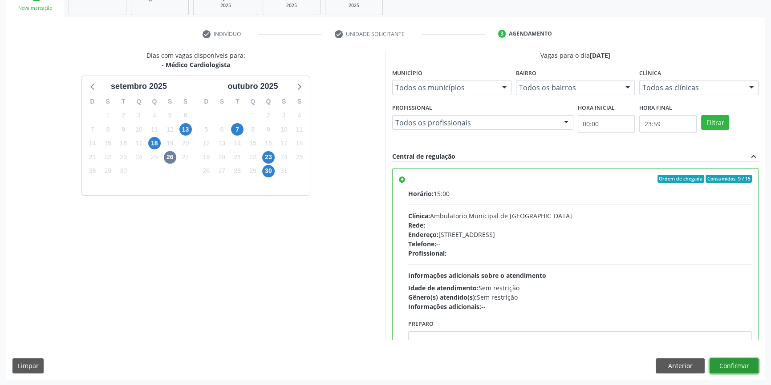
click at [723, 359] on button "Confirmar" at bounding box center [734, 366] width 49 height 15
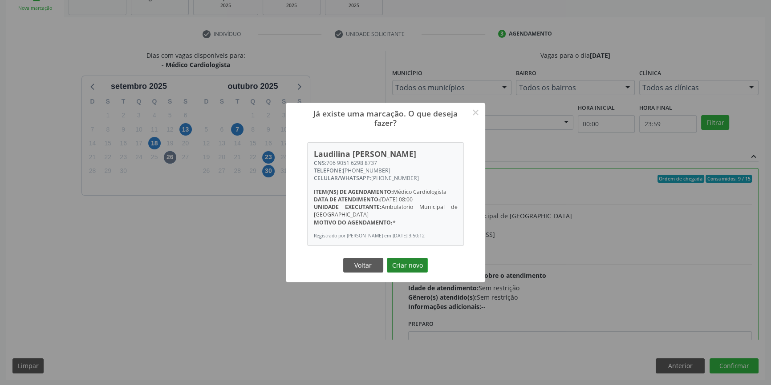
click at [412, 273] on button "Criar novo" at bounding box center [407, 265] width 41 height 15
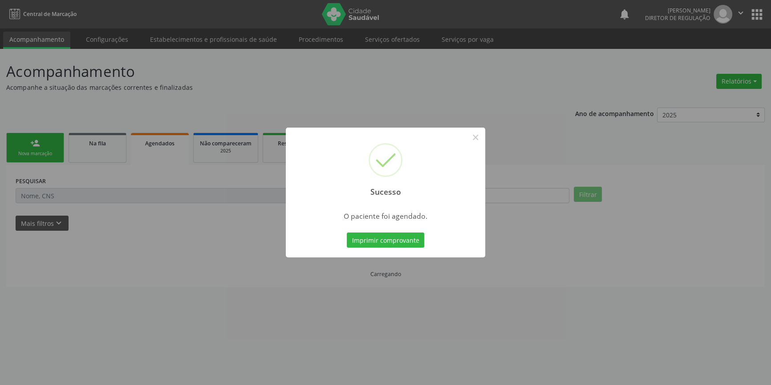
scroll to position [0, 0]
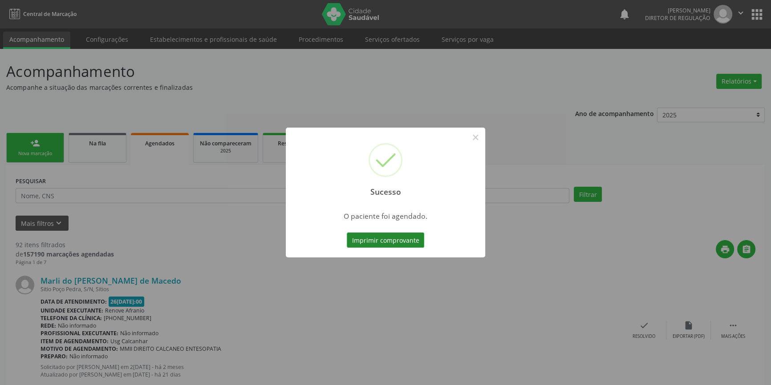
click at [403, 245] on button "Imprimir comprovante" at bounding box center [385, 240] width 77 height 15
